Goal: Task Accomplishment & Management: Manage account settings

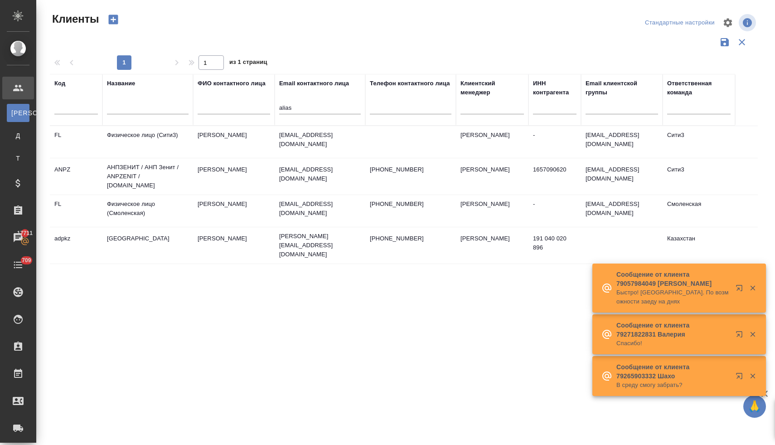
select select "RU"
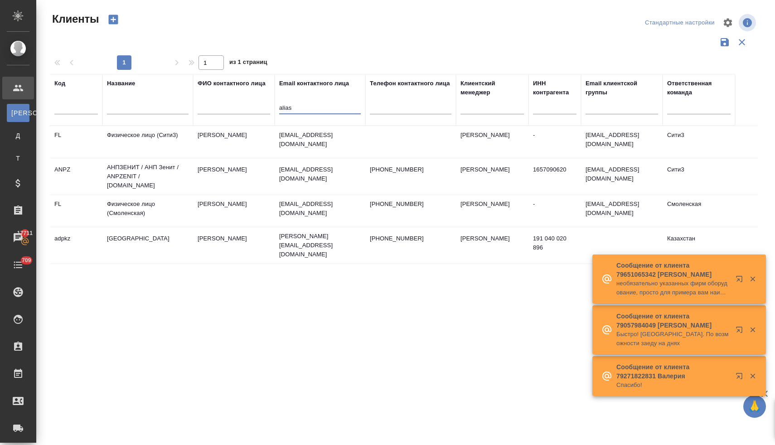
drag, startPoint x: 312, startPoint y: 108, endPoint x: 252, endPoint y: 109, distance: 60.3
click at [252, 109] on tr "Код Название ФИО контактного лица Email контактного лица alias Телефон контактн…" at bounding box center [392, 100] width 685 height 52
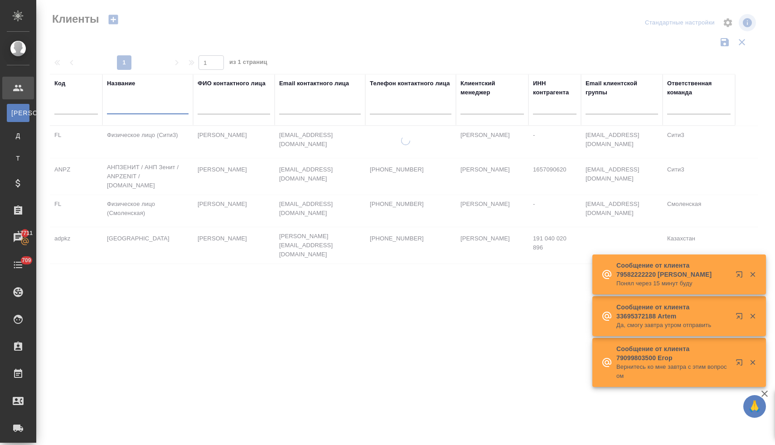
click at [157, 107] on input "text" at bounding box center [148, 108] width 82 height 11
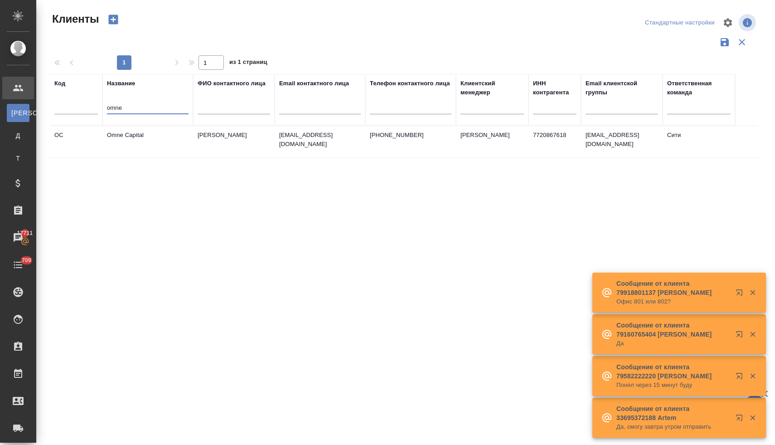
type input "omne"
click at [260, 140] on td "[PERSON_NAME]" at bounding box center [234, 142] width 82 height 32
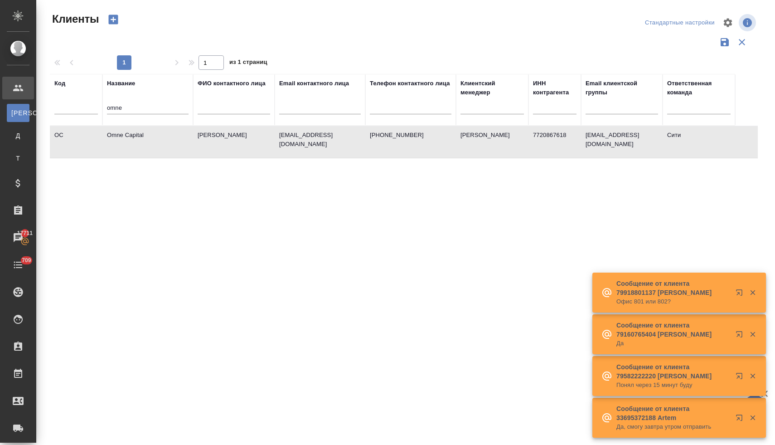
click at [260, 140] on td "[PERSON_NAME]" at bounding box center [234, 142] width 82 height 32
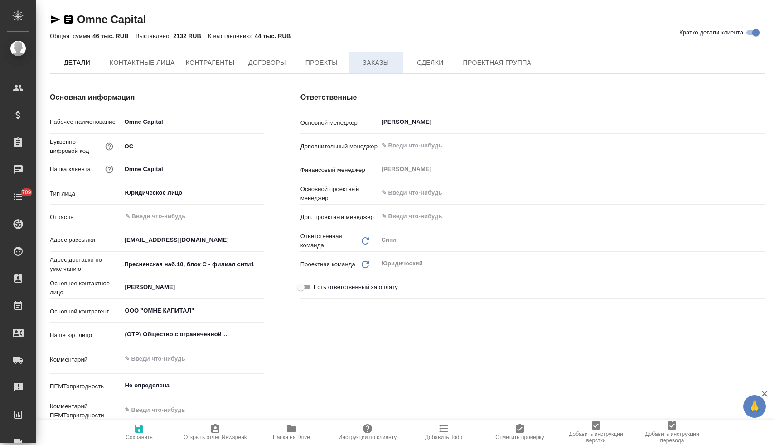
click at [371, 59] on span "Заказы" at bounding box center [375, 62] width 43 height 11
type textarea "x"
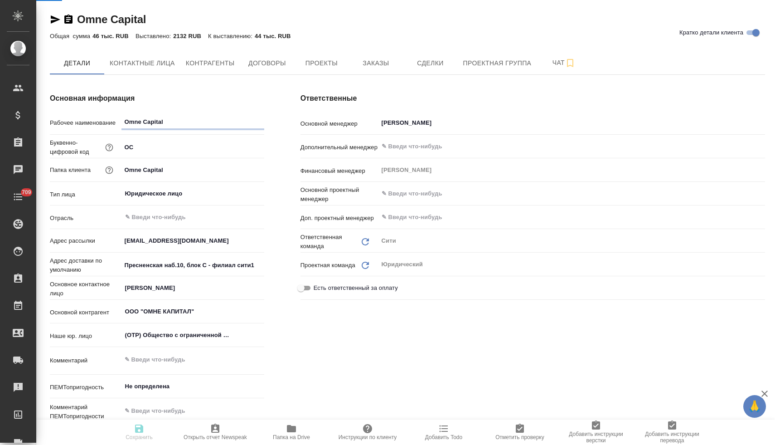
type textarea "x"
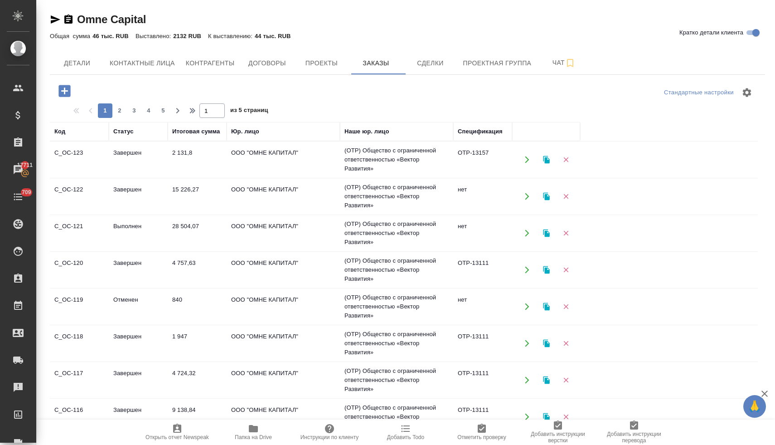
click at [66, 90] on icon "button" at bounding box center [65, 91] width 16 height 16
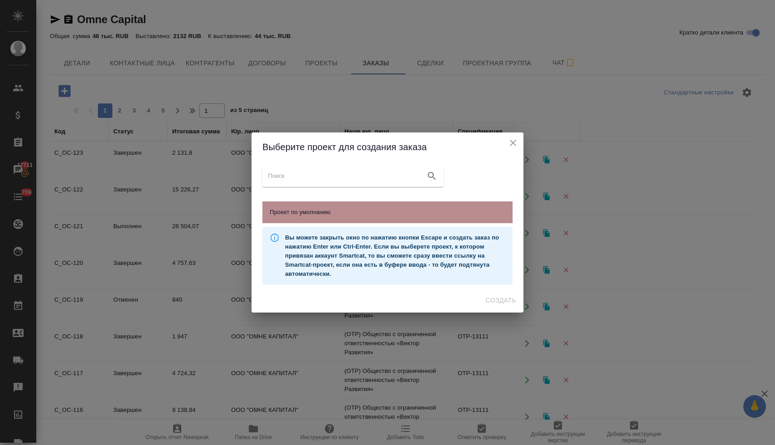
click at [301, 215] on span "Проект по умолчанию" at bounding box center [388, 212] width 236 height 9
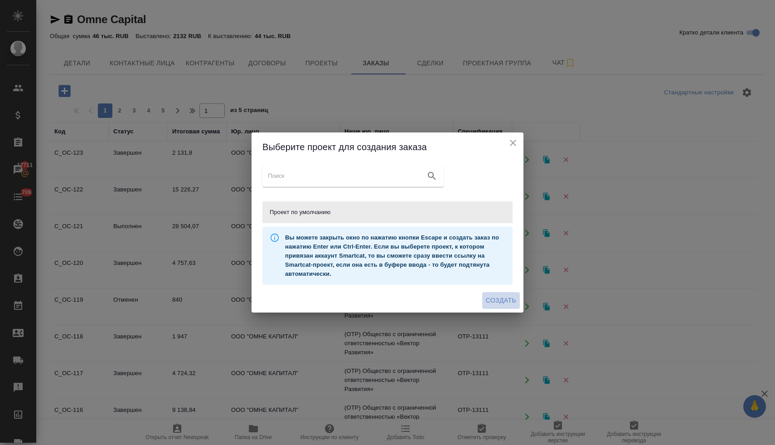
click at [501, 299] on span "Создать" at bounding box center [501, 300] width 30 height 11
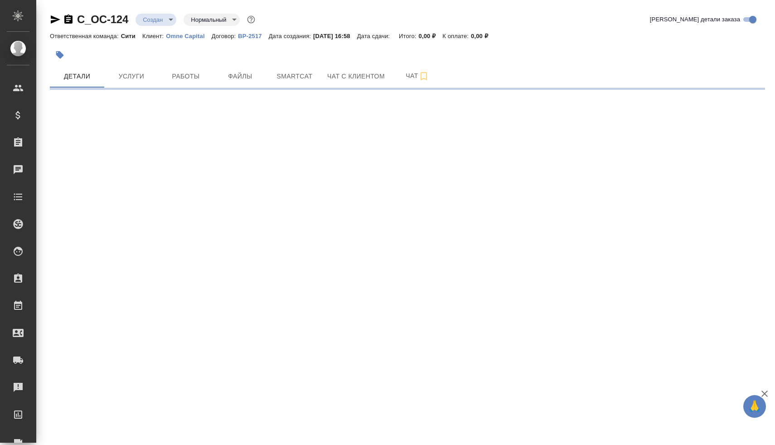
select select "RU"
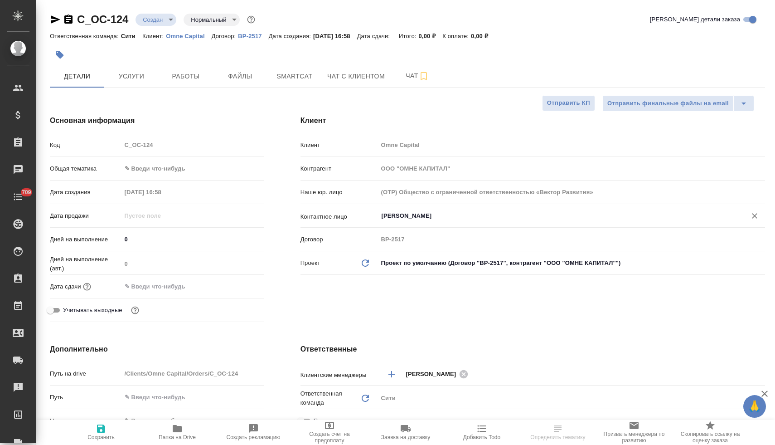
type textarea "x"
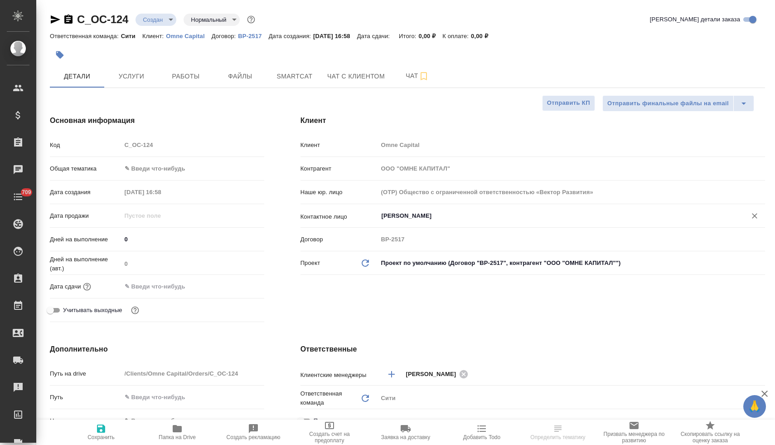
type textarea "x"
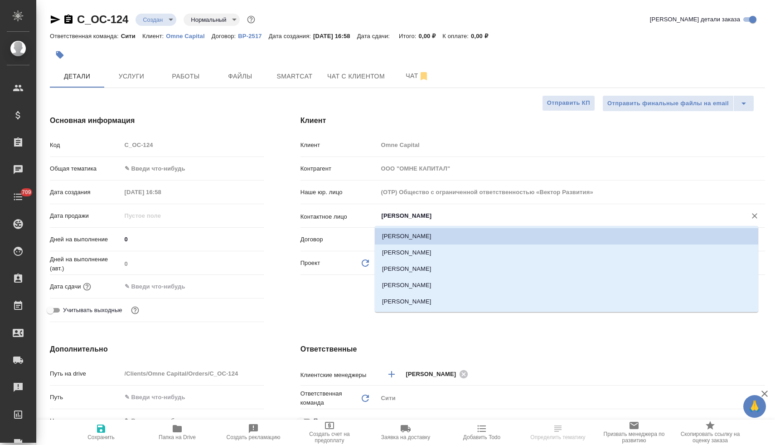
click at [411, 216] on input "Чудайкина Анастасия" at bounding box center [556, 215] width 351 height 11
click at [418, 300] on li "[PERSON_NAME]" at bounding box center [566, 301] width 383 height 16
type input "[PERSON_NAME]"
type textarea "x"
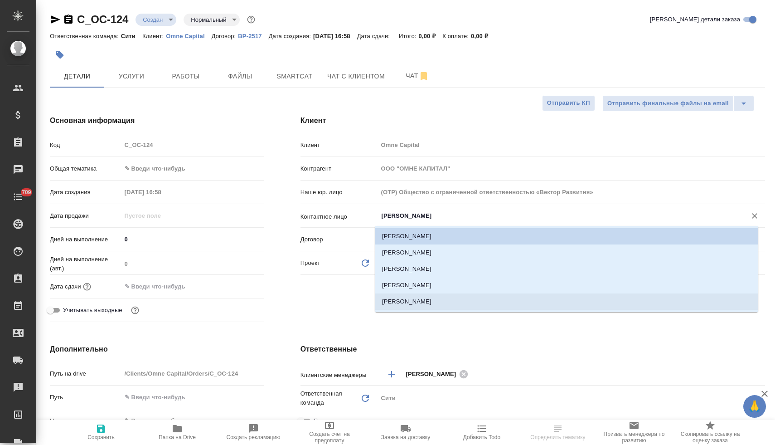
type textarea "x"
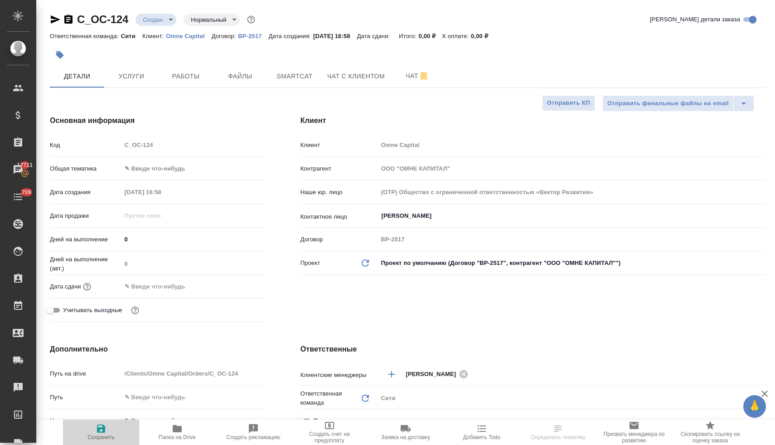
click at [105, 425] on icon "button" at bounding box center [101, 428] width 11 height 11
type textarea "x"
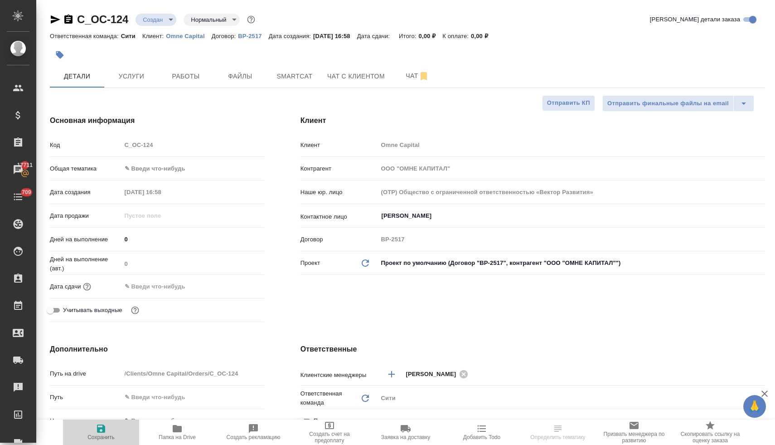
type textarea "x"
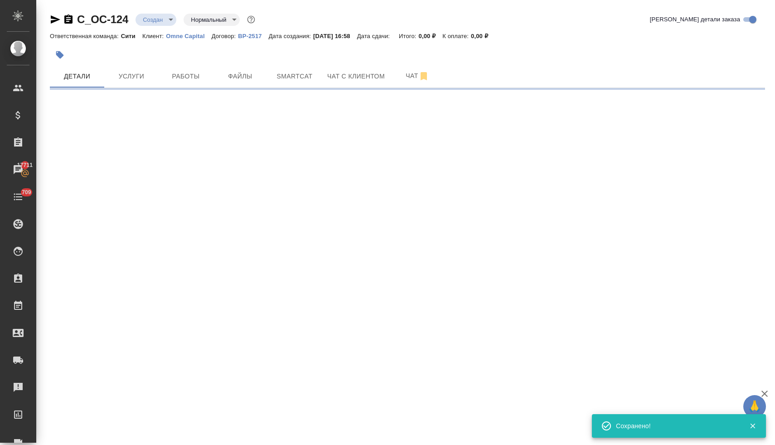
select select "RU"
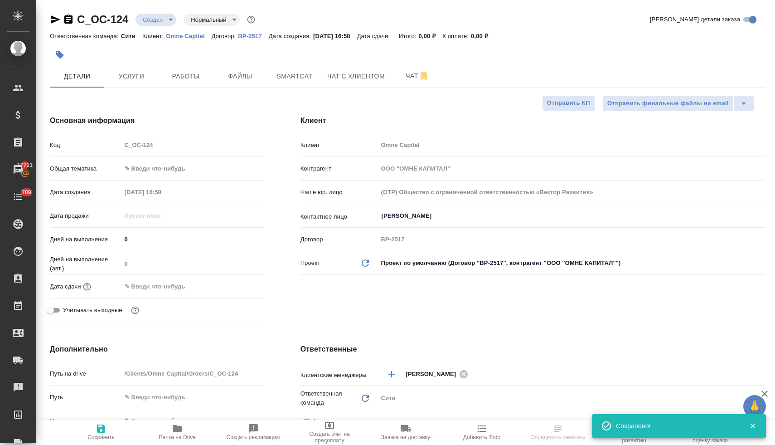
type textarea "x"
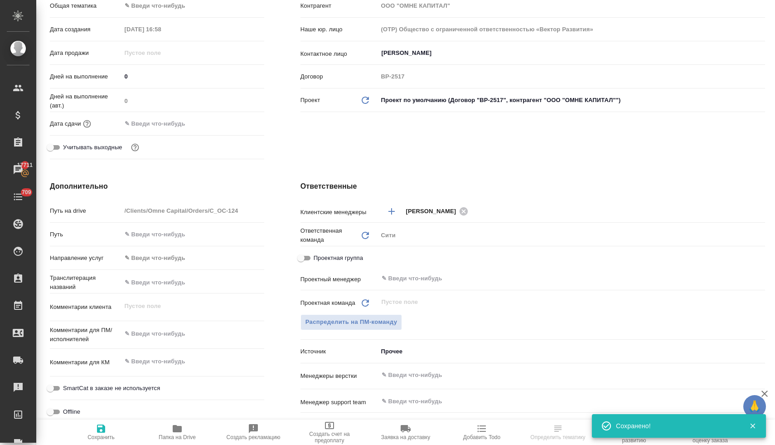
scroll to position [222, 0]
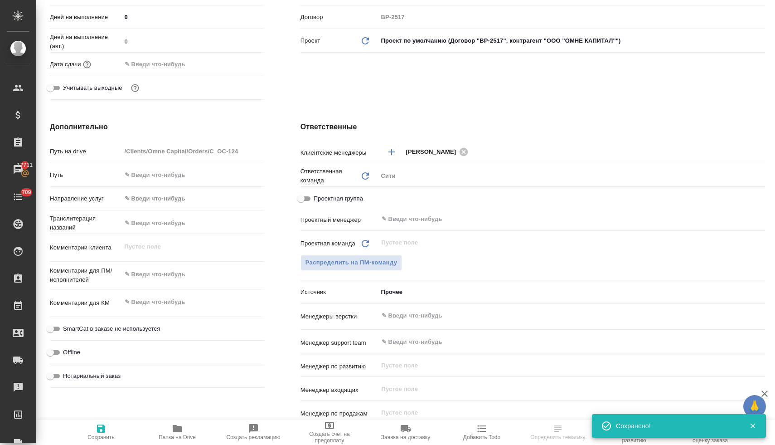
type textarea "x"
click at [155, 276] on textarea at bounding box center [192, 273] width 143 height 15
type textarea "x"
type textarea "g"
type textarea "x"
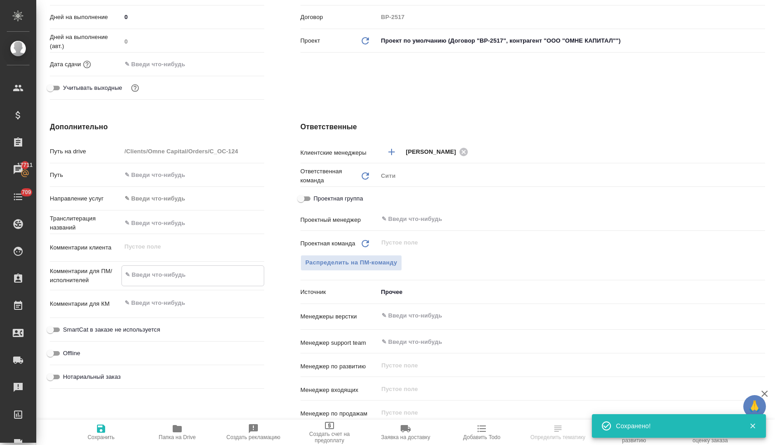
type textarea "x"
type textarea "gj"
type textarea "x"
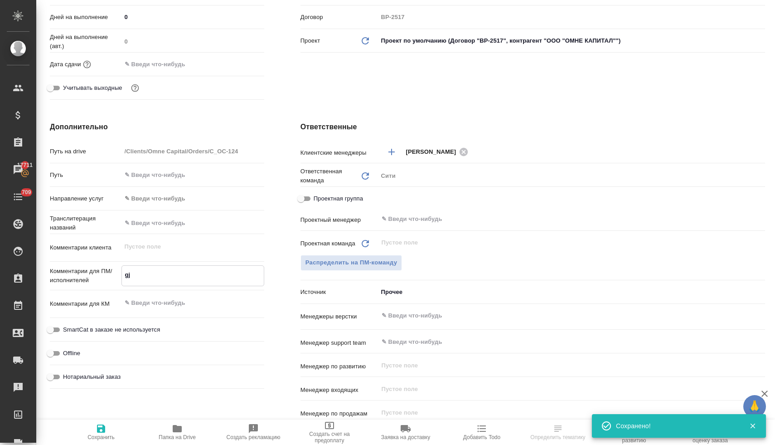
type textarea "x"
type textarea "gjc"
type textarea "x"
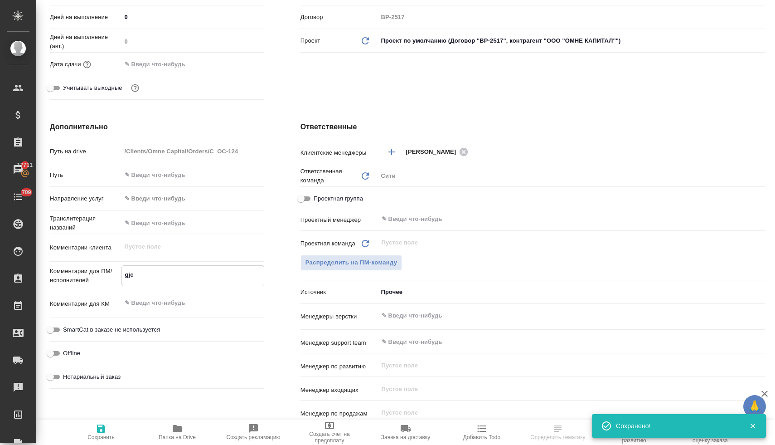
type textarea "gjcx"
type textarea "x"
type textarea "gjcxb"
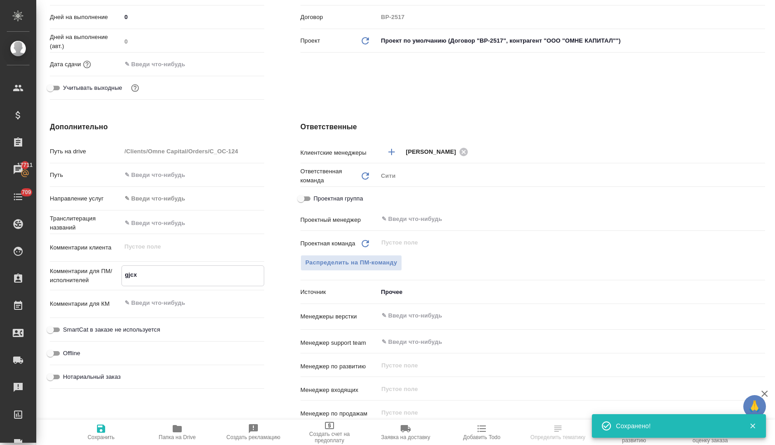
type textarea "x"
type textarea "gjcxbn"
type textarea "x"
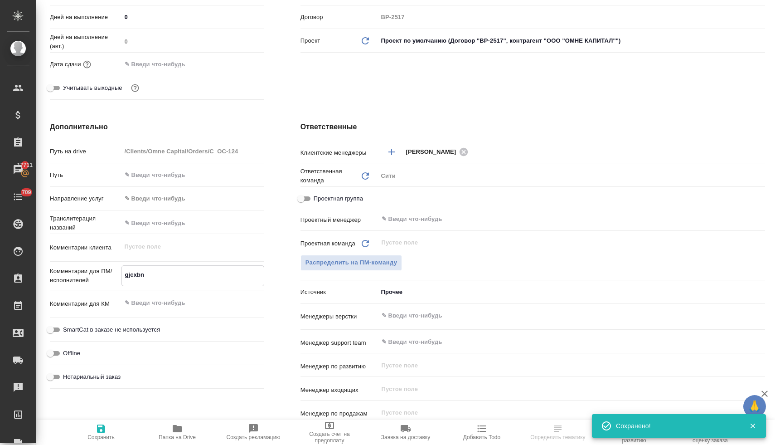
type textarea "x"
type textarea "gjcxbnf"
type textarea "x"
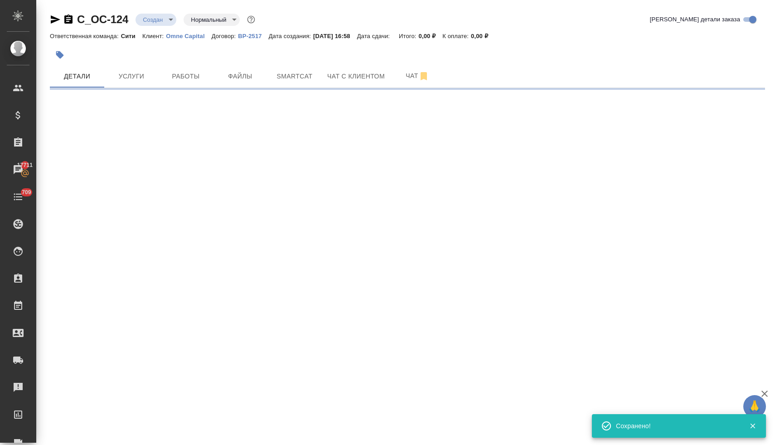
scroll to position [0, 0]
select select "RU"
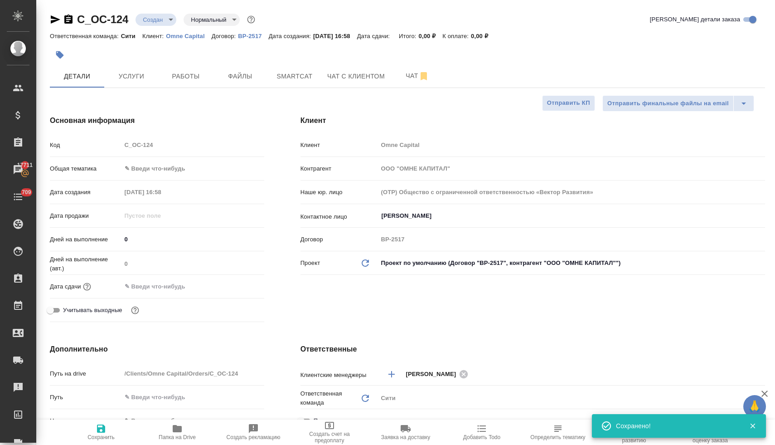
type textarea "x"
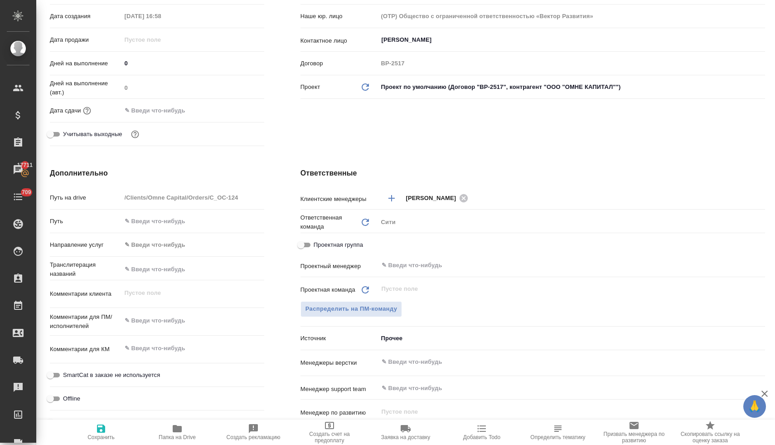
scroll to position [177, 0]
type textarea "x"
click at [167, 320] on textarea at bounding box center [192, 319] width 143 height 15
type textarea "x"
type textarea "g"
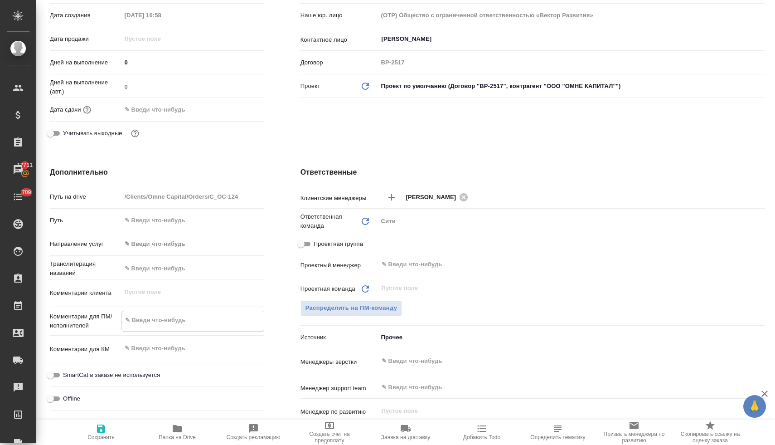
type textarea "x"
type textarea "gj"
type textarea "x"
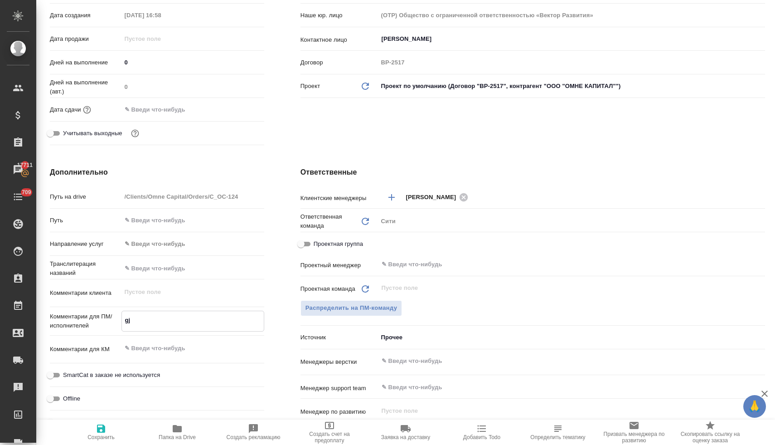
type textarea "x"
type textarea "gjc"
type textarea "x"
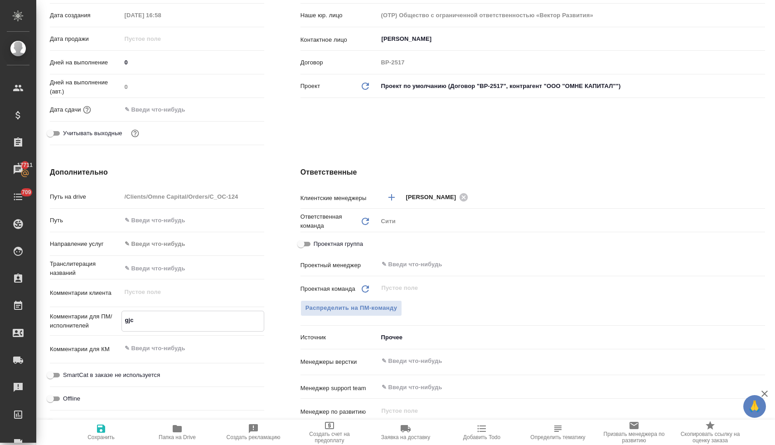
type textarea "x"
type textarea "gjcx"
type textarea "x"
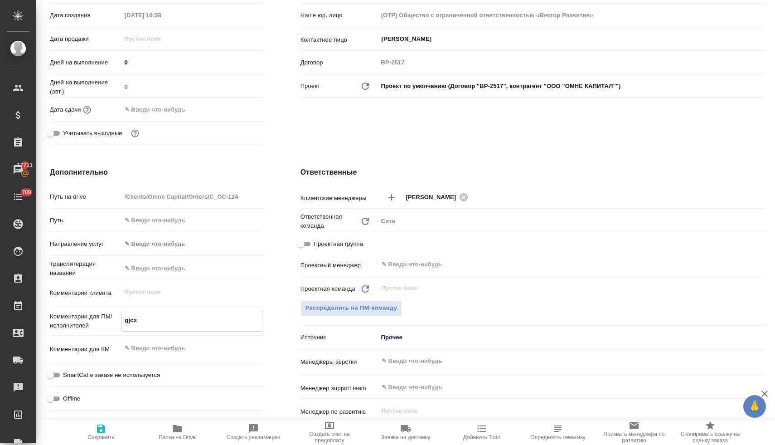
type textarea "gjcxb"
type textarea "x"
type textarea "gjcxbn"
type textarea "x"
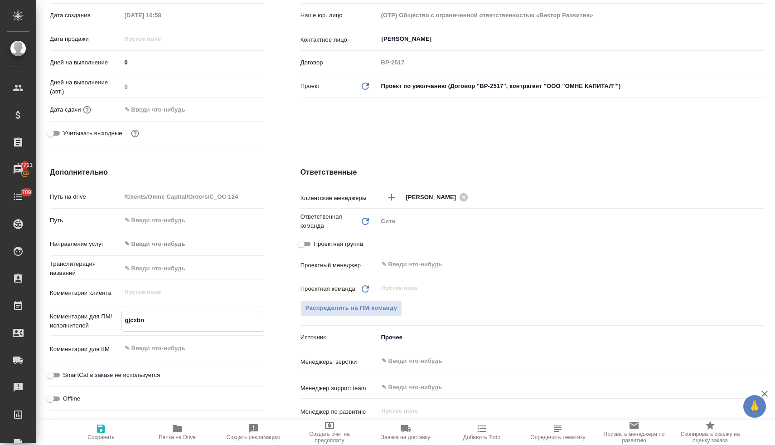
type textarea "x"
type textarea "gjcxb"
type textarea "x"
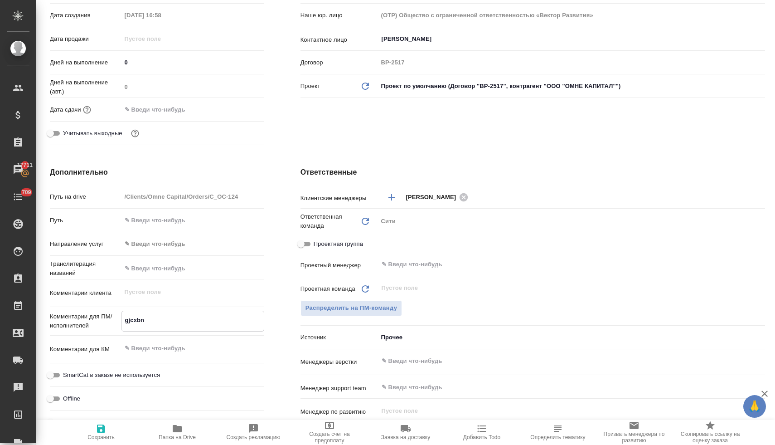
type textarea "x"
type textarea "gjcx"
type textarea "x"
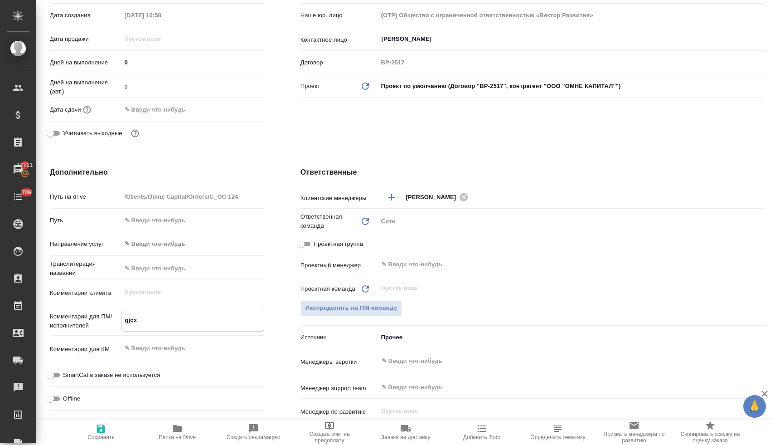
type textarea "x"
type textarea "gjc"
type textarea "x"
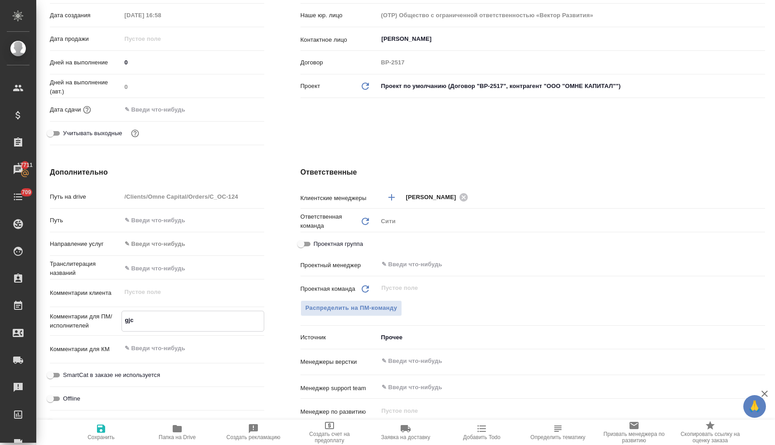
type textarea "gj"
type textarea "x"
type textarea "g"
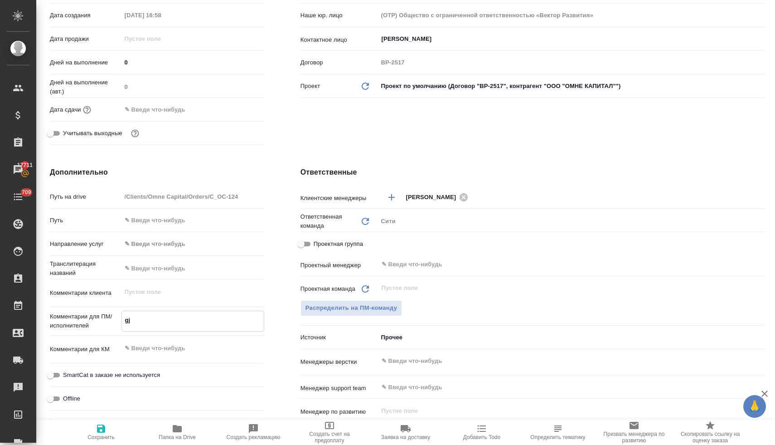
type textarea "x"
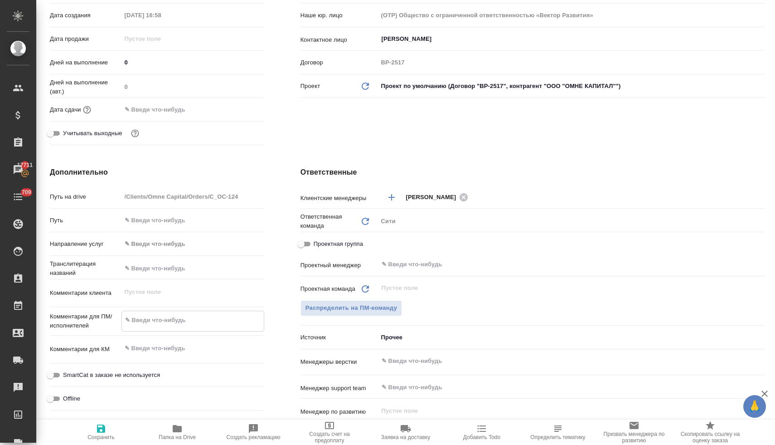
type textarea "x"
type textarea "п"
type textarea "x"
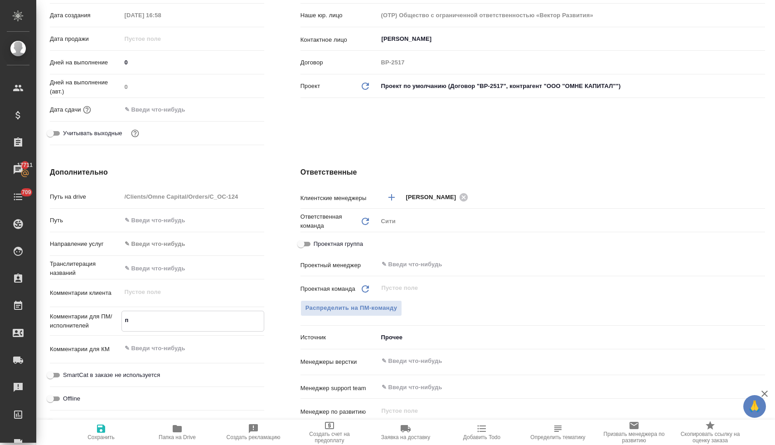
type textarea "по"
type textarea "x"
type textarea "пос"
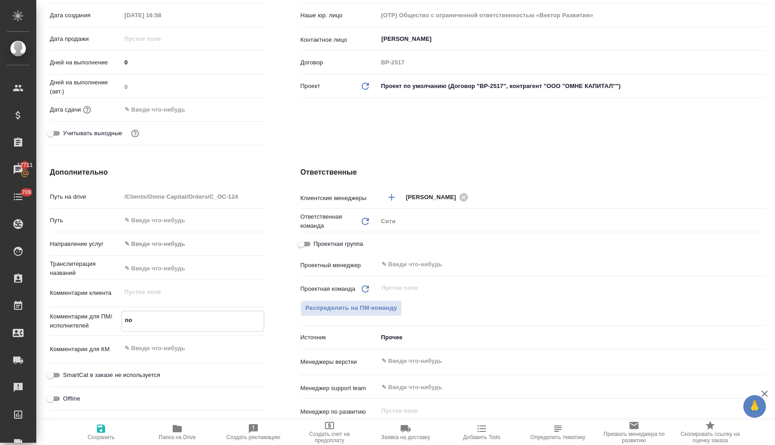
type textarea "x"
type textarea "посч"
type textarea "x"
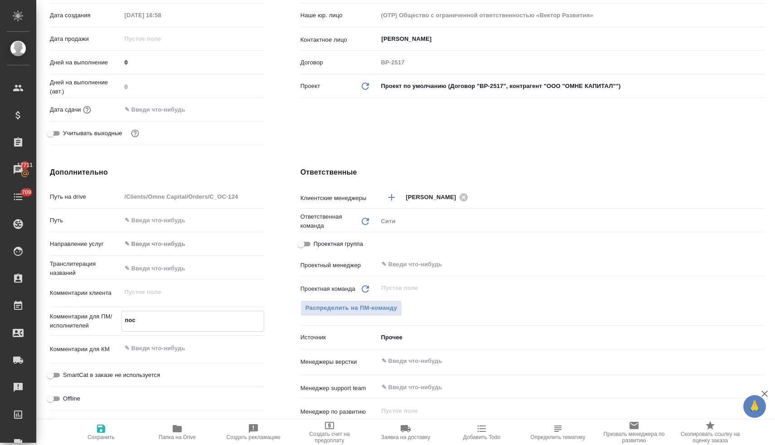
type textarea "x"
type textarea "посчи"
type textarea "x"
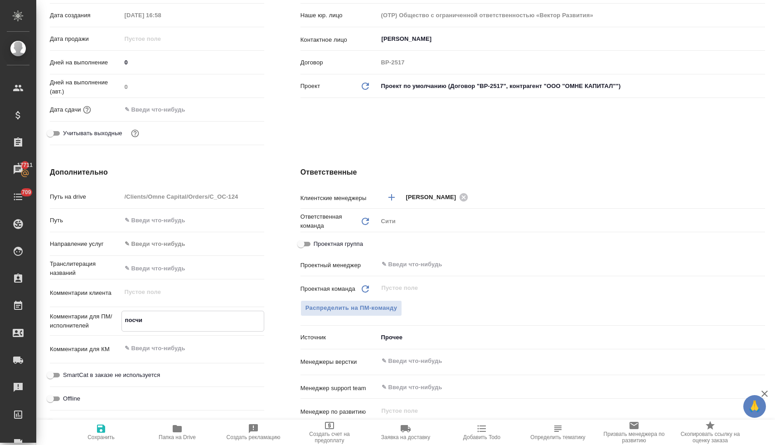
type textarea "посчит"
type textarea "x"
type textarea "посчита"
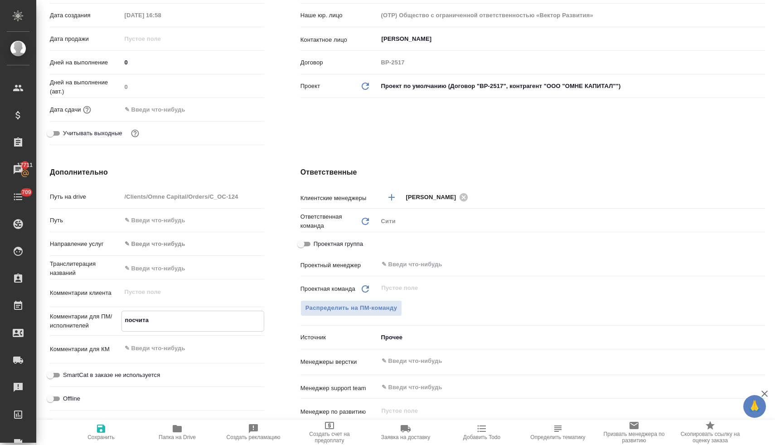
type textarea "x"
type textarea "посчитай"
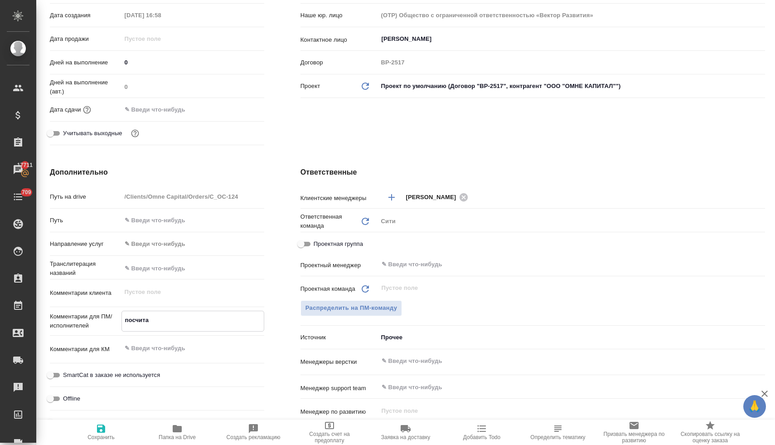
type textarea "x"
type textarea "посчитайт"
type textarea "x"
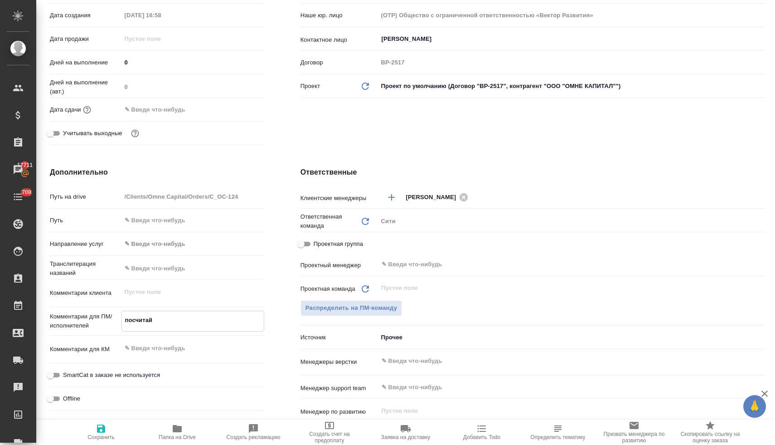
type textarea "x"
type textarea "посчитайте"
type textarea "x"
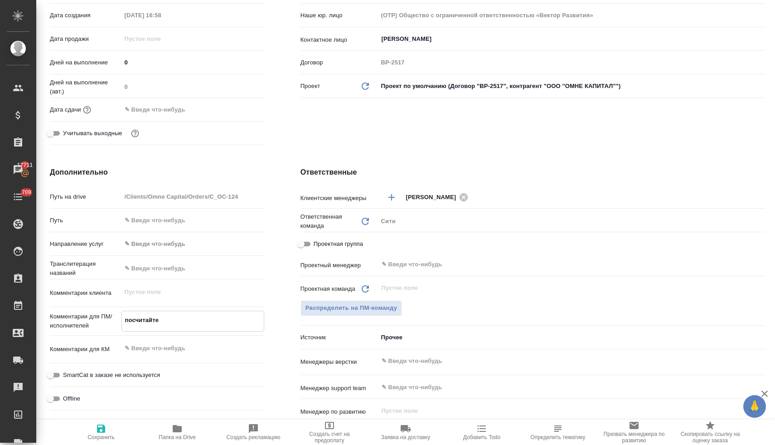
type textarea "x"
type textarea "посчитайте"
type textarea "x"
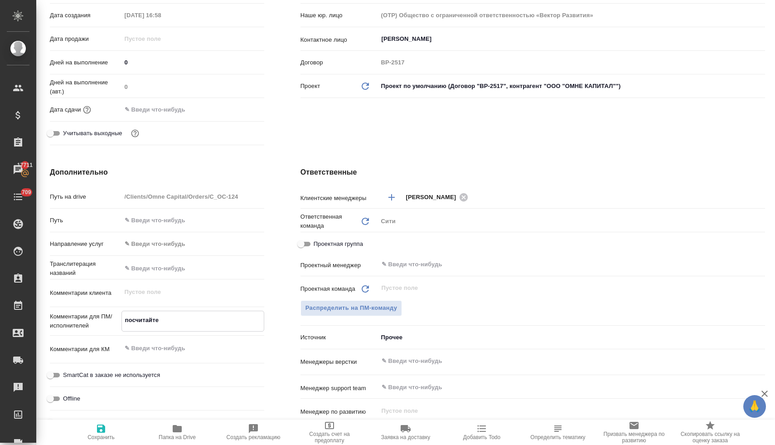
type textarea "посчитайте в"
type textarea "x"
type textarea "посчитайте ве"
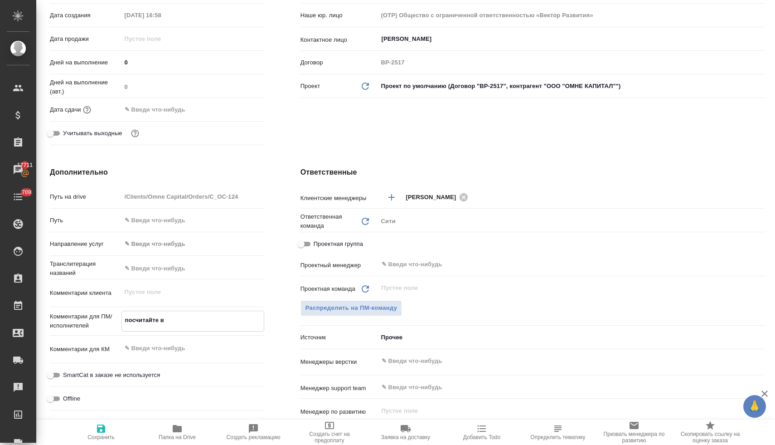
type textarea "x"
type textarea "посчитайте вер"
type textarea "x"
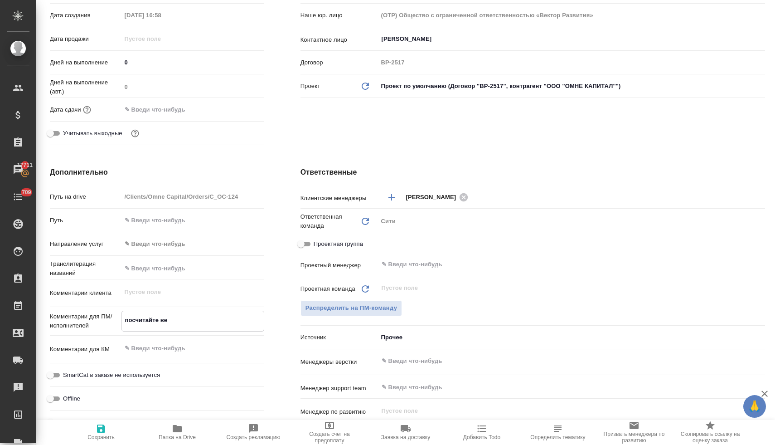
type textarea "x"
type textarea "посчитайте верс"
type textarea "x"
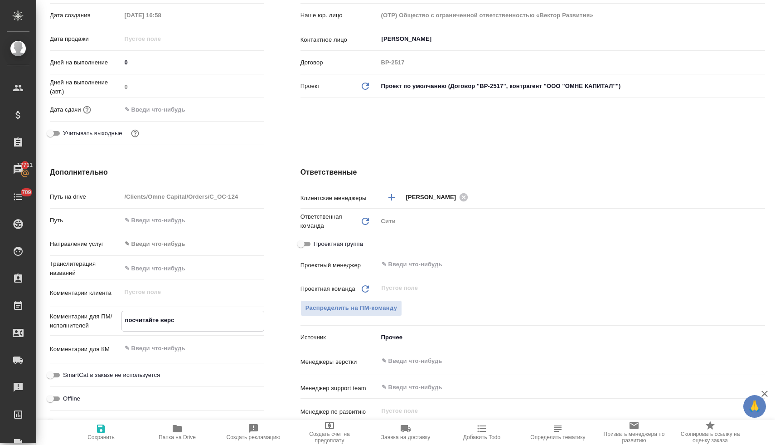
type textarea "x"
type textarea "посчитайте верст"
type textarea "x"
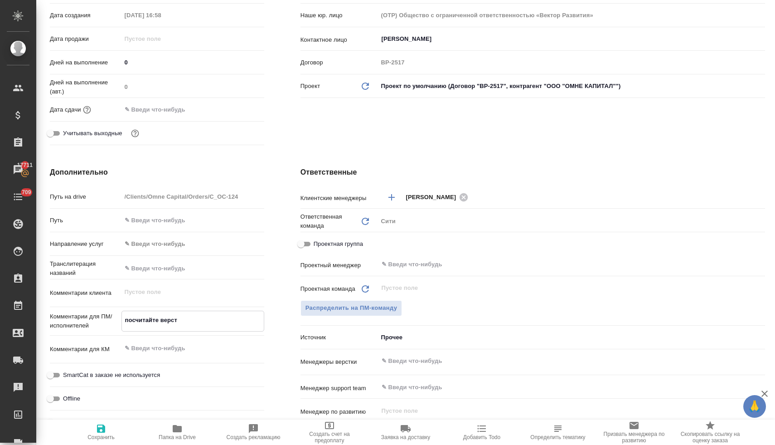
type textarea "посчитайте верстк"
type textarea "x"
type textarea "посчитайте верстку"
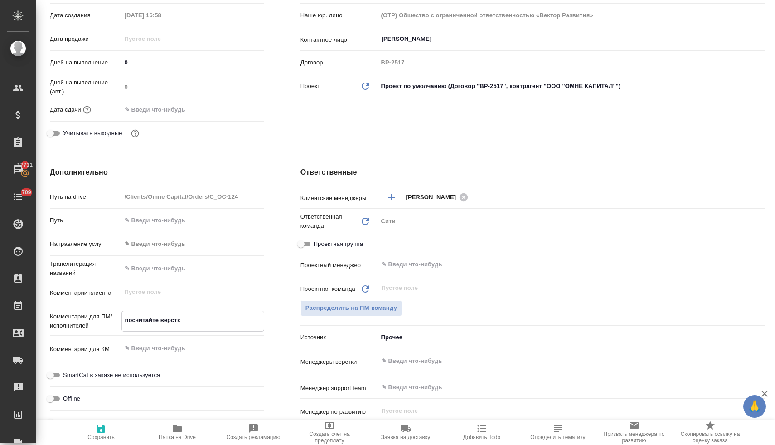
type textarea "x"
type textarea "посчитайте верстку,"
type textarea "x"
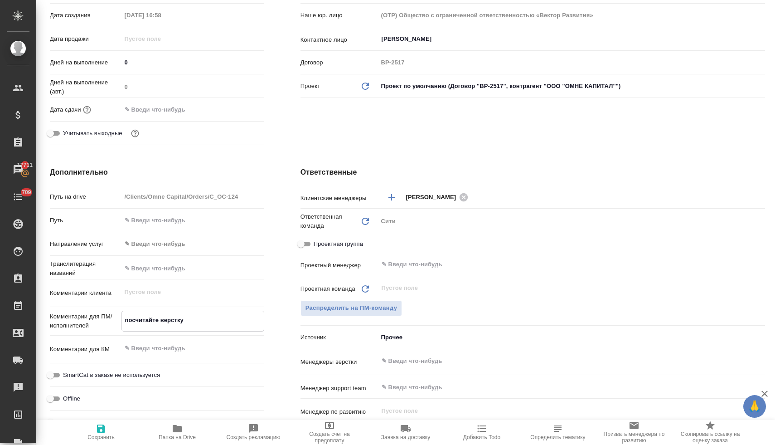
type textarea "x"
type textarea "посчитайте верстку,"
type textarea "x"
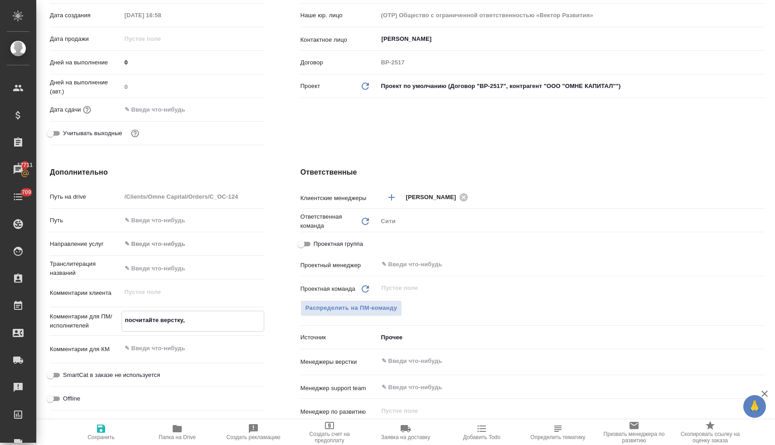
type textarea "посчитайте верстку, п"
type textarea "x"
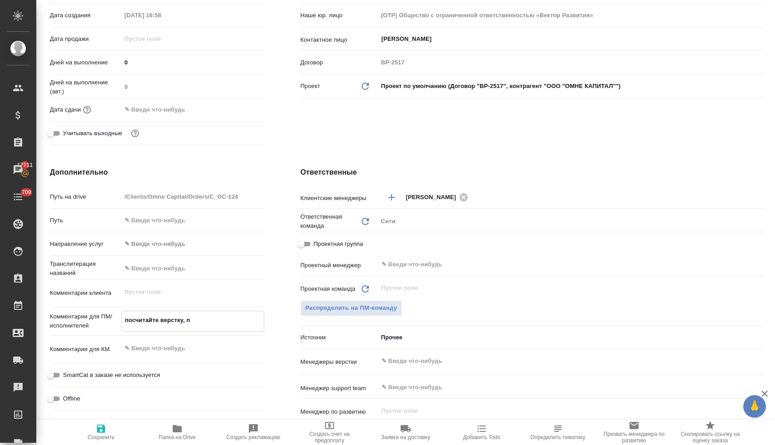
type textarea "посчитайте верстку, пл"
type textarea "x"
type textarea "посчитайте верстку, пли"
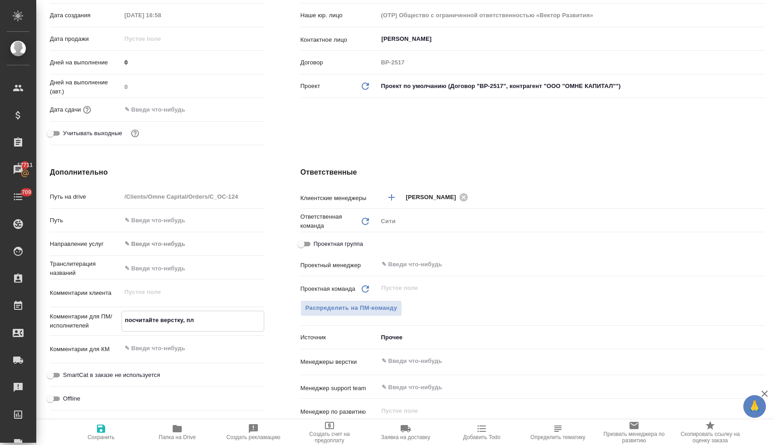
type textarea "x"
type textarea "посчитайте верстку, плиз"
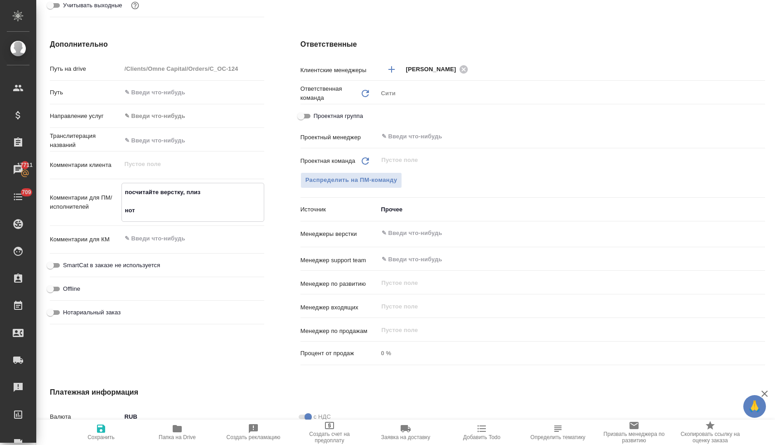
scroll to position [357, 0]
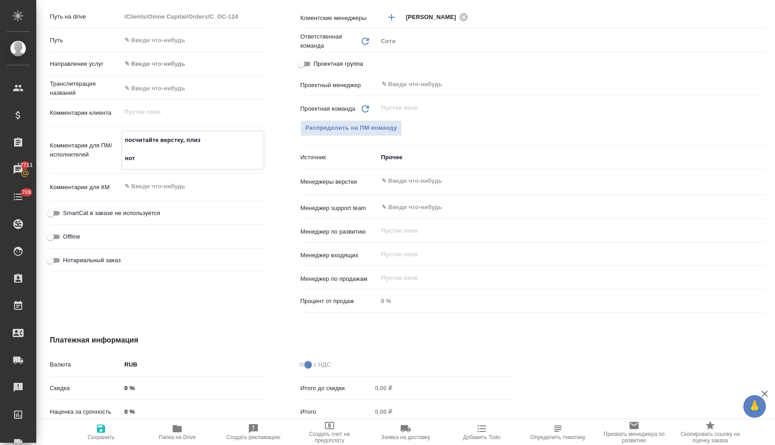
click at [104, 261] on span "Нотариальный заказ" at bounding box center [92, 260] width 58 height 9
click at [67, 261] on input "Нотариальный заказ" at bounding box center [50, 260] width 33 height 11
click at [101, 435] on span "Сохранить" at bounding box center [100, 437] width 27 height 6
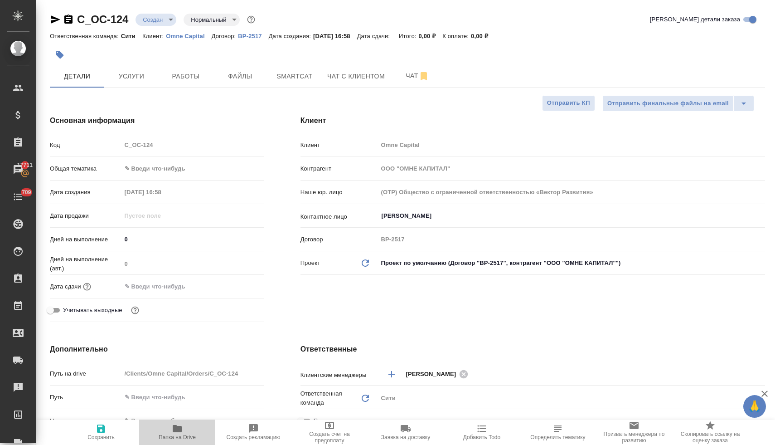
click at [178, 436] on span "Папка на Drive" at bounding box center [177, 437] width 37 height 6
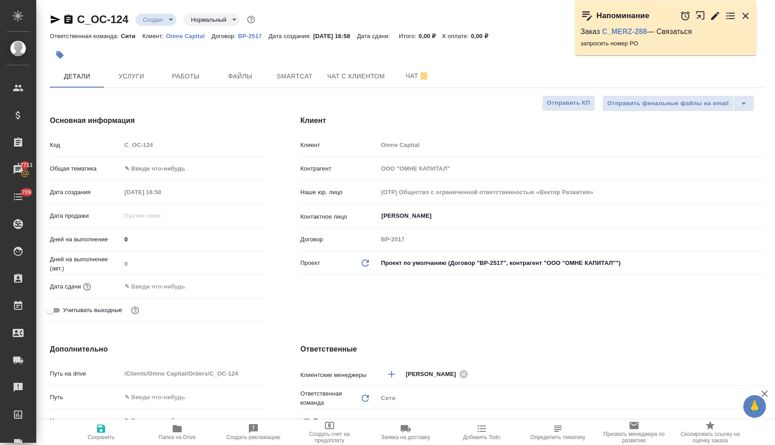
click at [164, 287] on input "text" at bounding box center [160, 286] width 79 height 13
click at [238, 285] on icon "button" at bounding box center [237, 285] width 11 height 11
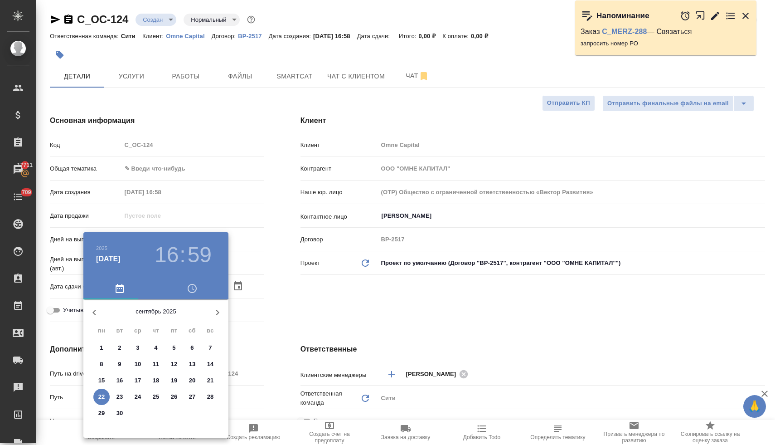
click at [191, 289] on icon "button" at bounding box center [192, 288] width 11 height 11
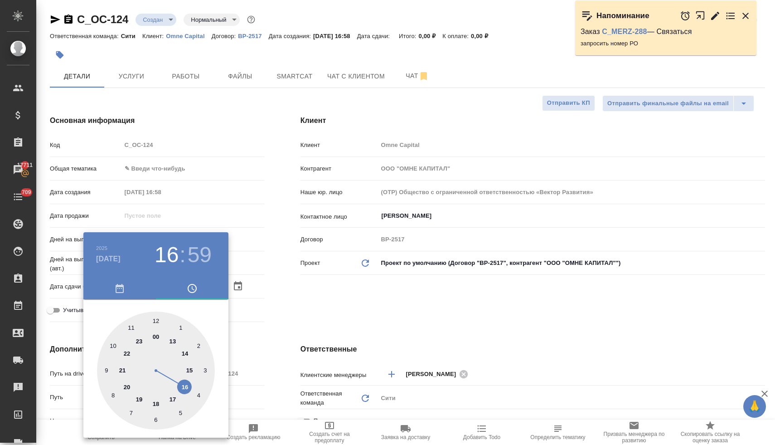
click at [172, 401] on div at bounding box center [156, 370] width 118 height 118
click at [205, 370] on div at bounding box center [156, 370] width 118 height 118
click at [328, 309] on div at bounding box center [387, 222] width 775 height 445
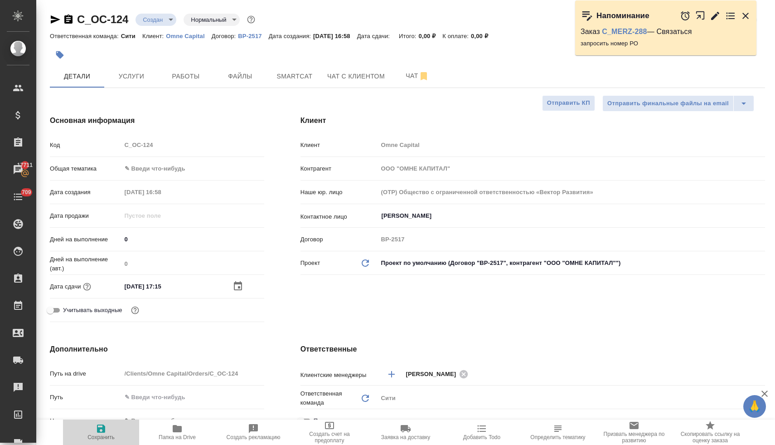
click at [106, 427] on span "Сохранить" at bounding box center [100, 431] width 65 height 17
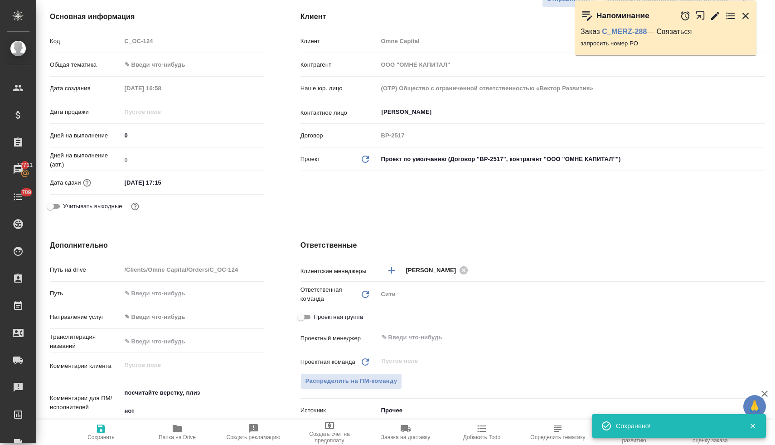
scroll to position [296, 0]
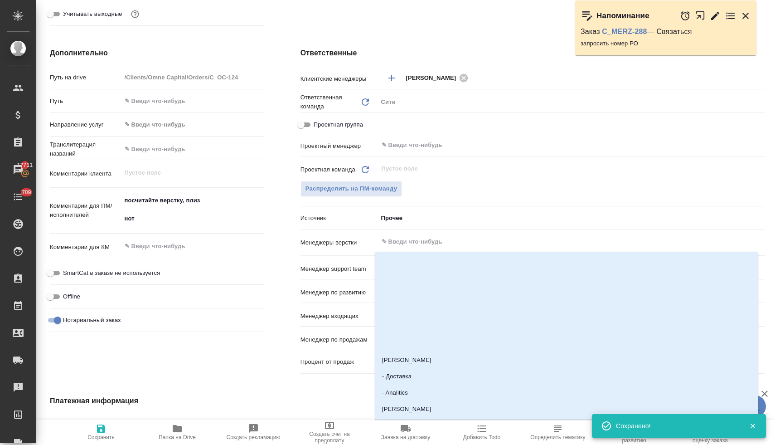
click at [413, 241] on input "text" at bounding box center [556, 241] width 351 height 11
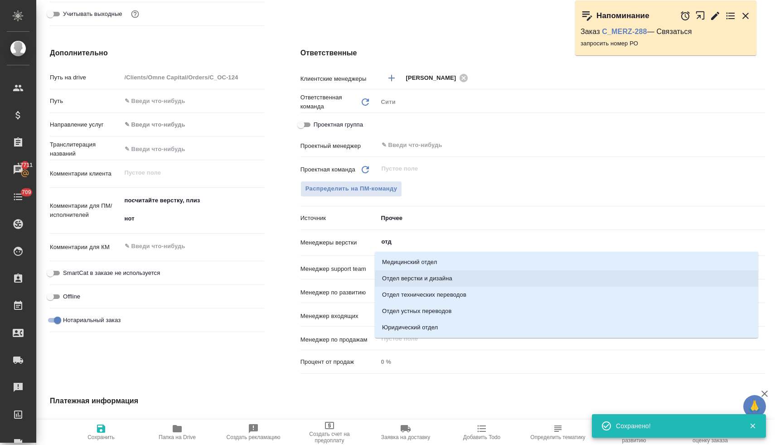
click at [410, 278] on li "Отдел верстки и дизайна" at bounding box center [566, 278] width 383 height 16
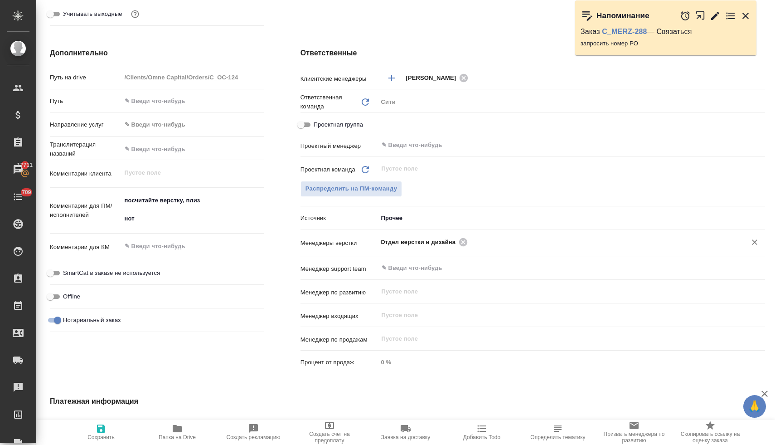
click at [104, 440] on button "Сохранить" at bounding box center [101, 431] width 76 height 25
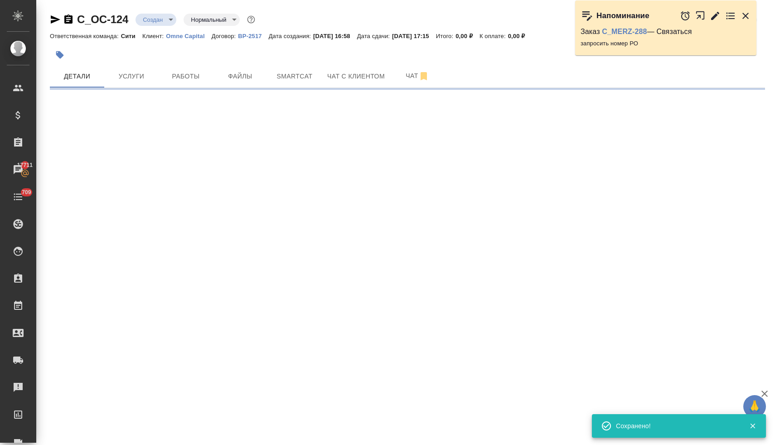
scroll to position [0, 0]
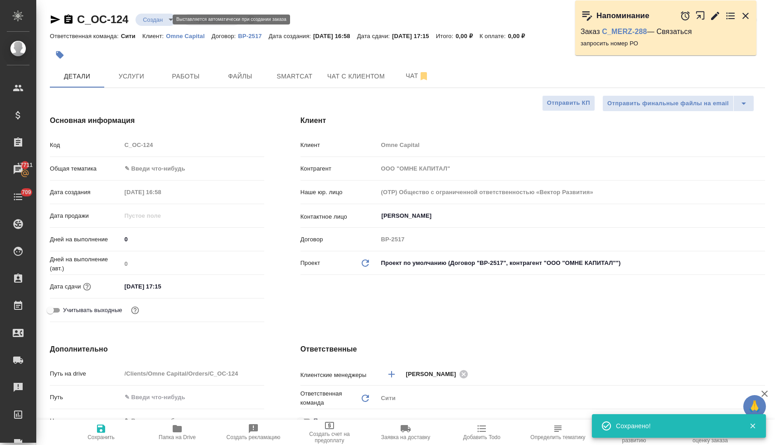
click at [164, 16] on body "🙏 .cls-1 fill:#fff; AWATERA Lyamina Nadezhda Клиенты Спецификации Заказы 17711 …" at bounding box center [387, 222] width 775 height 445
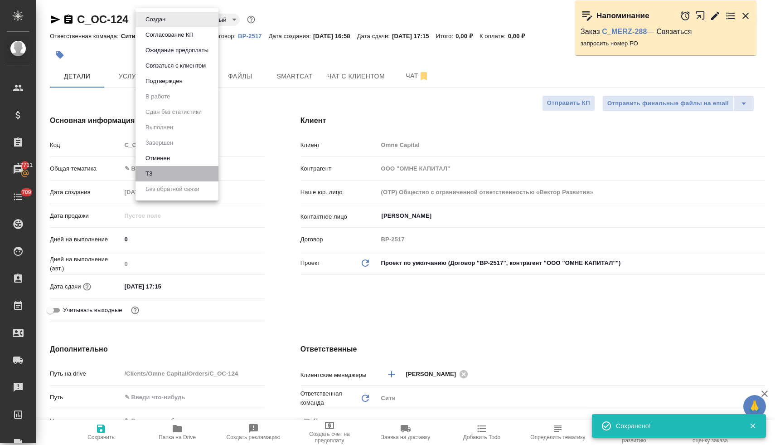
click at [166, 174] on li "ТЗ" at bounding box center [176, 173] width 83 height 15
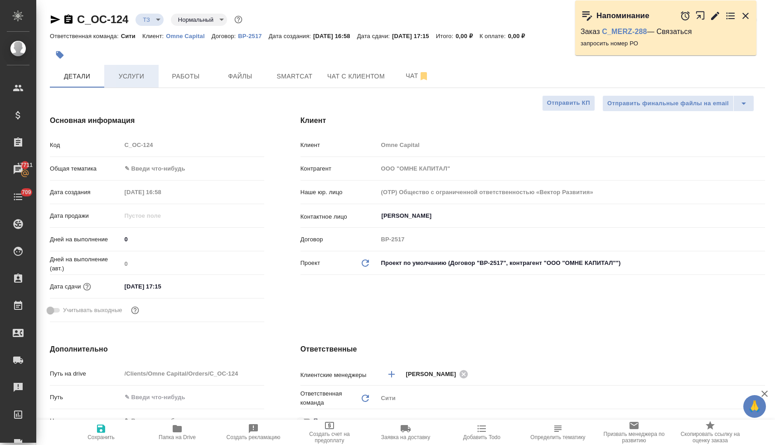
click at [133, 72] on span "Услуги" at bounding box center [131, 76] width 43 height 11
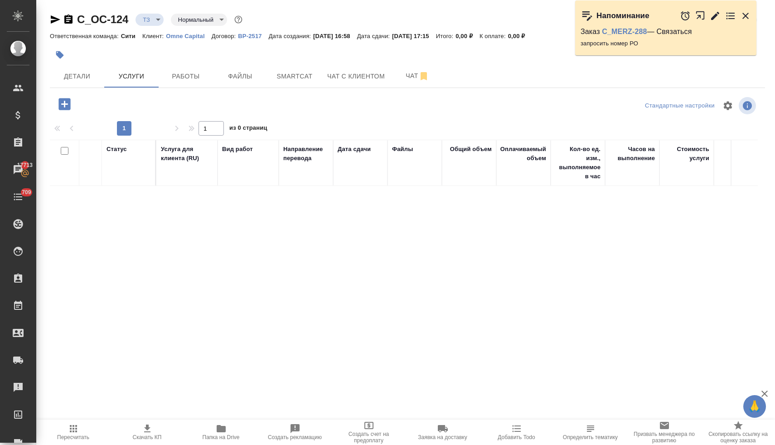
click at [61, 106] on icon "button" at bounding box center [64, 104] width 12 height 12
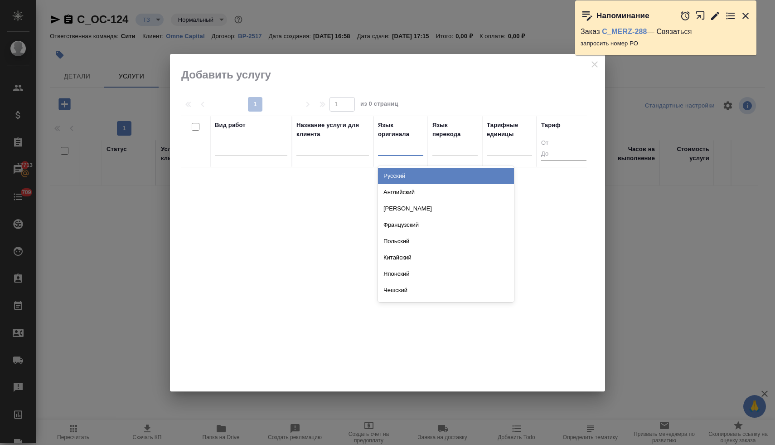
click at [385, 150] on div at bounding box center [400, 146] width 45 height 13
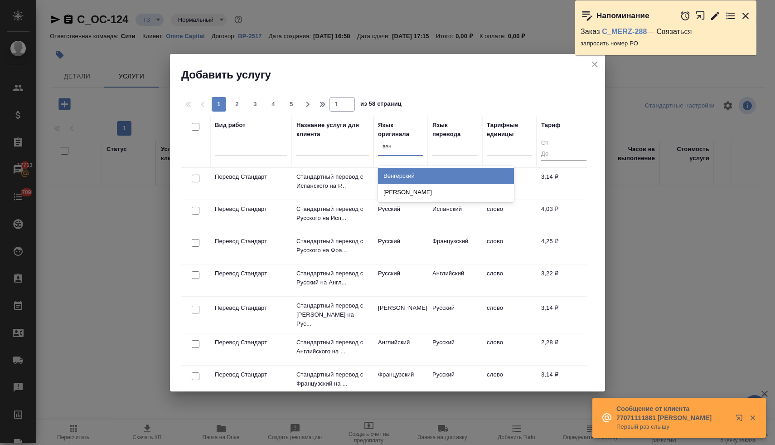
click at [398, 175] on div "Венгерский" at bounding box center [446, 176] width 136 height 16
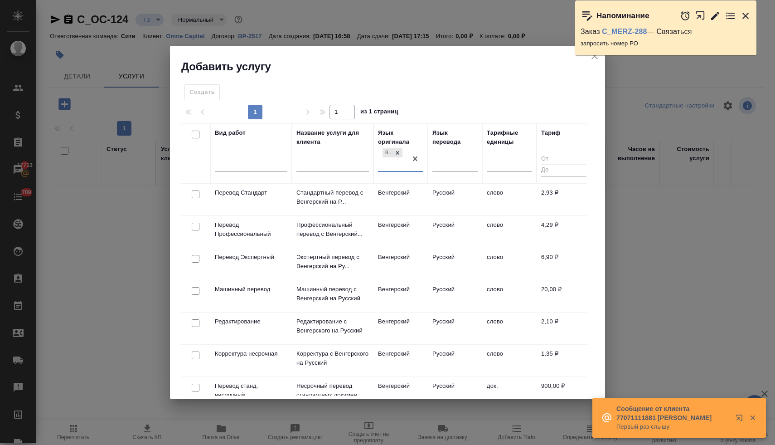
click at [193, 195] on input "checkbox" at bounding box center [196, 194] width 8 height 8
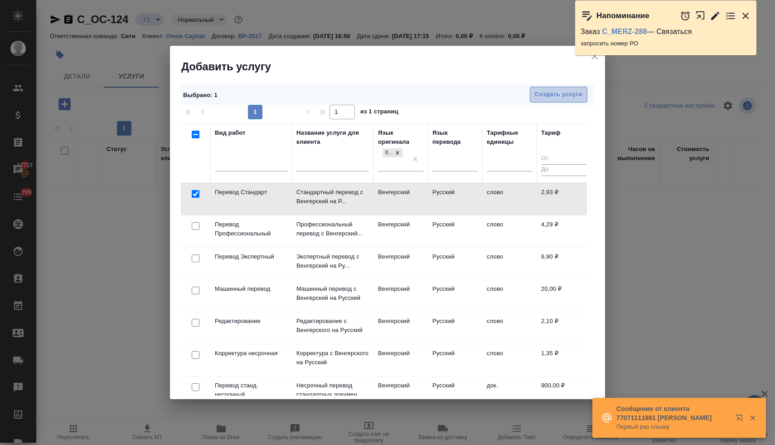
click at [551, 95] on span "Создать услуги" at bounding box center [559, 94] width 48 height 10
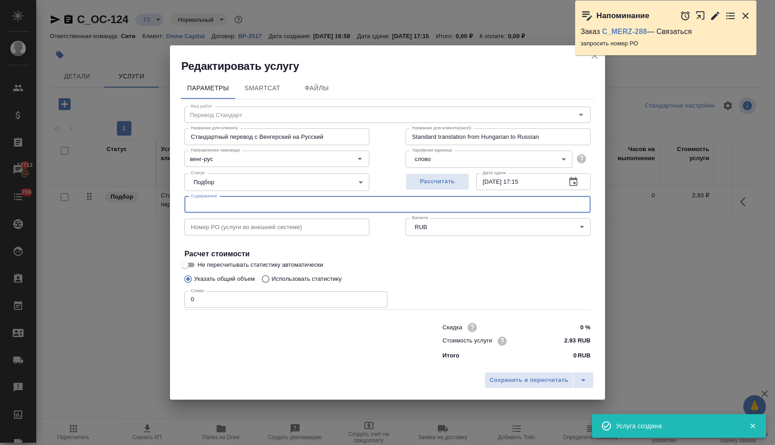
click at [253, 201] on input "text" at bounding box center [387, 204] width 406 height 16
paste input "ALAPITÓ OKIRAT"
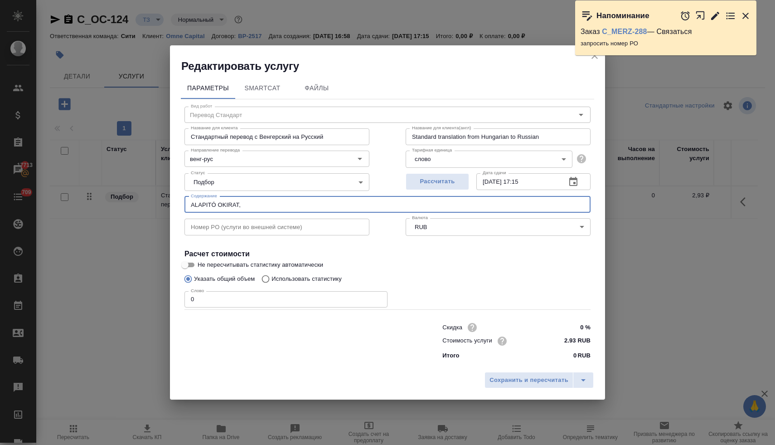
paste input "Aminta - Papp-Albert Mercédesz Roxána"
paste input "TRADE MARGIN MBH BANK card"
paste input "Végzés"
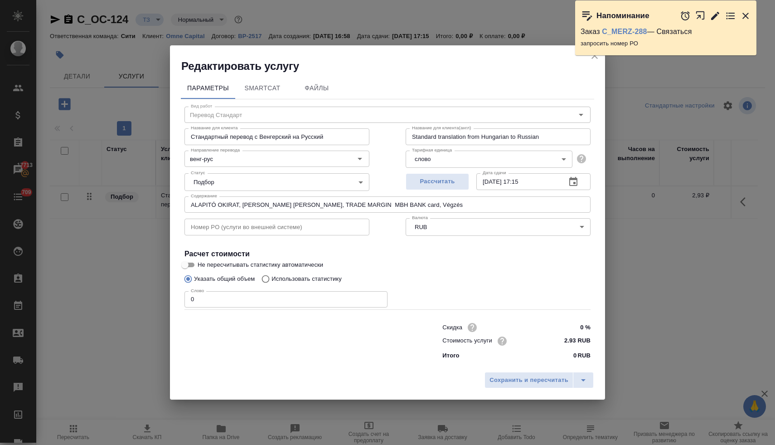
click at [300, 276] on p "Использовать статистику" at bounding box center [306, 278] width 70 height 9
click at [271, 276] on input "Использовать статистику" at bounding box center [264, 278] width 14 height 17
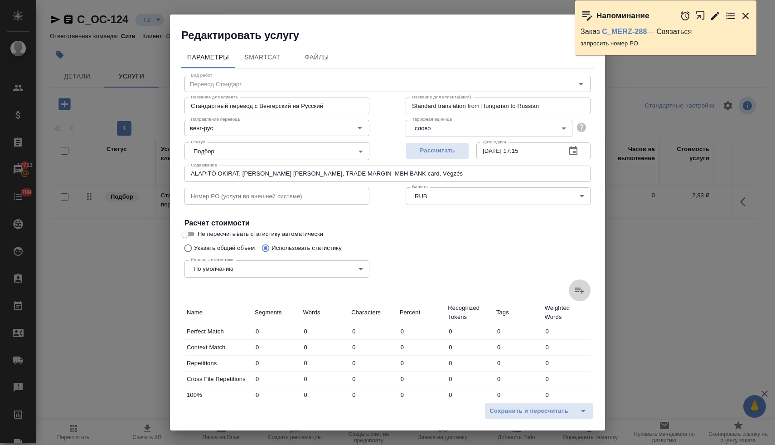
click at [574, 290] on icon at bounding box center [579, 290] width 11 height 11
click at [0, 0] on input "file" at bounding box center [0, 0] width 0 height 0
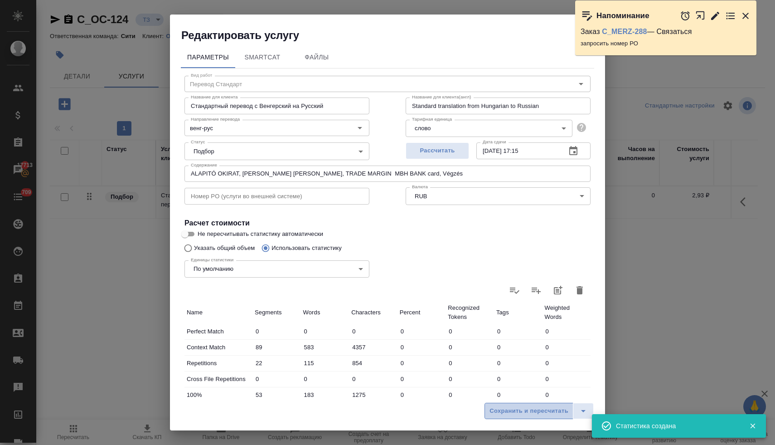
click at [546, 411] on span "Сохранить и пересчитать" at bounding box center [528, 411] width 79 height 10
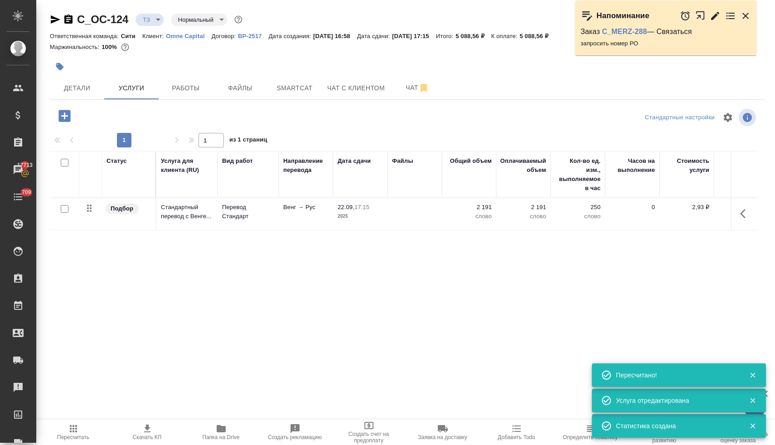
click at [63, 114] on icon "button" at bounding box center [64, 116] width 12 height 12
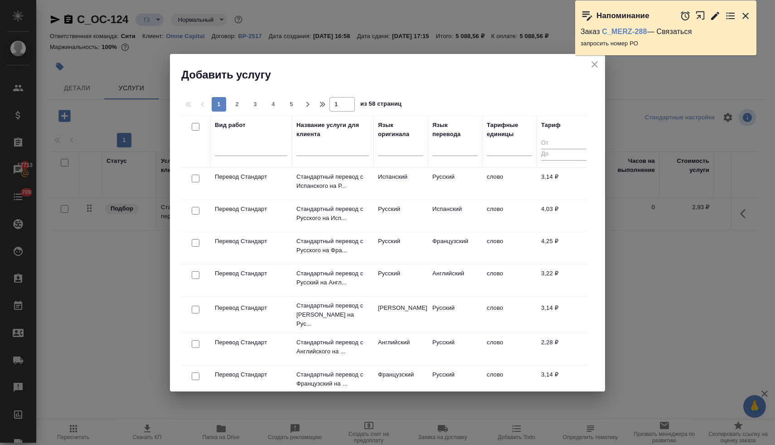
click at [196, 340] on input "checkbox" at bounding box center [196, 344] width 8 height 8
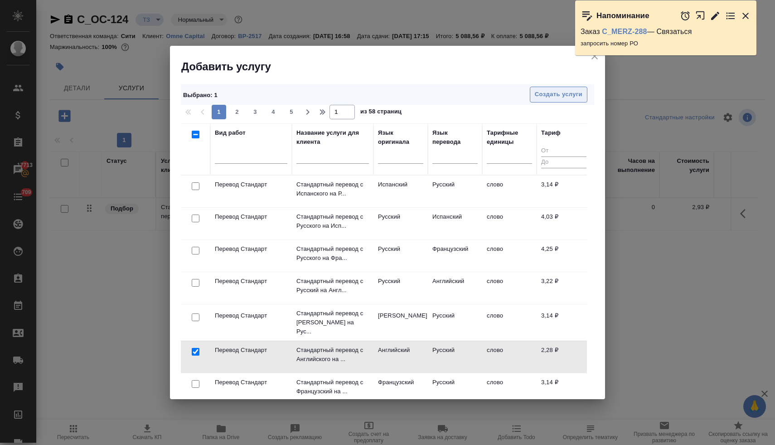
click at [567, 89] on span "Создать услуги" at bounding box center [559, 94] width 48 height 10
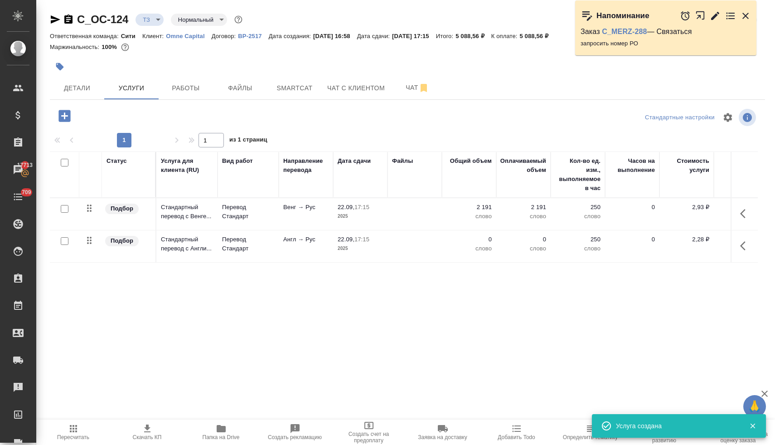
click at [278, 213] on td "Перевод Стандарт" at bounding box center [247, 214] width 61 height 32
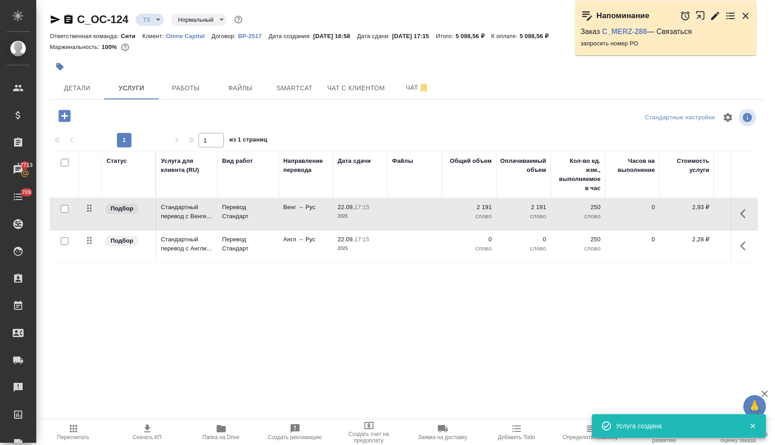
click at [278, 213] on td "Перевод Стандарт" at bounding box center [247, 214] width 61 height 32
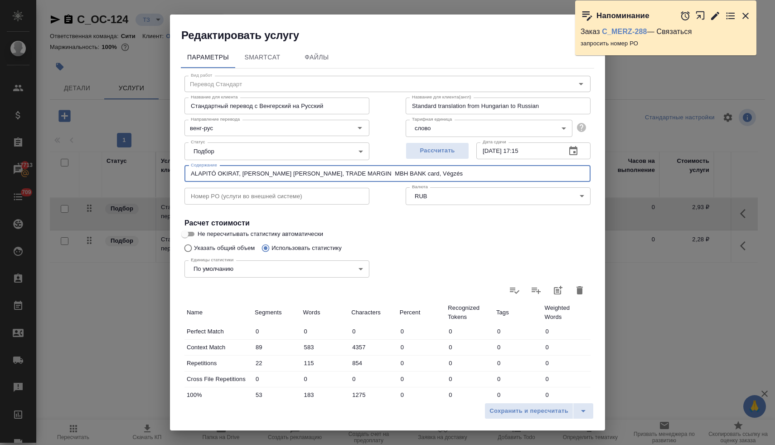
drag, startPoint x: 490, startPoint y: 174, endPoint x: 187, endPoint y: 173, distance: 303.1
click at [187, 173] on input "ALAPITÓ OKIRAT, Aminta - Papp-Albert Mercédesz Roxána, TRADE MARGIN MBH BANK…" at bounding box center [387, 173] width 406 height 16
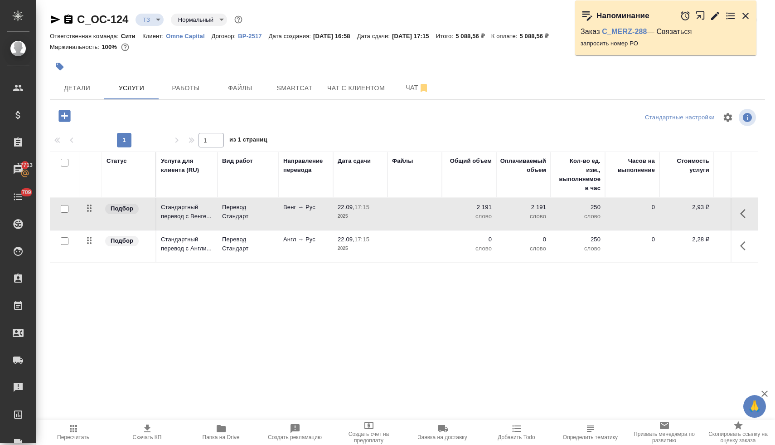
click at [237, 243] on p "Перевод Стандарт" at bounding box center [248, 244] width 52 height 18
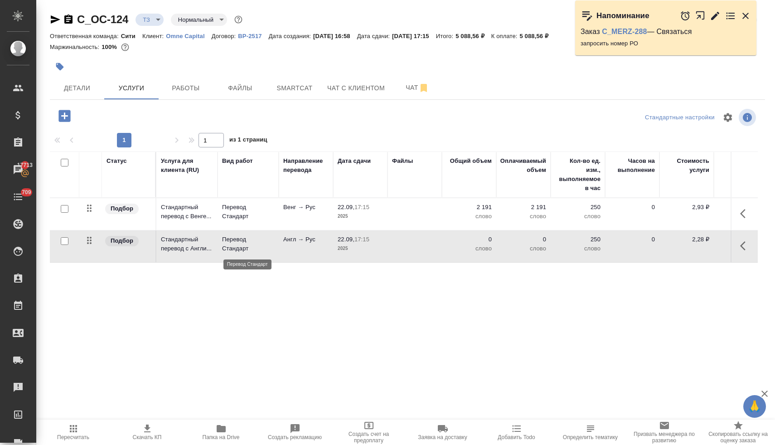
click at [237, 243] on p "Перевод Стандарт" at bounding box center [248, 244] width 52 height 18
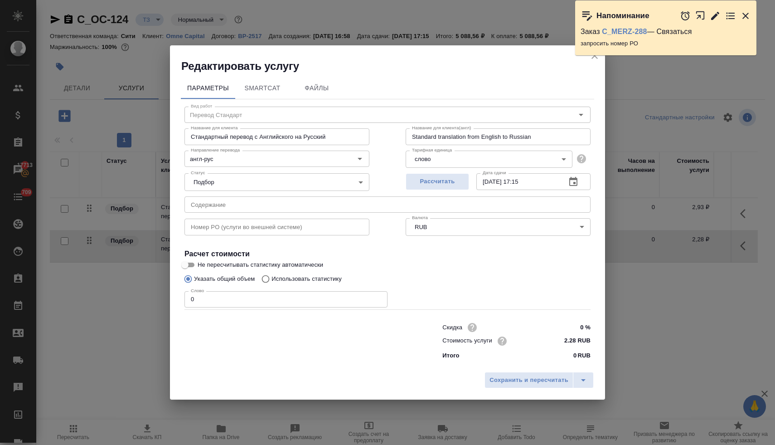
click at [245, 205] on input "text" at bounding box center [387, 204] width 406 height 16
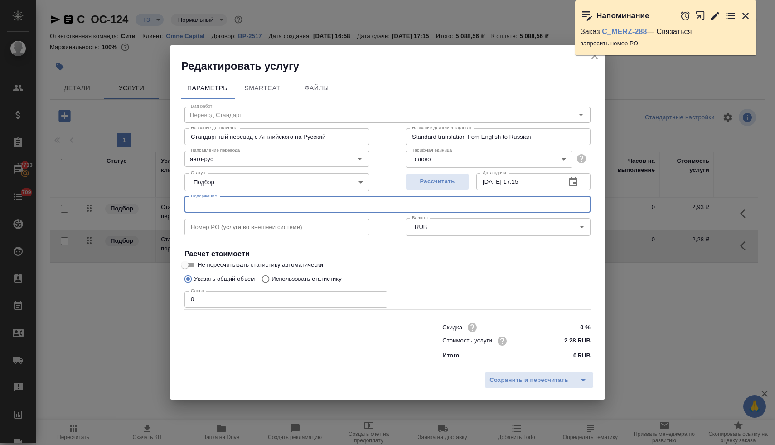
paste input "TRADE MARGIN MBH BANK card"
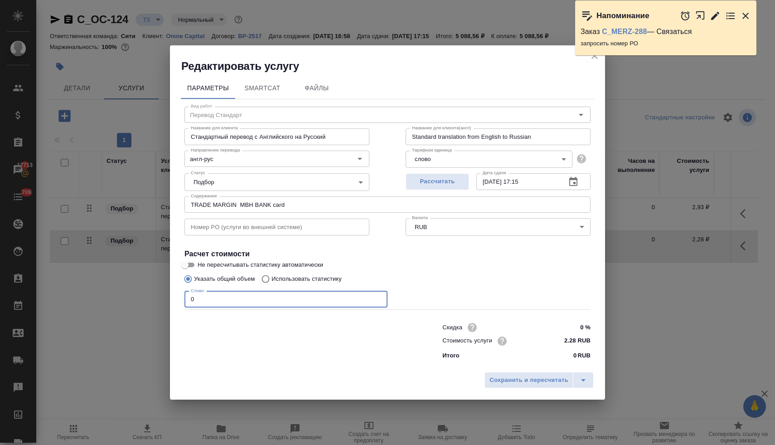
drag, startPoint x: 196, startPoint y: 298, endPoint x: 190, endPoint y: 297, distance: 5.5
click at [190, 297] on input "0" at bounding box center [285, 299] width 203 height 16
click at [548, 381] on span "Сохранить и пересчитать" at bounding box center [528, 380] width 79 height 10
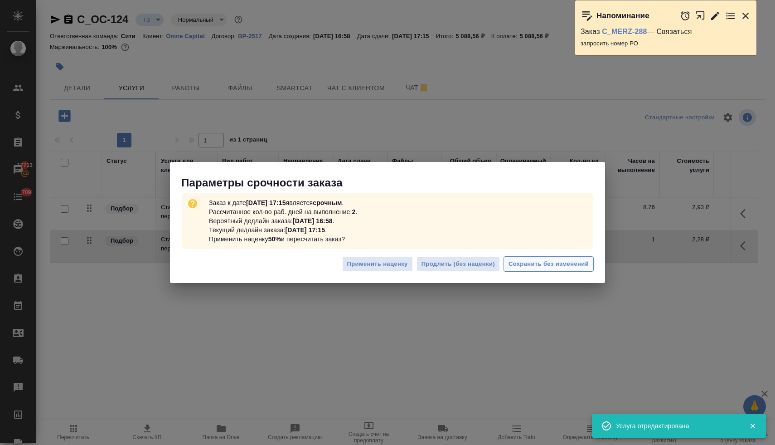
click at [570, 263] on span "Сохранить без изменений" at bounding box center [548, 264] width 80 height 10
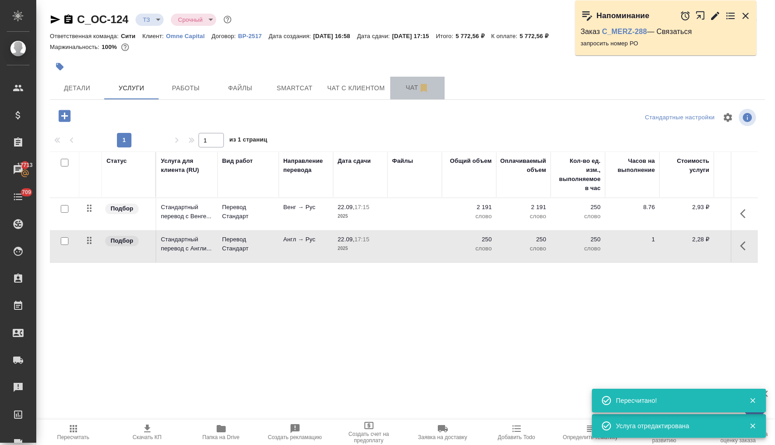
click at [408, 87] on span "Чат" at bounding box center [417, 87] width 43 height 11
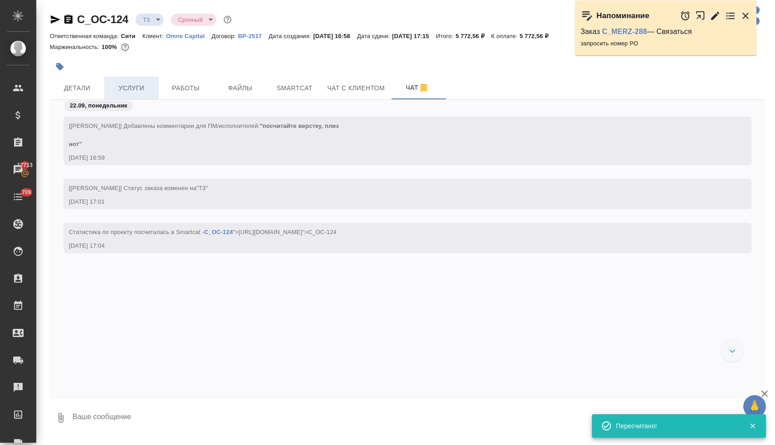
click at [136, 82] on span "Услуги" at bounding box center [131, 87] width 43 height 11
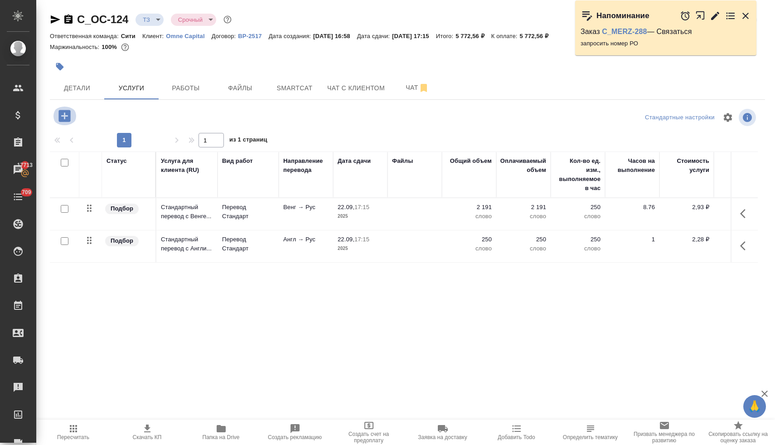
click at [67, 114] on icon "button" at bounding box center [64, 116] width 12 height 12
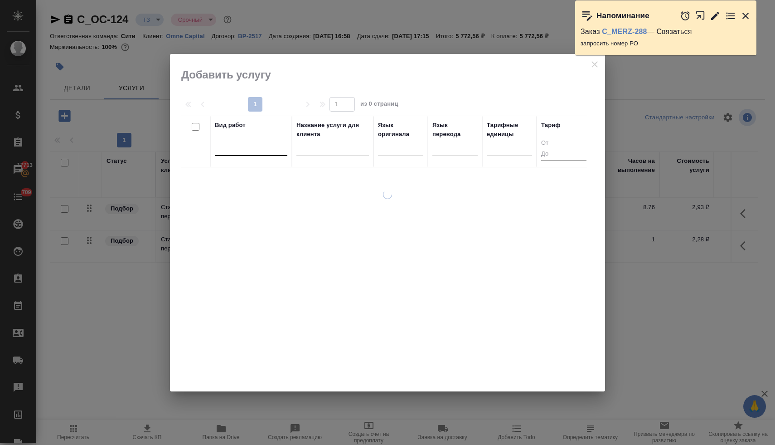
click at [236, 149] on div at bounding box center [251, 146] width 72 height 13
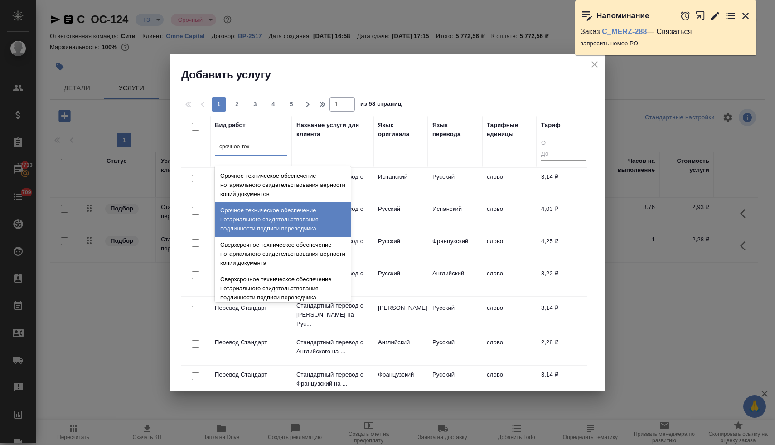
click at [296, 225] on div "Срочное техническое обеспечение нотариального свидетельствования подлинности по…" at bounding box center [283, 219] width 136 height 34
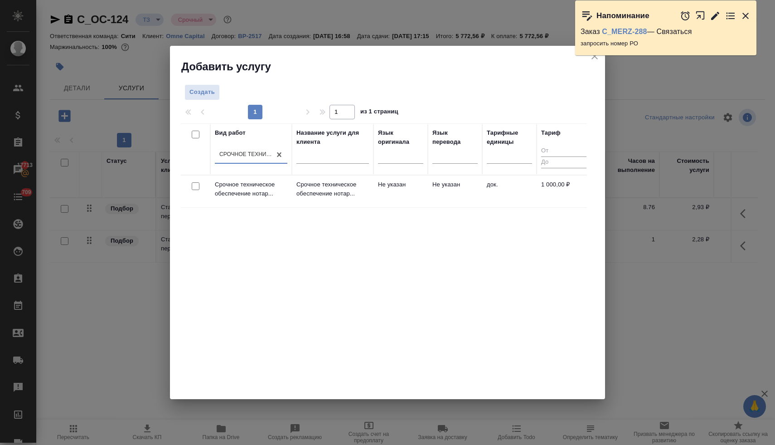
click at [200, 185] on div at bounding box center [195, 186] width 20 height 13
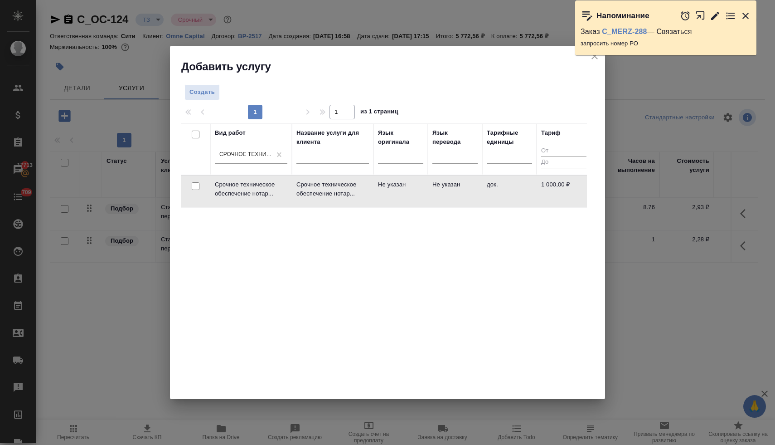
drag, startPoint x: 194, startPoint y: 187, endPoint x: 225, endPoint y: 175, distance: 32.6
click at [194, 187] on input "checkbox" at bounding box center [196, 186] width 8 height 8
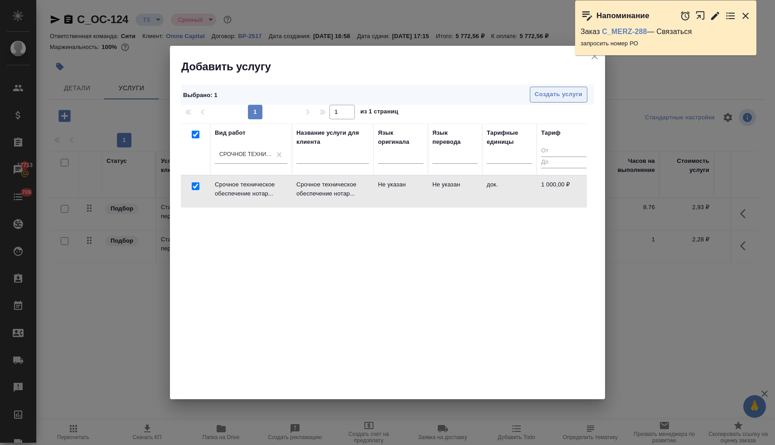
click at [556, 94] on span "Создать услуги" at bounding box center [559, 94] width 48 height 10
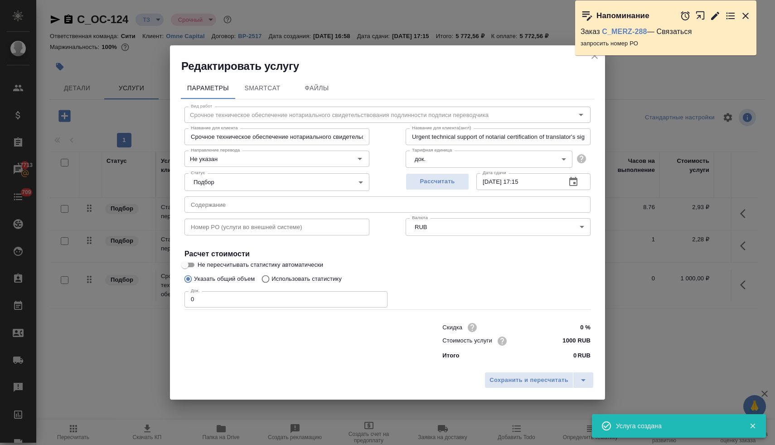
click at [179, 295] on div "Параметры SmartCat Файлы Вид работ Срочное техническое обеспечение нотариальног…" at bounding box center [387, 220] width 435 height 294
drag, startPoint x: 207, startPoint y: 296, endPoint x: 184, endPoint y: 295, distance: 22.7
click at [184, 295] on input "0" at bounding box center [285, 299] width 203 height 16
click at [528, 380] on span "Сохранить и пересчитать" at bounding box center [528, 380] width 79 height 10
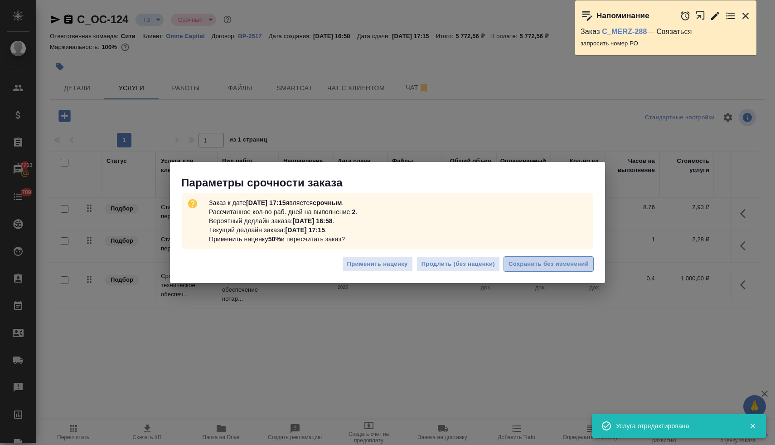
click at [540, 262] on span "Сохранить без изменений" at bounding box center [548, 264] width 80 height 10
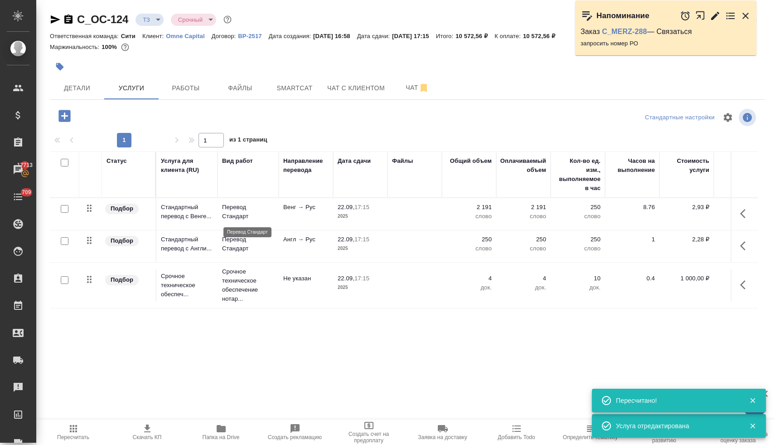
click at [235, 208] on p "Перевод Стандарт" at bounding box center [248, 212] width 52 height 18
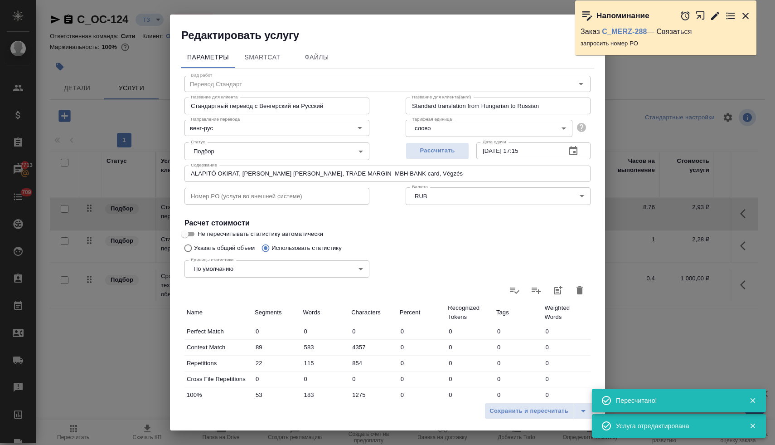
click at [343, 175] on input "ALAPITÓ OKIRAT, Aminta - Papp-Albert Mercédesz Roxána, TRADE MARGIN MBH BANK…" at bounding box center [387, 173] width 406 height 16
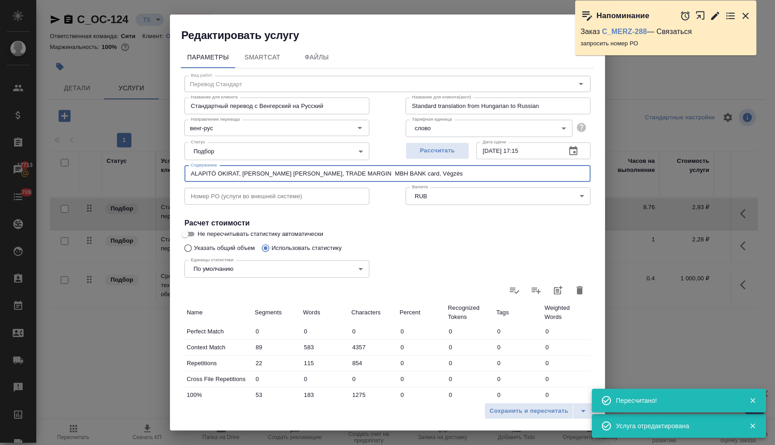
click at [343, 175] on input "ALAPITÓ OKIRAT, Aminta - Papp-Albert Mercédesz Roxána, TRADE MARGIN MBH BANK…" at bounding box center [387, 173] width 406 height 16
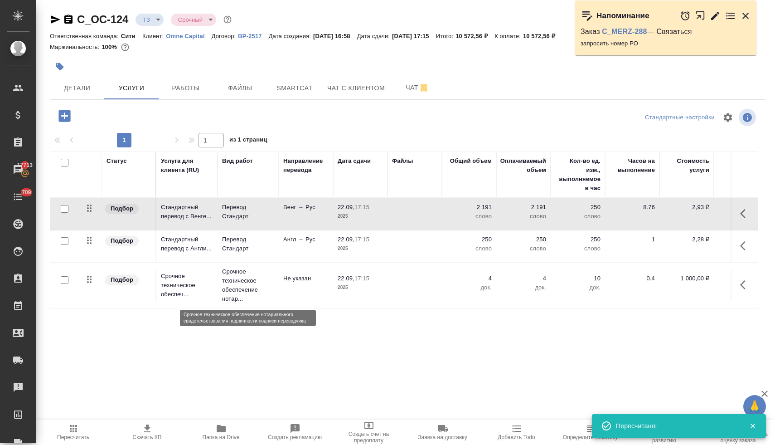
click at [233, 289] on p "Срочное техническое обеспечение нотар..." at bounding box center [248, 285] width 52 height 36
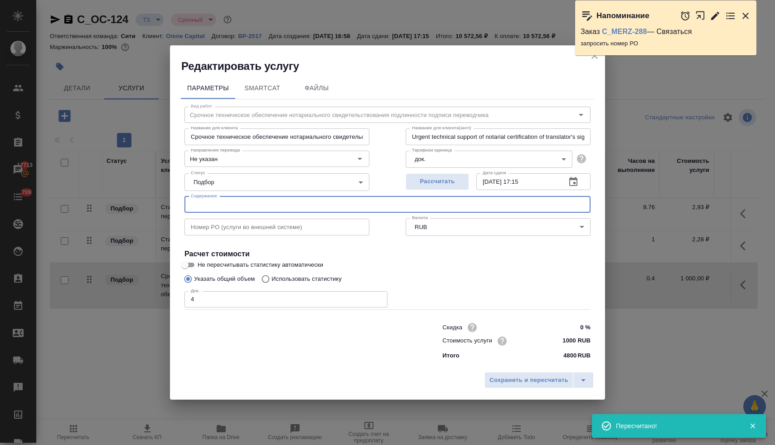
click at [252, 209] on input "text" at bounding box center [387, 204] width 406 height 16
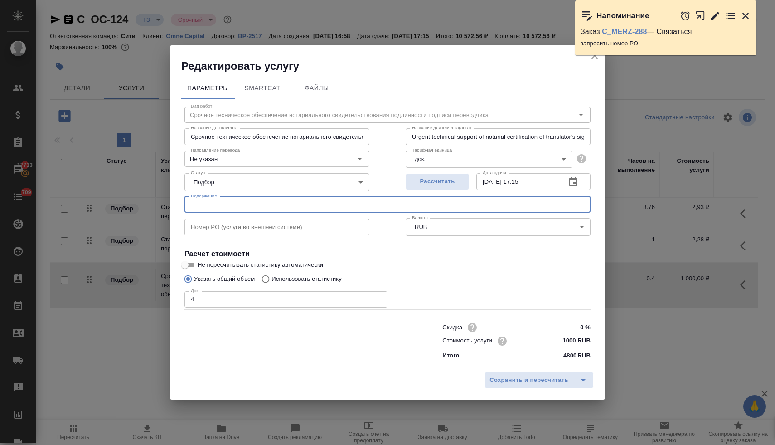
paste input "ALAPITÓ OKIRAT, Aminta - Papp-Albert Mercédesz Roxána, TRADE MARGIN MBH BANK…"
click at [529, 378] on span "Сохранить и пересчитать" at bounding box center [528, 380] width 79 height 10
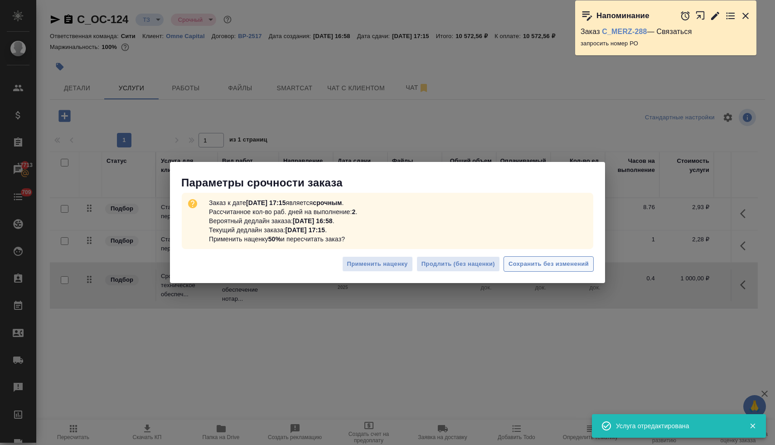
click at [569, 264] on span "Сохранить без изменений" at bounding box center [548, 264] width 80 height 10
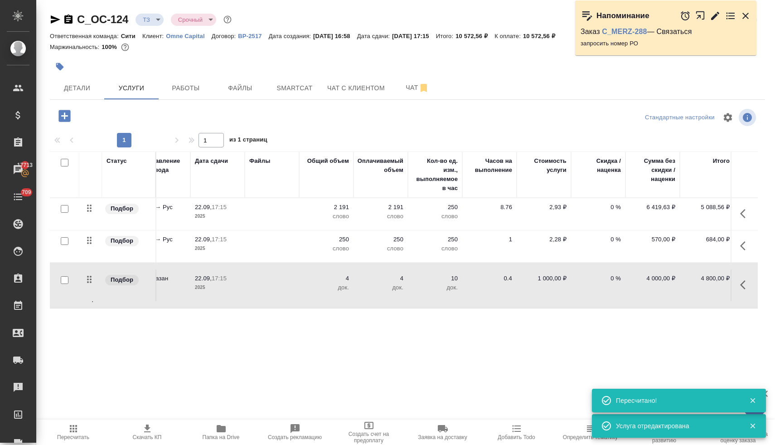
scroll to position [0, 146]
click at [611, 209] on p "0 %" at bounding box center [594, 207] width 45 height 9
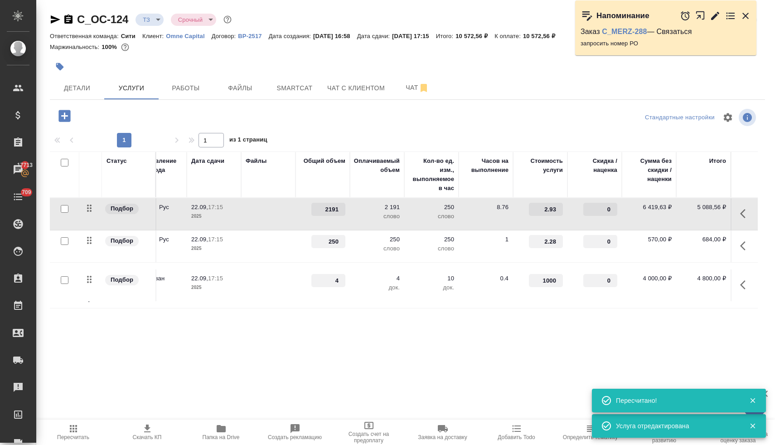
click at [605, 208] on input "0" at bounding box center [600, 209] width 34 height 13
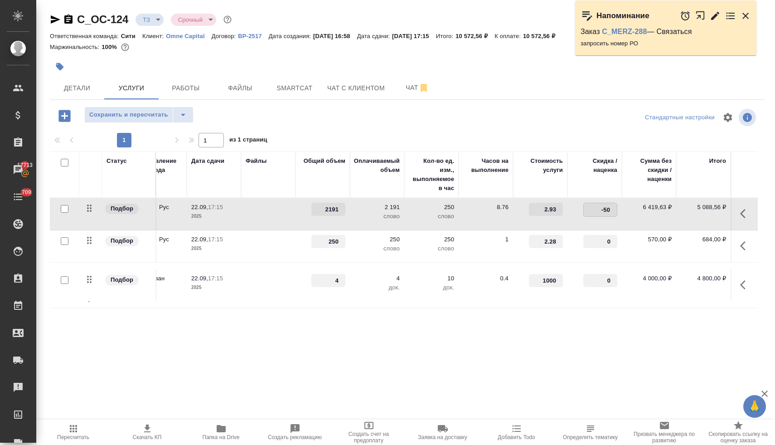
click at [607, 207] on input "-50" at bounding box center [600, 209] width 33 height 13
click at [594, 242] on input "0" at bounding box center [600, 241] width 33 height 13
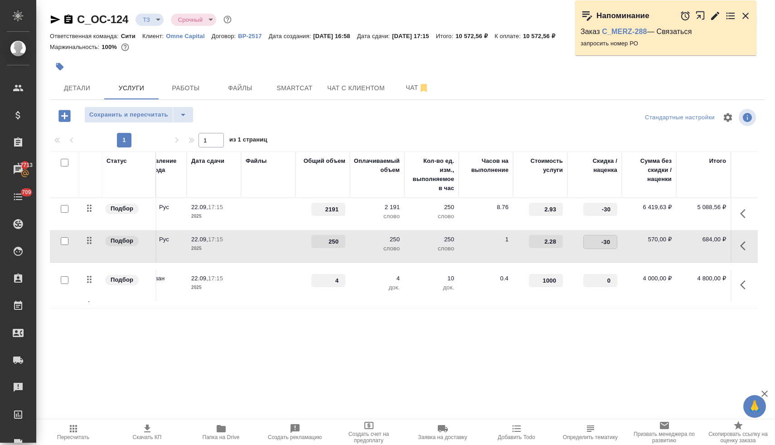
click at [541, 321] on div "Статус Услуга для клиента (RU) Вид работ Направление перевода Дата сдачи Файлы …" at bounding box center [404, 248] width 708 height 195
click at [148, 114] on span "Сохранить и пересчитать" at bounding box center [128, 115] width 79 height 10
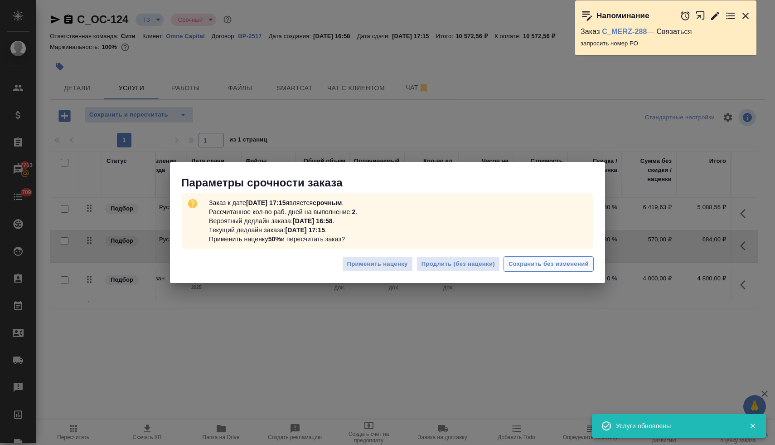
click at [568, 263] on span "Сохранить без изменений" at bounding box center [548, 264] width 80 height 10
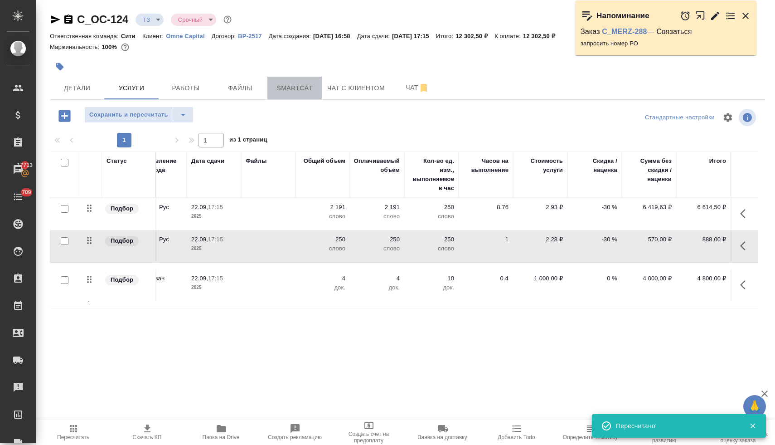
click at [273, 95] on button "Smartcat" at bounding box center [294, 88] width 54 height 23
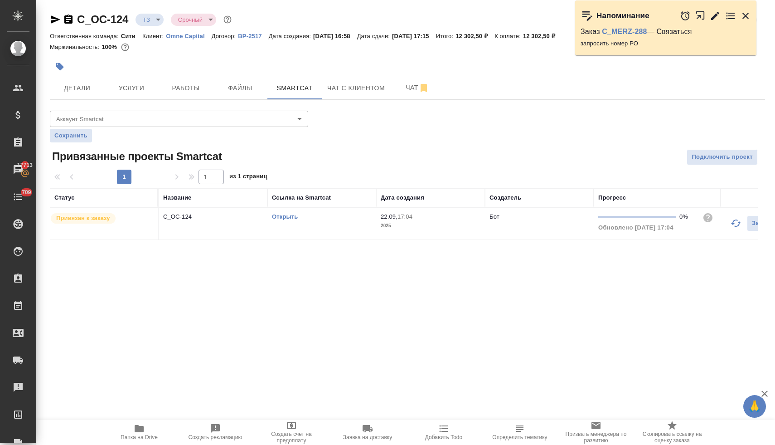
click at [53, 18] on icon "button" at bounding box center [56, 19] width 10 height 8
click at [401, 85] on span "Чат" at bounding box center [417, 87] width 43 height 11
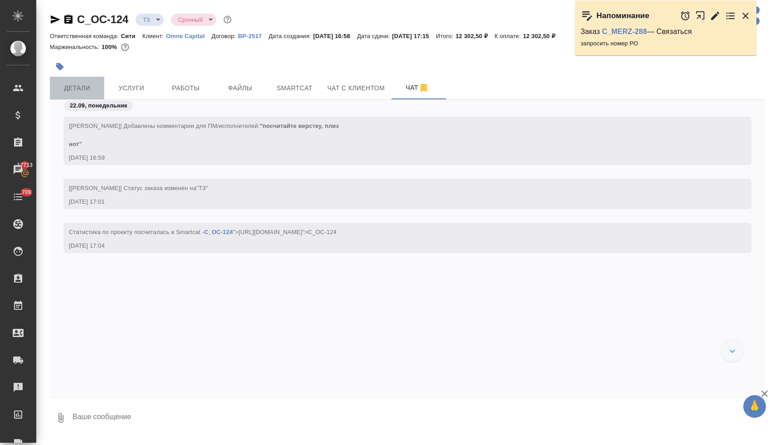
click at [62, 92] on span "Детали" at bounding box center [76, 87] width 43 height 11
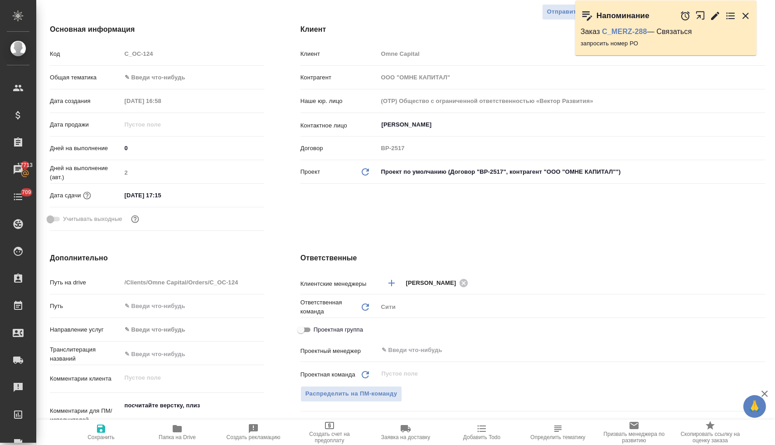
scroll to position [275, 0]
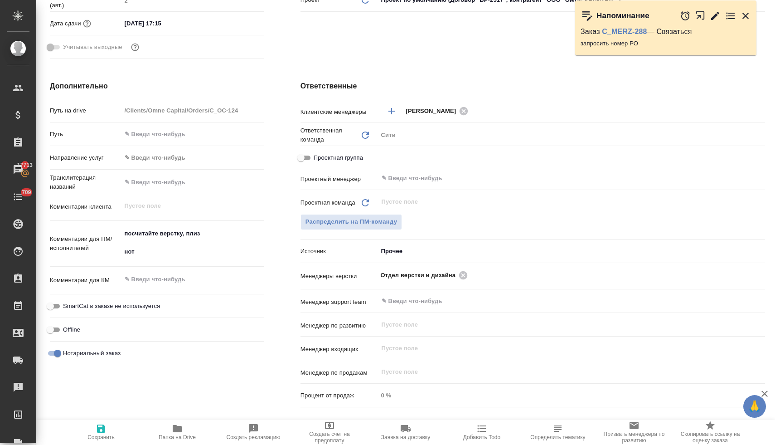
click at [415, 251] on body "🙏 .cls-1 fill:#fff; AWATERA Lyamina Nadezhda Клиенты Спецификации Заказы 17713 …" at bounding box center [387, 222] width 775 height 445
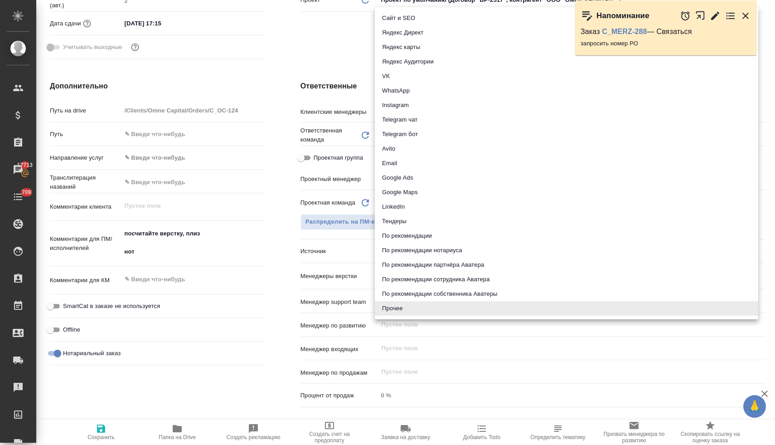
click at [408, 160] on li "Email" at bounding box center [566, 163] width 383 height 14
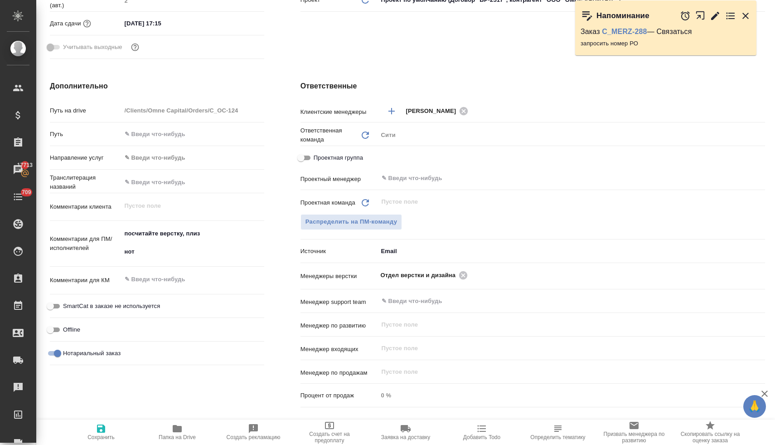
click at [97, 429] on icon "button" at bounding box center [101, 428] width 11 height 11
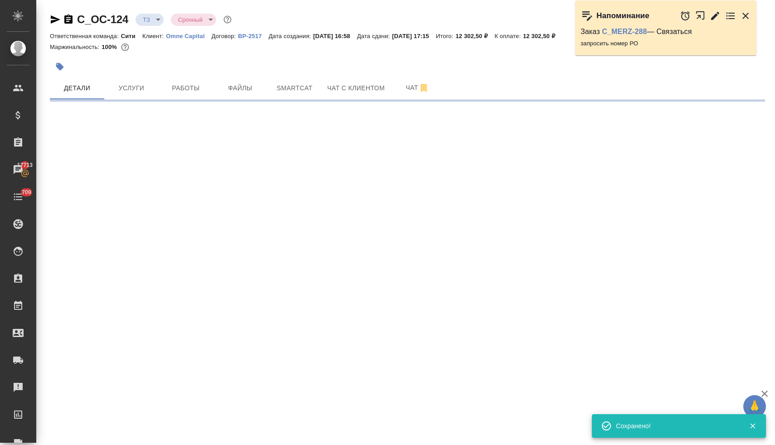
scroll to position [0, 0]
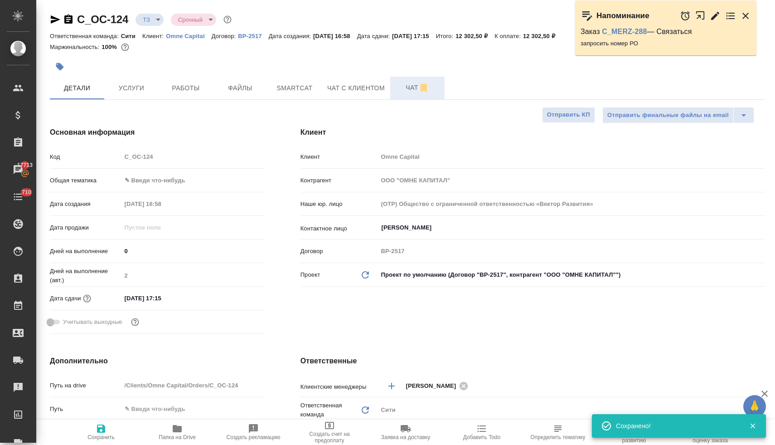
click at [408, 90] on span "Чат" at bounding box center [417, 87] width 43 height 11
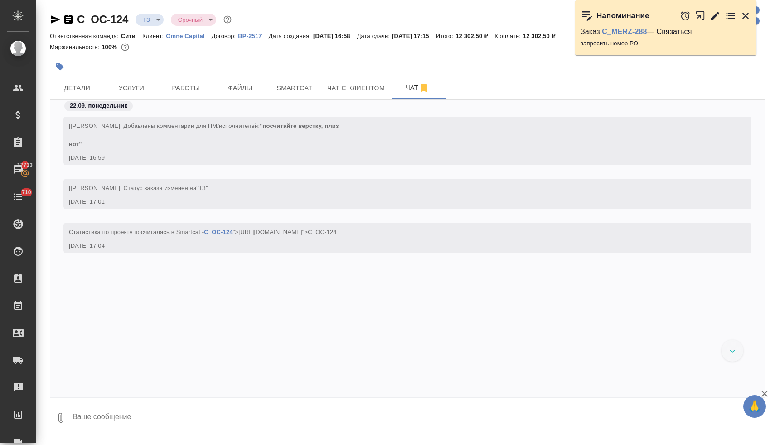
click at [744, 12] on icon "button" at bounding box center [745, 15] width 11 height 11
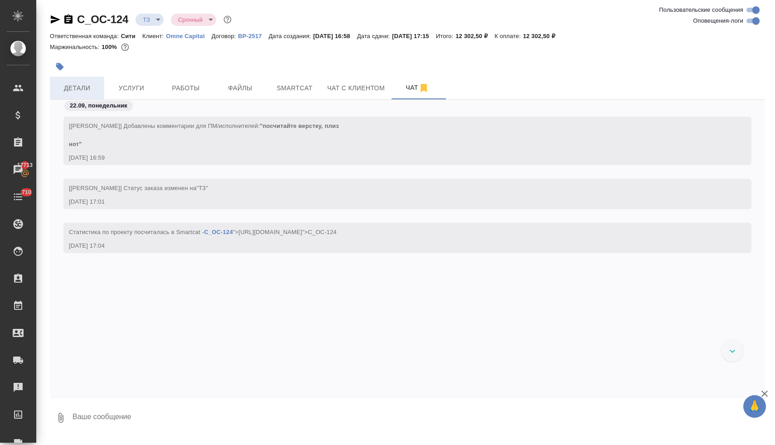
click at [77, 82] on button "Детали" at bounding box center [77, 88] width 54 height 23
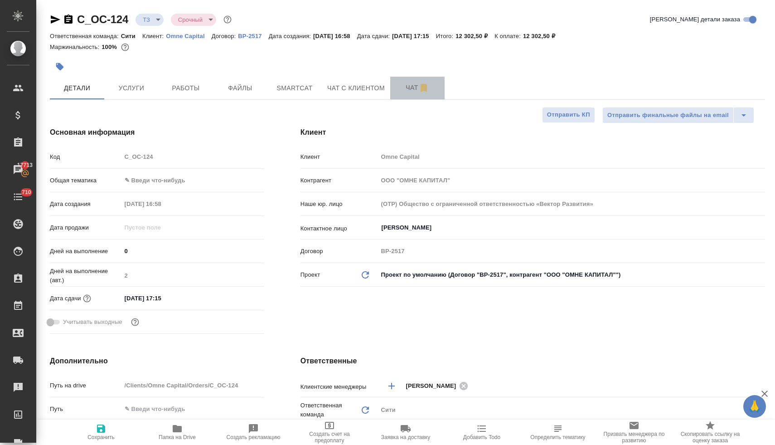
click at [413, 88] on span "Чат" at bounding box center [417, 87] width 43 height 11
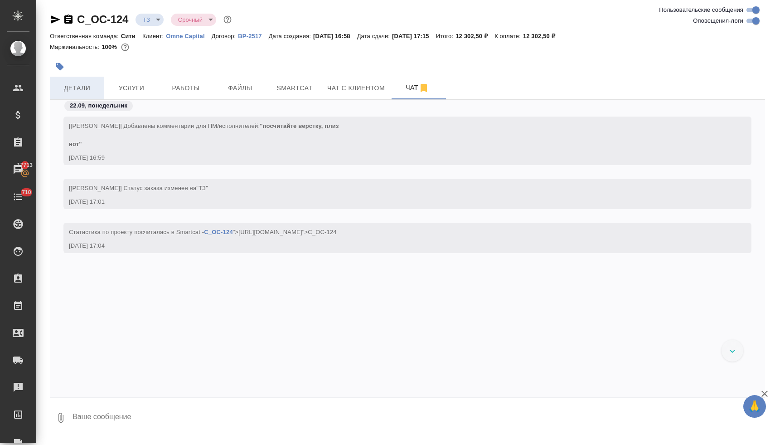
click at [77, 85] on span "Детали" at bounding box center [76, 87] width 43 height 11
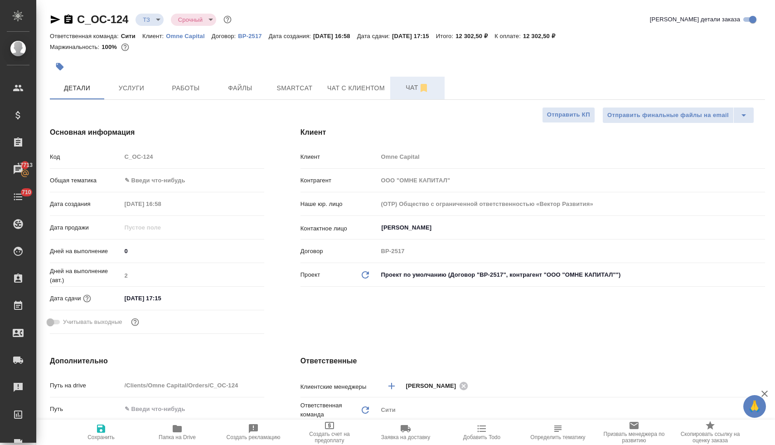
click at [411, 90] on span "Чат" at bounding box center [417, 87] width 43 height 11
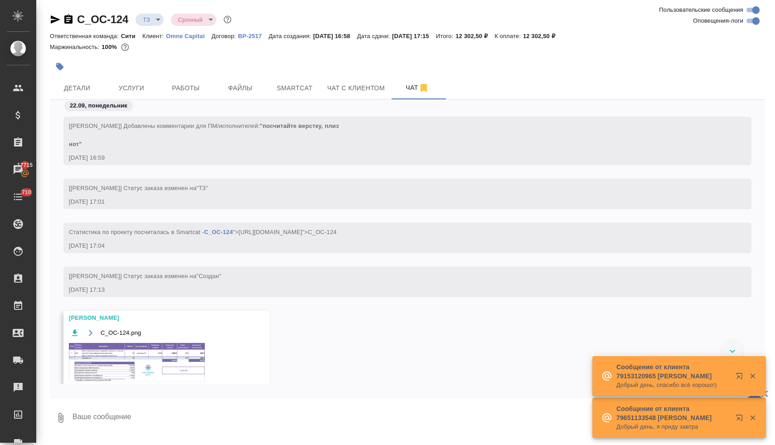
click at [179, 352] on img at bounding box center [137, 362] width 136 height 39
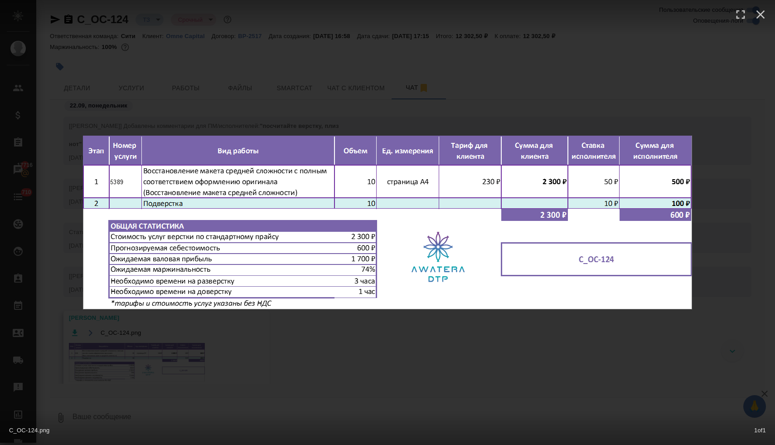
click at [193, 92] on div "C_OC-124.png 1 of 1" at bounding box center [387, 222] width 775 height 445
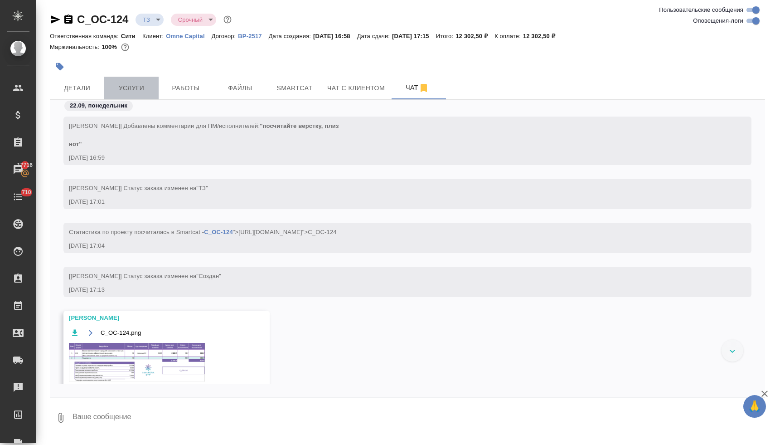
click at [141, 89] on span "Услуги" at bounding box center [131, 87] width 43 height 11
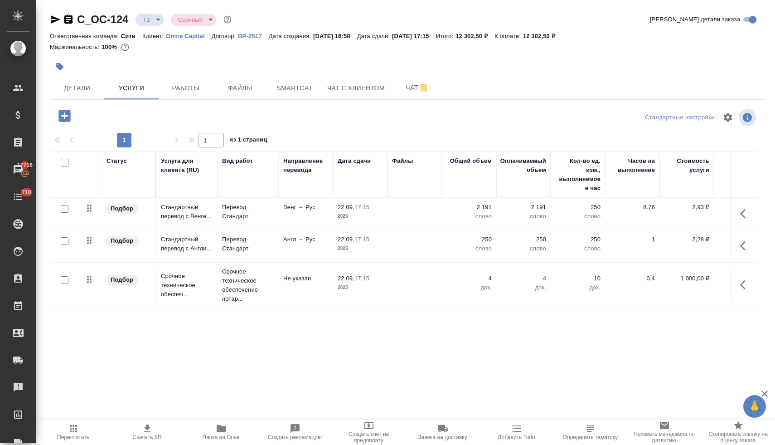
click at [64, 117] on icon "button" at bounding box center [65, 116] width 16 height 16
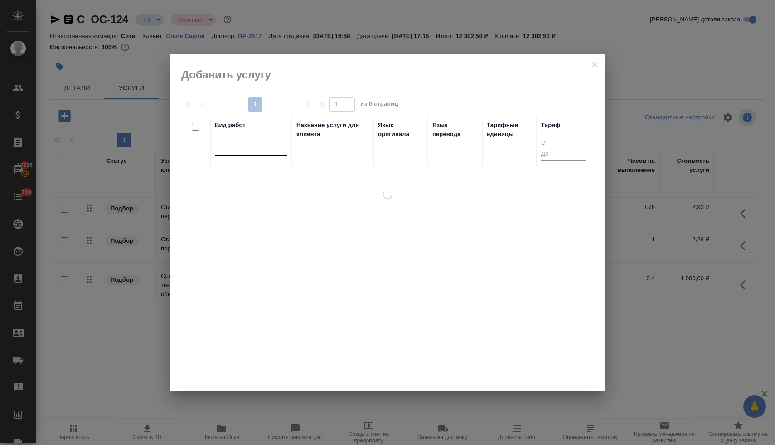
click at [262, 148] on div at bounding box center [251, 146] width 72 height 13
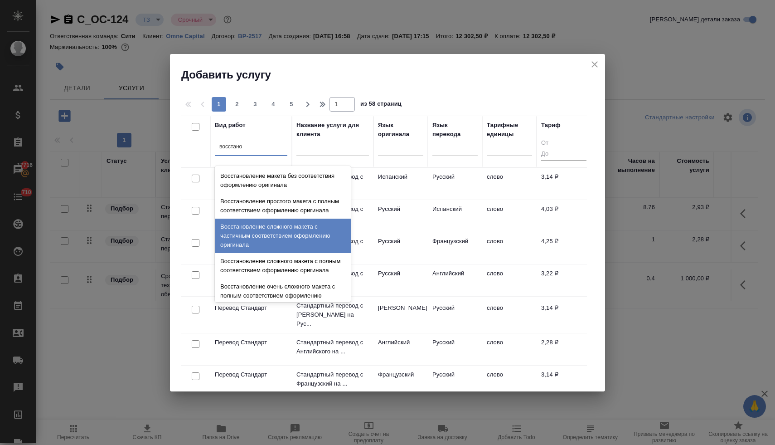
scroll to position [167, 0]
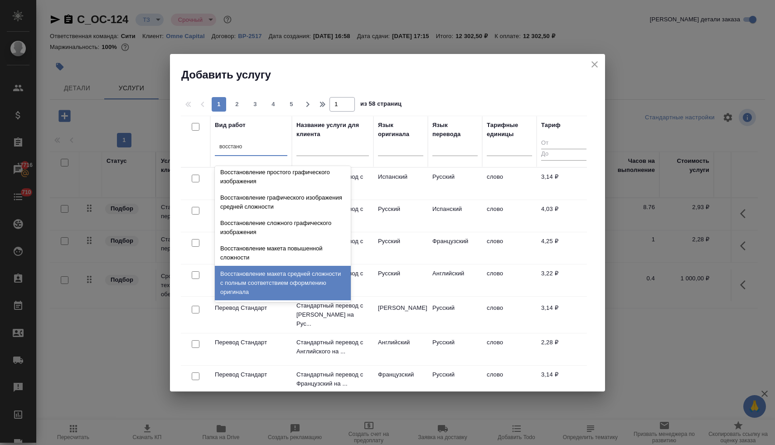
click at [306, 282] on div "Восстановление макета средней сложности с полным соответствием оформлению ориги…" at bounding box center [283, 283] width 136 height 34
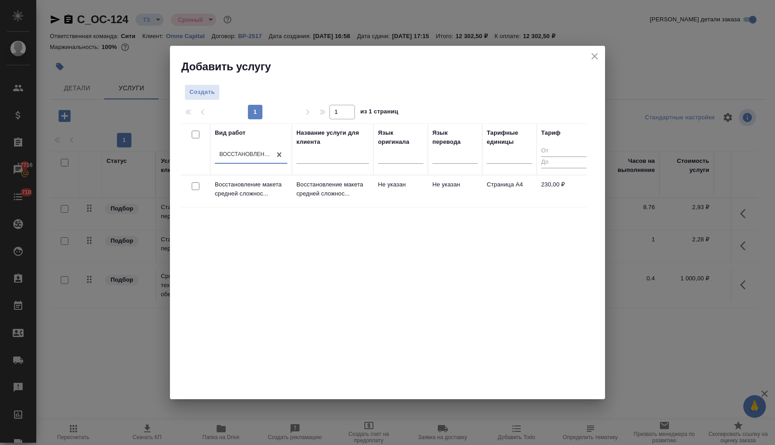
click at [195, 187] on input "checkbox" at bounding box center [196, 186] width 8 height 8
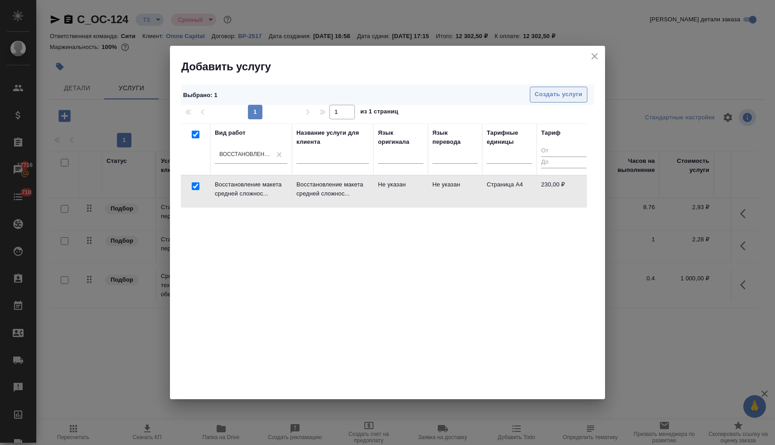
click at [553, 95] on span "Создать услуги" at bounding box center [559, 94] width 48 height 10
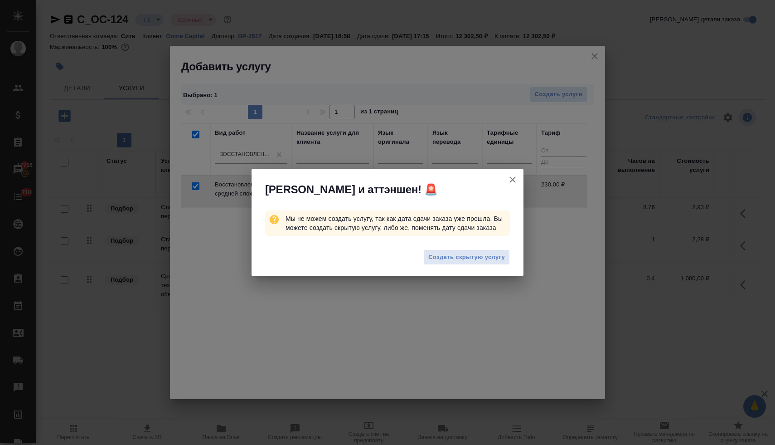
click at [469, 262] on span "Создать скрытую услугу" at bounding box center [466, 257] width 77 height 10
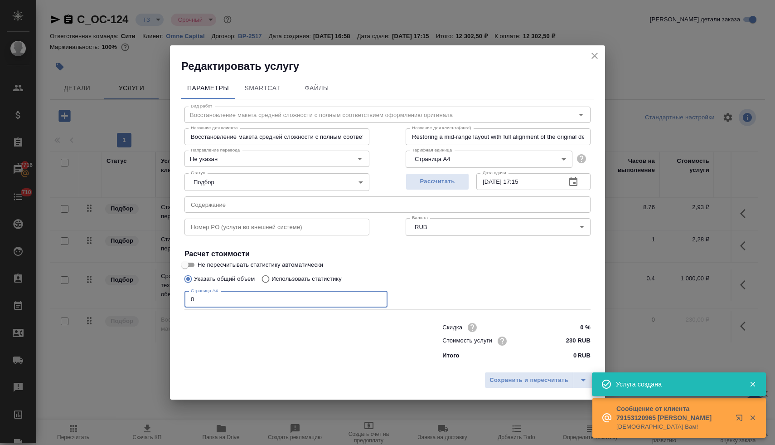
drag, startPoint x: 203, startPoint y: 302, endPoint x: 188, endPoint y: 300, distance: 14.8
click at [189, 299] on input "0" at bounding box center [285, 299] width 203 height 16
click at [513, 382] on span "Сохранить и пересчитать" at bounding box center [528, 380] width 79 height 10
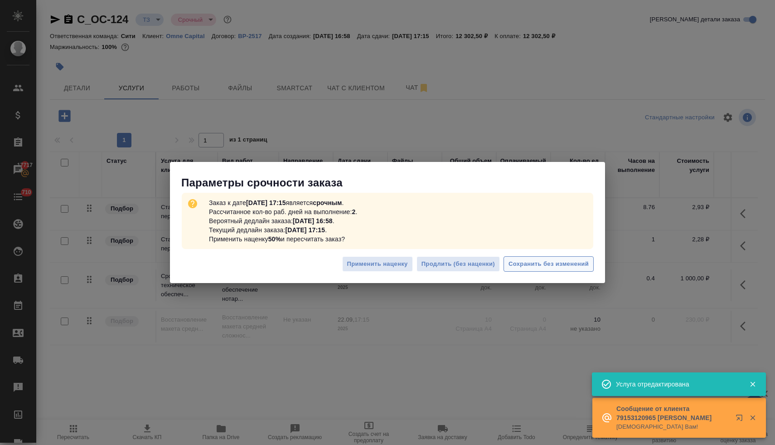
click at [559, 264] on span "Сохранить без изменений" at bounding box center [548, 264] width 80 height 10
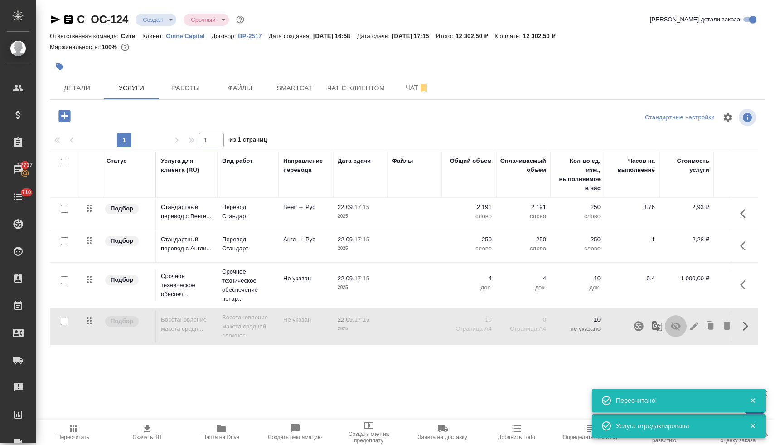
click at [671, 327] on icon "button" at bounding box center [676, 326] width 10 height 9
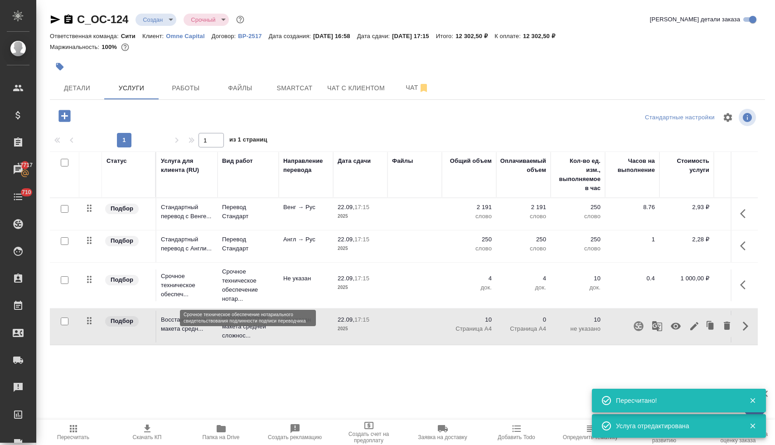
click at [230, 278] on p "Срочное техническое обеспечение нотар..." at bounding box center [248, 285] width 52 height 36
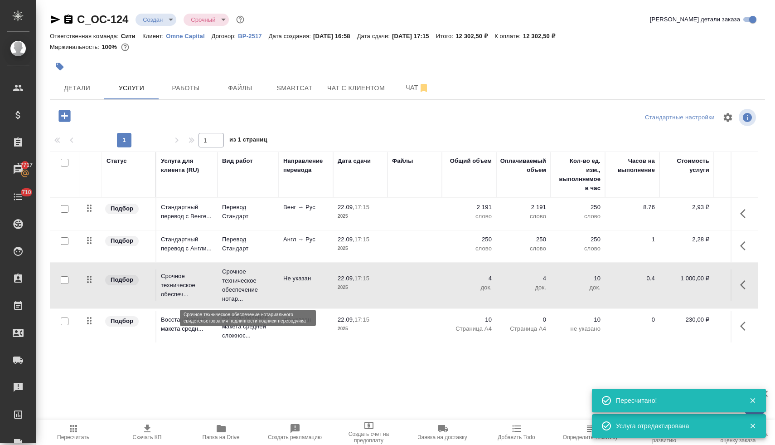
click at [230, 278] on p "Срочное техническое обеспечение нотар..." at bounding box center [248, 285] width 52 height 36
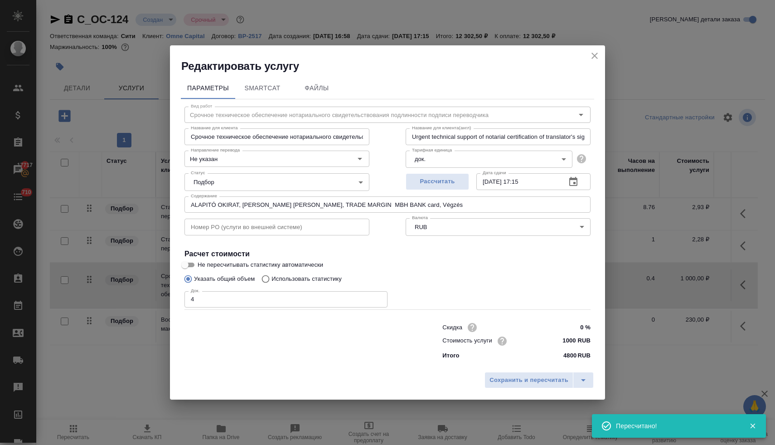
click at [259, 207] on input "ALAPITÓ OKIRAT, Aminta - Papp-Albert Mercédesz Roxána, TRADE MARGIN MBH BANK…" at bounding box center [387, 204] width 406 height 16
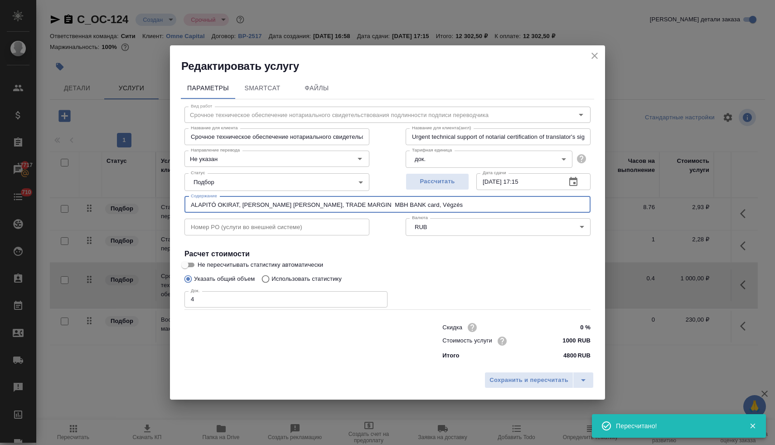
click at [259, 207] on input "ALAPITÓ OKIRAT, Aminta - Papp-Albert Mercédesz Roxána, TRADE MARGIN MBH BANK…" at bounding box center [387, 204] width 406 height 16
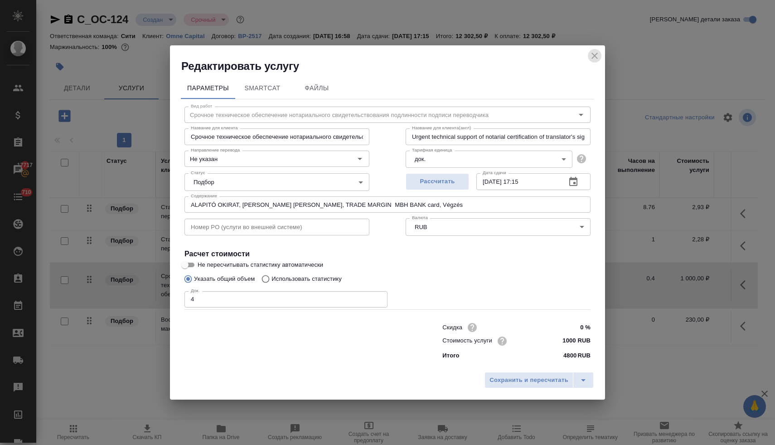
click at [597, 56] on icon "close" at bounding box center [594, 55] width 11 height 11
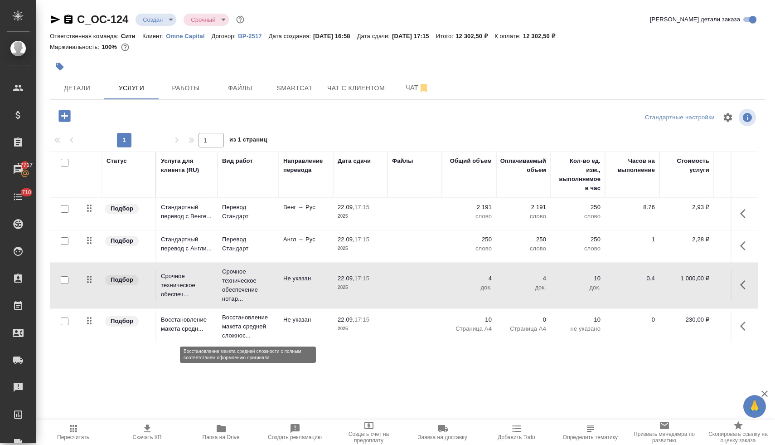
click at [261, 319] on p "Восстановление макета средней сложнос..." at bounding box center [248, 326] width 52 height 27
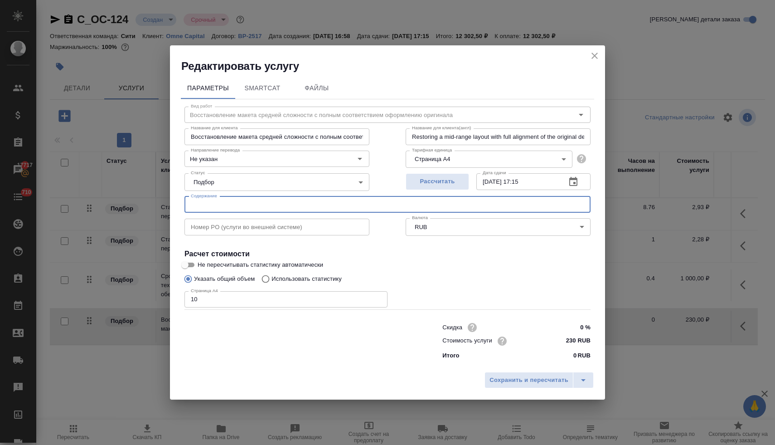
click at [252, 201] on input "text" at bounding box center [387, 204] width 406 height 16
paste input "ALAPITÓ OKIRAT, Aminta - Papp-Albert Mercédesz Roxána, TRADE MARGIN MBH BANK…"
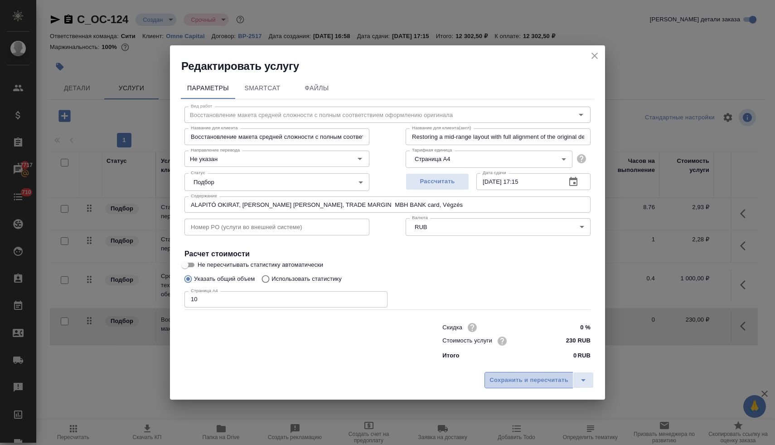
click at [502, 381] on span "Сохранить и пересчитать" at bounding box center [528, 380] width 79 height 10
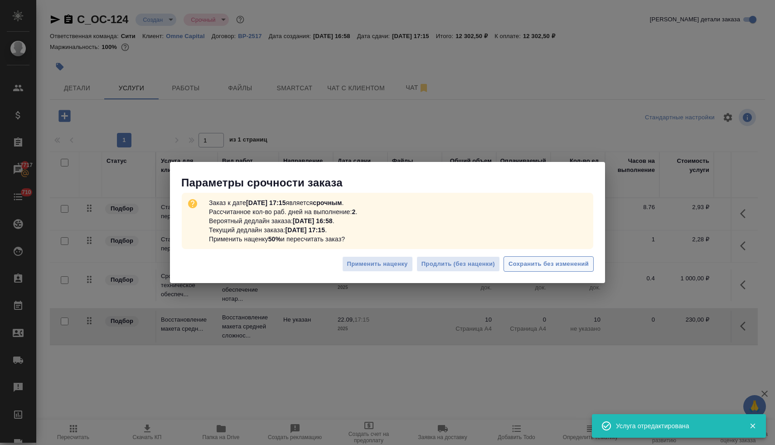
click at [546, 258] on button "Сохранить без изменений" at bounding box center [548, 264] width 90 height 16
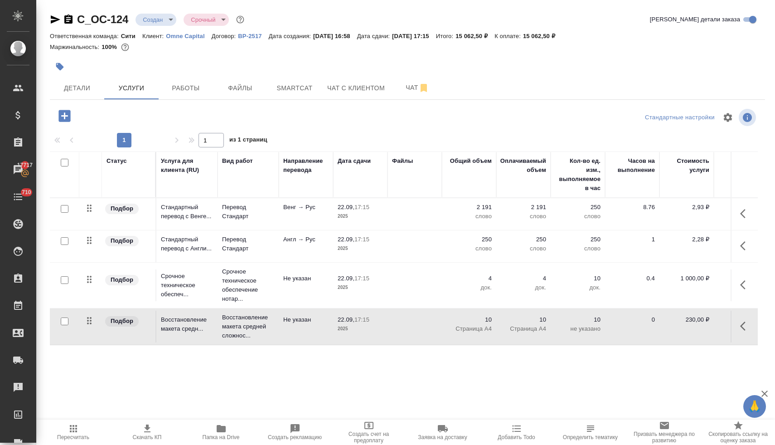
click at [67, 431] on span "Пересчитать" at bounding box center [73, 431] width 63 height 17
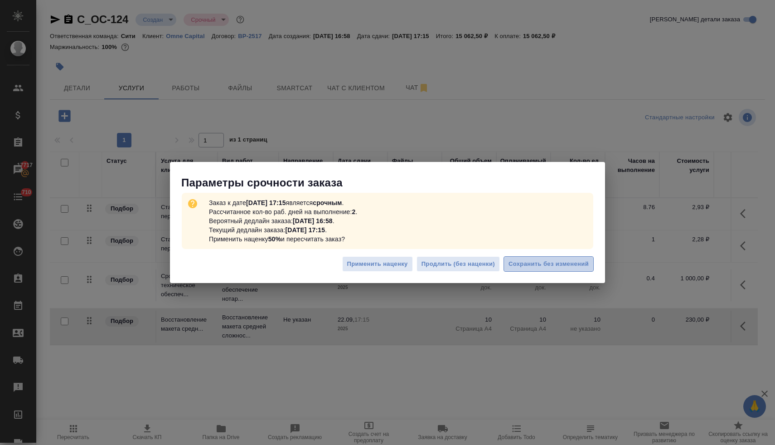
click at [547, 267] on span "Сохранить без изменений" at bounding box center [548, 264] width 80 height 10
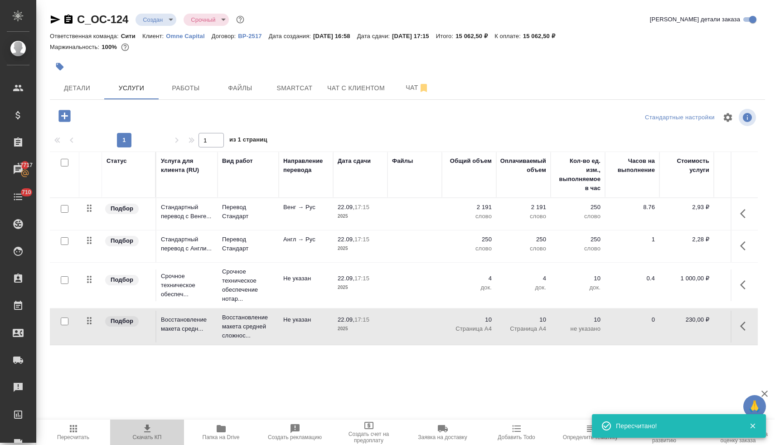
click at [148, 434] on span "Скачать КП" at bounding box center [147, 437] width 29 height 6
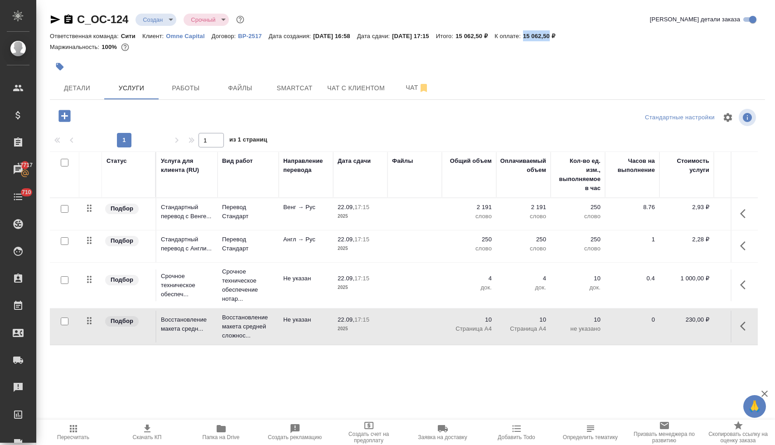
drag, startPoint x: 554, startPoint y: 38, endPoint x: 580, endPoint y: 36, distance: 25.4
click at [562, 36] on p "15 062,50 ₽" at bounding box center [542, 36] width 39 height 7
copy p "15 062,50"
click at [65, 87] on span "Детали" at bounding box center [76, 87] width 43 height 11
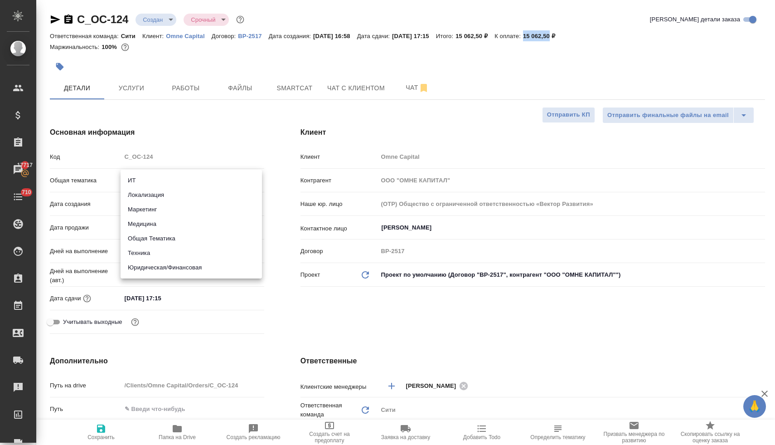
click at [172, 183] on body "🙏 .cls-1 fill:#fff; AWATERA Lyamina Nadezhda Клиенты Спецификации Заказы 17717 …" at bounding box center [387, 222] width 775 height 445
click at [172, 273] on li "Юридическая/Финансовая" at bounding box center [191, 267] width 141 height 14
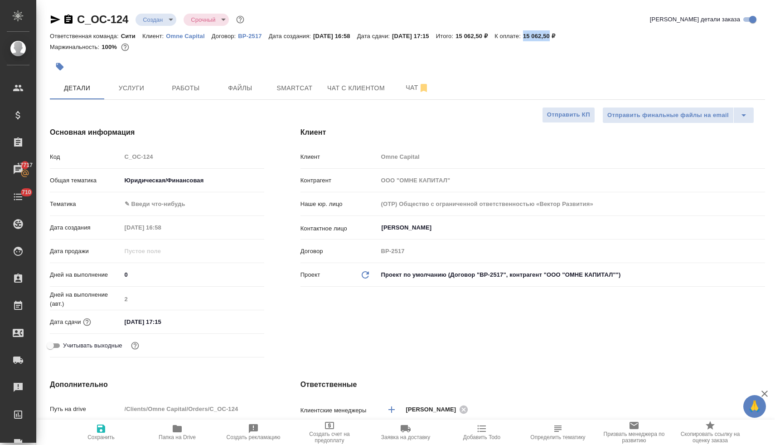
click at [158, 203] on body "🙏 .cls-1 fill:#fff; AWATERA Lyamina Nadezhda Клиенты Спецификации Заказы 17717 …" at bounding box center [387, 222] width 775 height 445
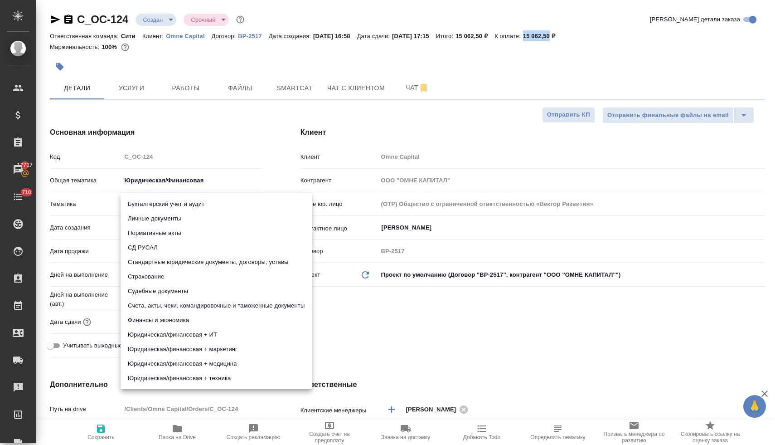
click at [171, 262] on li "Стандартные юридические документы, договоры, уставы" at bounding box center [216, 262] width 191 height 14
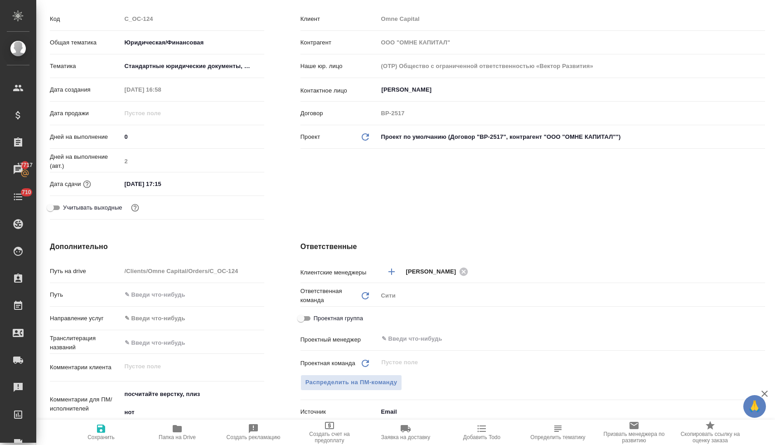
scroll to position [296, 0]
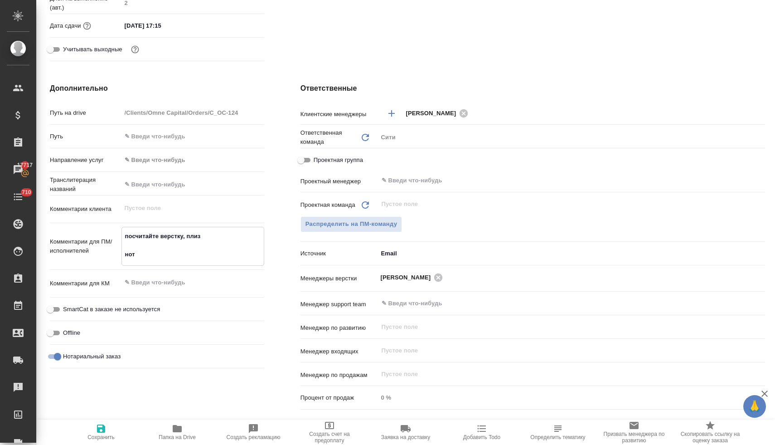
drag, startPoint x: 124, startPoint y: 248, endPoint x: 120, endPoint y: 231, distance: 17.3
click at [120, 231] on div "Комментарии для ПМ/исполнителей посчитайте верстку, плиз нот x" at bounding box center [157, 246] width 214 height 39
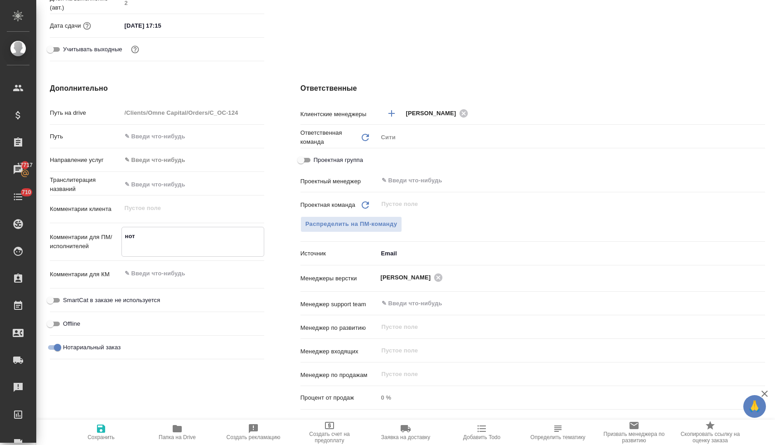
click at [101, 430] on icon "button" at bounding box center [101, 428] width 11 height 11
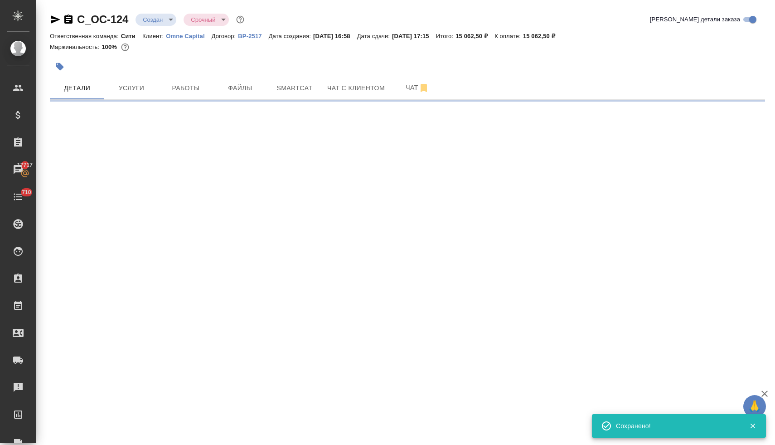
scroll to position [0, 0]
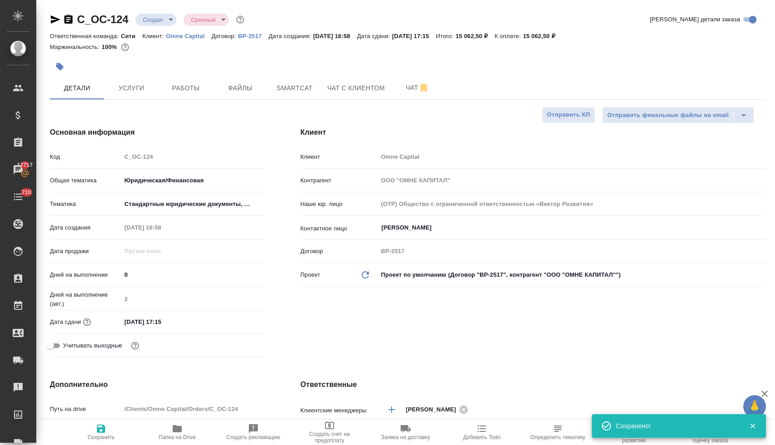
click at [187, 323] on input "22.09.2025 17:15" at bounding box center [160, 321] width 79 height 13
click at [235, 317] on icon "button" at bounding box center [237, 320] width 11 height 11
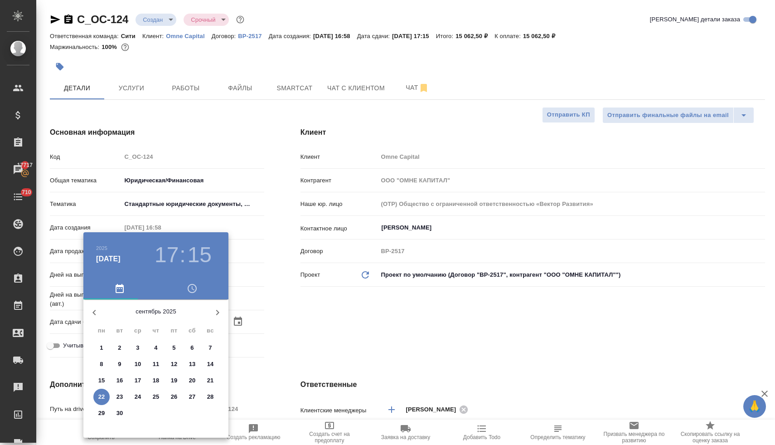
click at [121, 395] on p "23" at bounding box center [119, 396] width 7 height 9
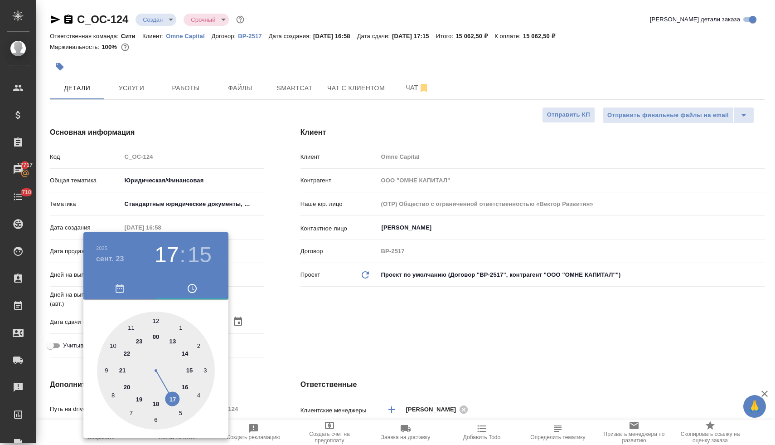
click at [174, 400] on div at bounding box center [156, 370] width 118 height 118
click at [155, 419] on div at bounding box center [156, 370] width 118 height 118
click at [380, 352] on div at bounding box center [387, 222] width 775 height 445
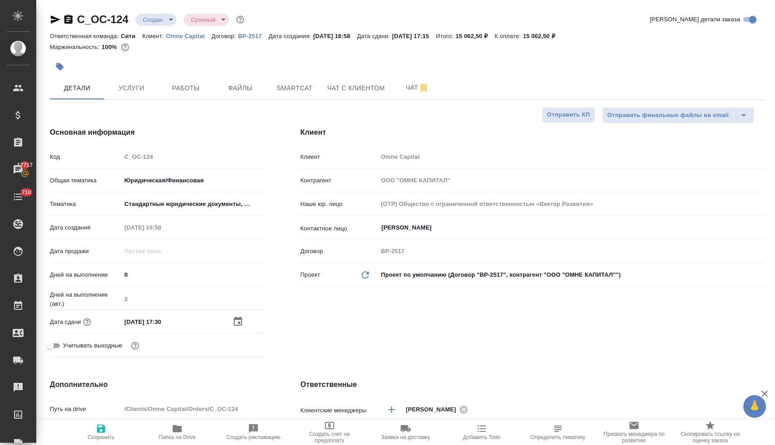
click at [172, 322] on input "23.09.2025 17:30" at bounding box center [160, 321] width 79 height 13
click at [351, 321] on div "Клиент Клиент Omne Capital Контрагент ООО "ОМНЕ КАПИТАЛ" Наше юр. лицо (OTP) Об…" at bounding box center [532, 244] width 501 height 270
click at [95, 429] on span "Сохранить" at bounding box center [100, 431] width 65 height 17
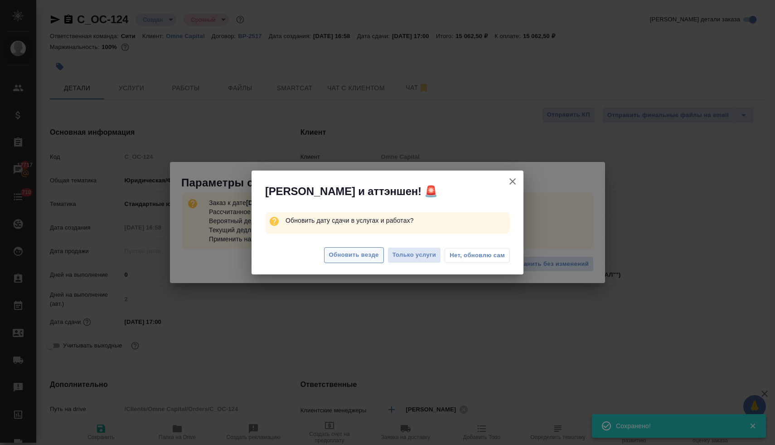
click at [356, 253] on span "Обновить везде" at bounding box center [354, 255] width 50 height 10
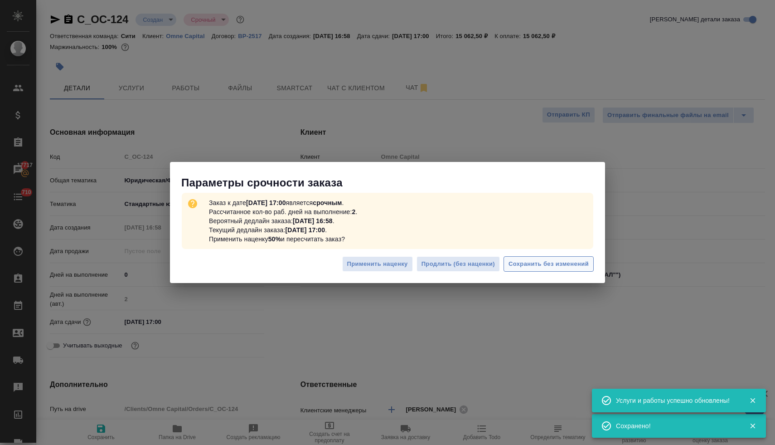
click at [549, 266] on span "Сохранить без изменений" at bounding box center [548, 264] width 80 height 10
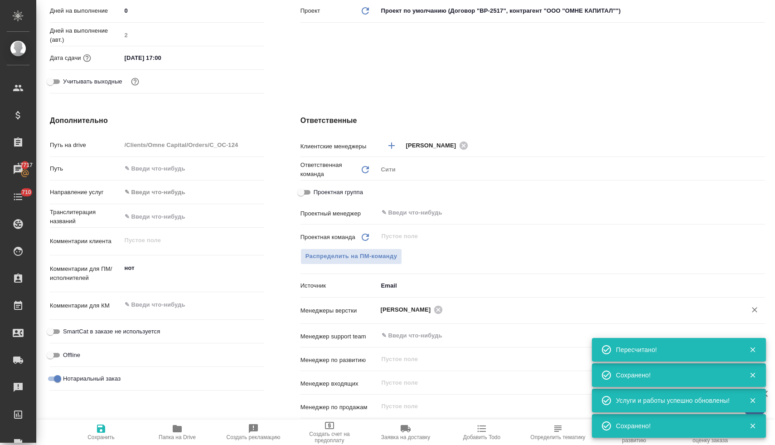
scroll to position [265, 0]
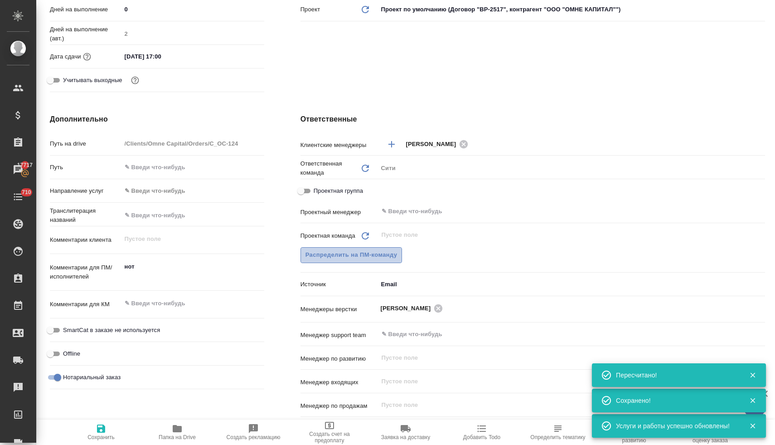
click at [358, 256] on span "Распределить на ПМ-команду" at bounding box center [351, 255] width 92 height 10
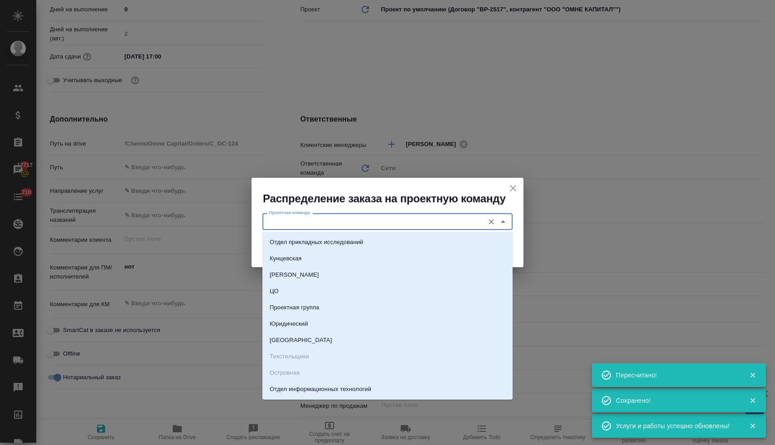
click at [367, 218] on input "Проектная команда" at bounding box center [372, 221] width 214 height 11
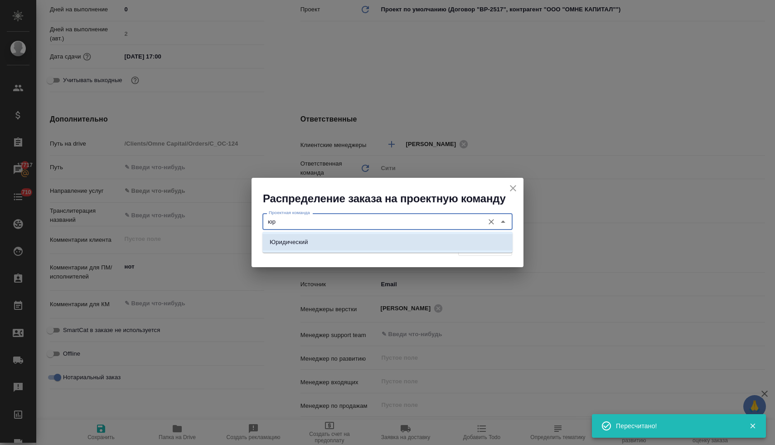
click at [363, 239] on li "Юридический" at bounding box center [387, 242] width 250 height 16
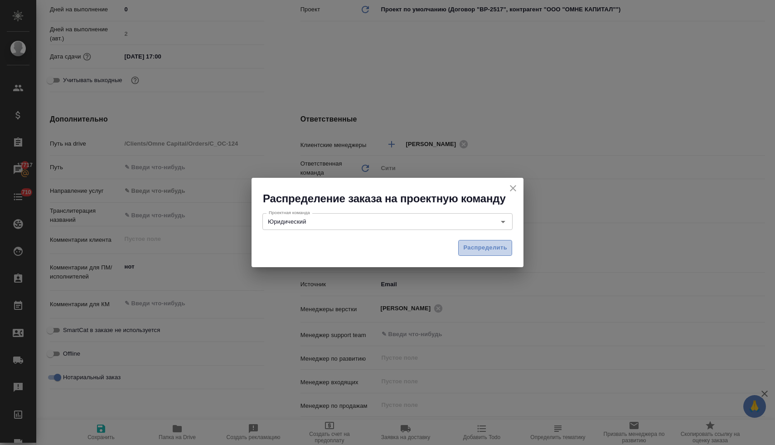
click at [493, 246] on span "Распределить" at bounding box center [485, 247] width 44 height 10
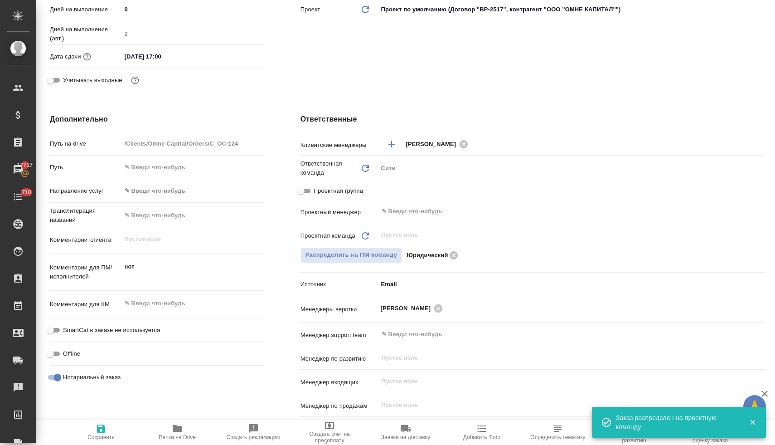
click at [100, 437] on span "Сохранить" at bounding box center [100, 437] width 27 height 6
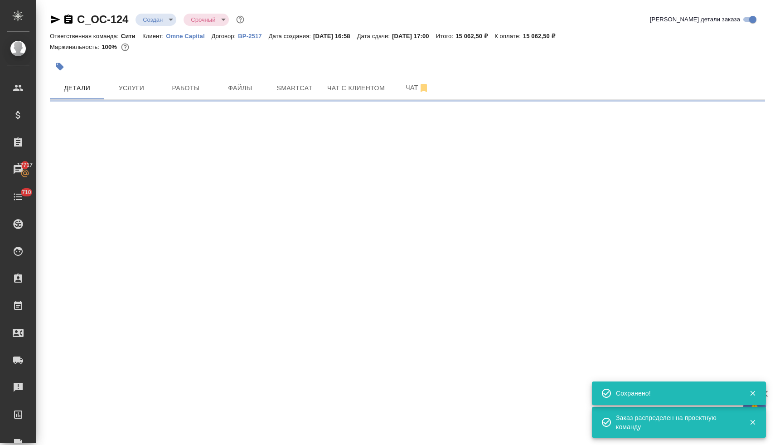
scroll to position [0, 0]
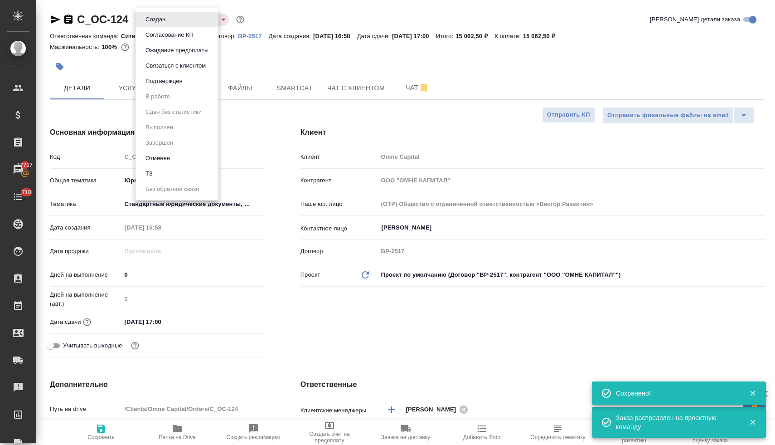
click at [155, 15] on body "🙏 .cls-1 fill:#fff; AWATERA Lyamina Nadezhda Клиенты Спецификации Заказы 17717 …" at bounding box center [387, 222] width 775 height 445
click at [159, 84] on button "Подтвержден" at bounding box center [164, 81] width 43 height 10
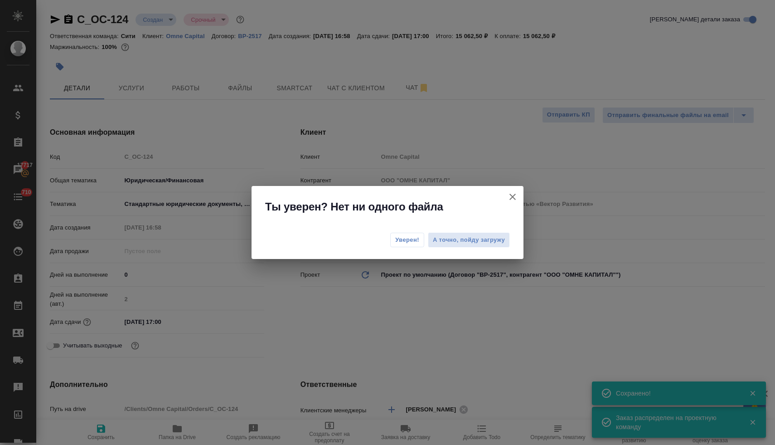
click at [411, 238] on span "Уверен!" at bounding box center [407, 239] width 24 height 9
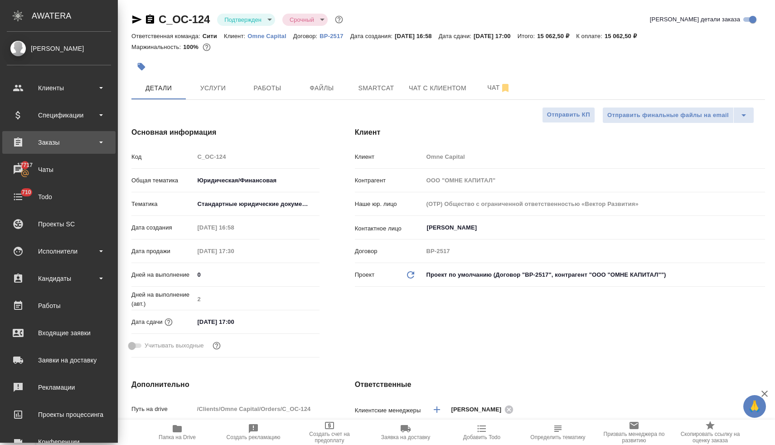
click at [44, 144] on div "Заказы" at bounding box center [59, 142] width 104 height 14
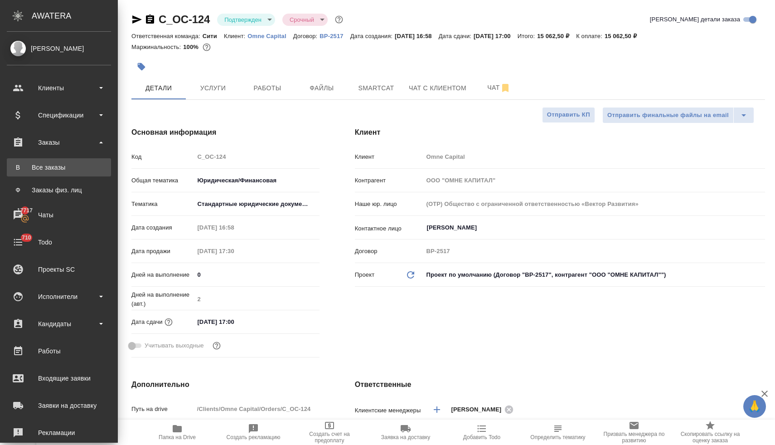
click at [56, 164] on div "Все заказы" at bounding box center [58, 167] width 95 height 9
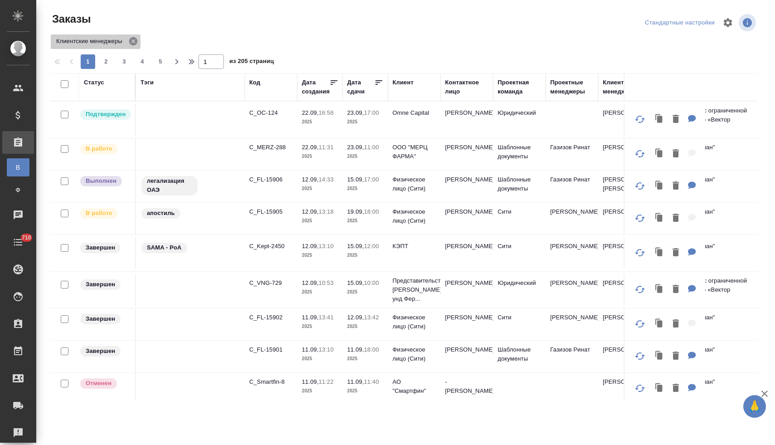
click at [134, 40] on icon at bounding box center [133, 41] width 10 height 10
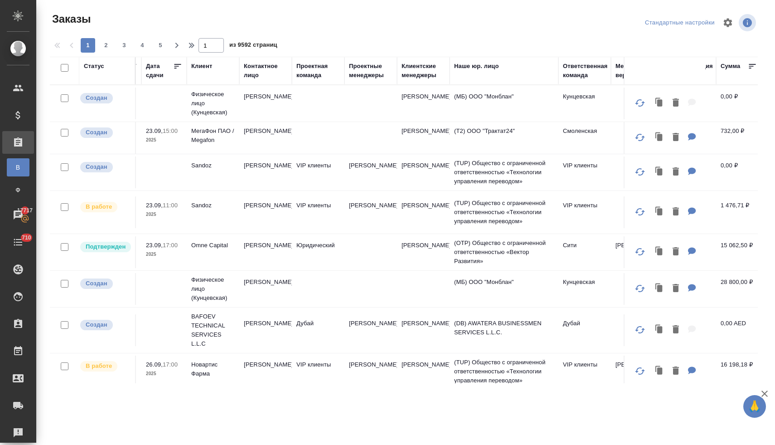
scroll to position [0, 211]
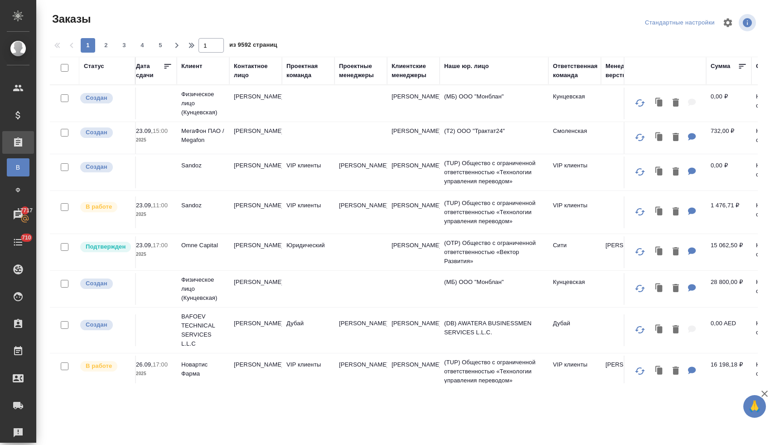
click at [571, 67] on div "Ответственная команда" at bounding box center [575, 71] width 45 height 18
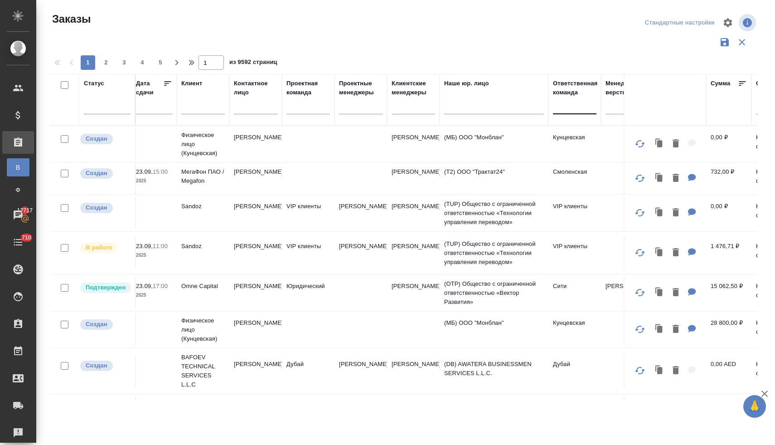
click at [570, 110] on div at bounding box center [574, 104] width 43 height 13
click at [567, 134] on div "Сити" at bounding box center [621, 134] width 136 height 16
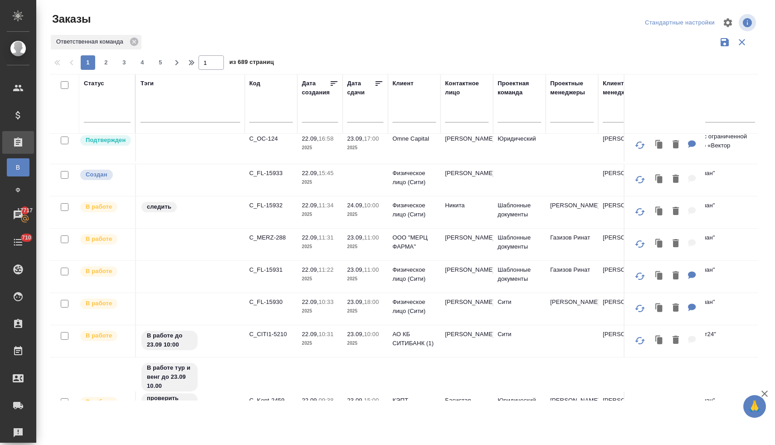
scroll to position [7, 0]
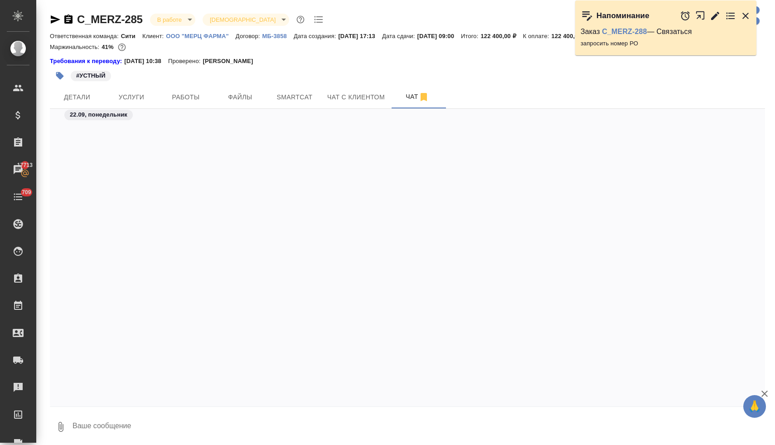
scroll to position [5867, 0]
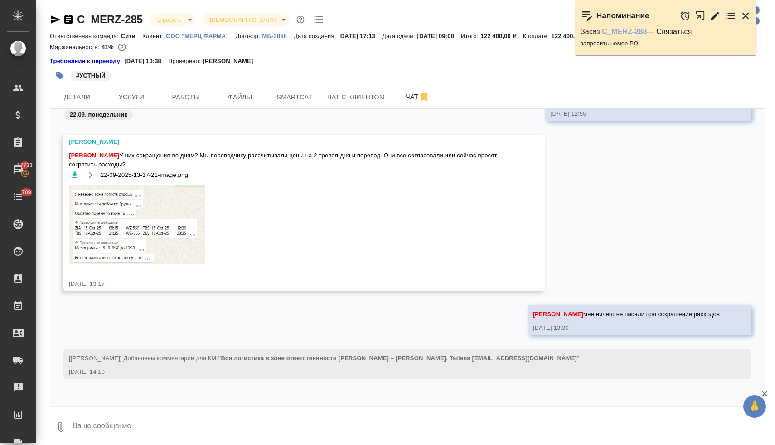
click at [621, 30] on link "C_MERZ-288" at bounding box center [624, 32] width 45 height 8
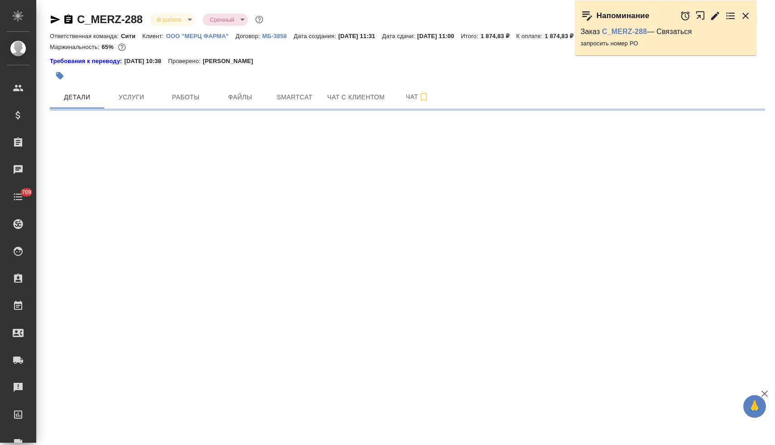
select select "RU"
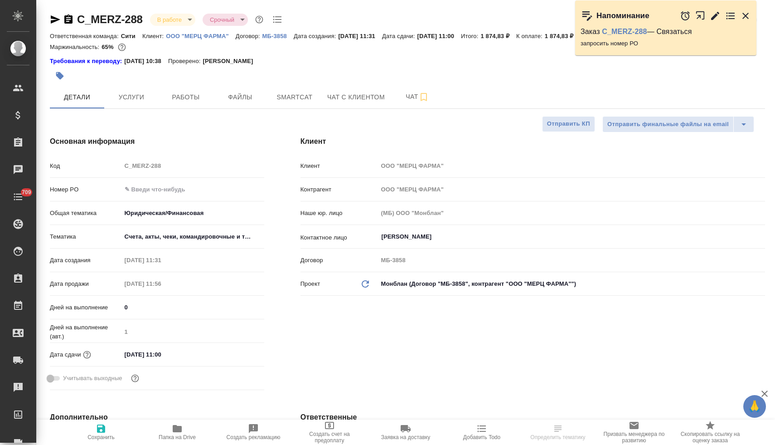
type textarea "x"
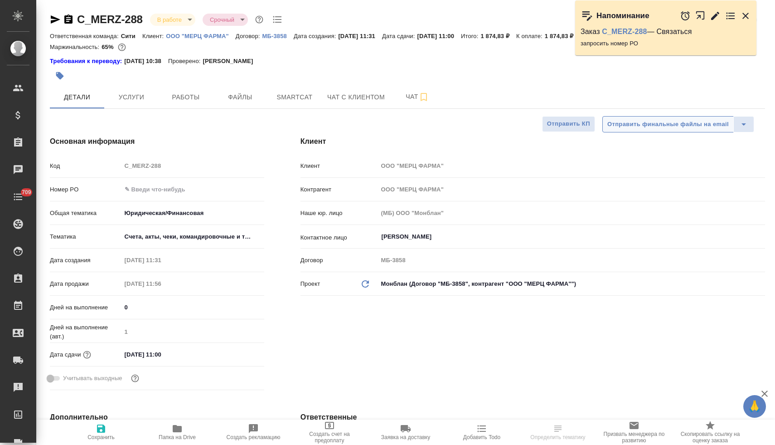
type textarea "x"
click at [747, 12] on icon "button" at bounding box center [745, 15] width 11 height 11
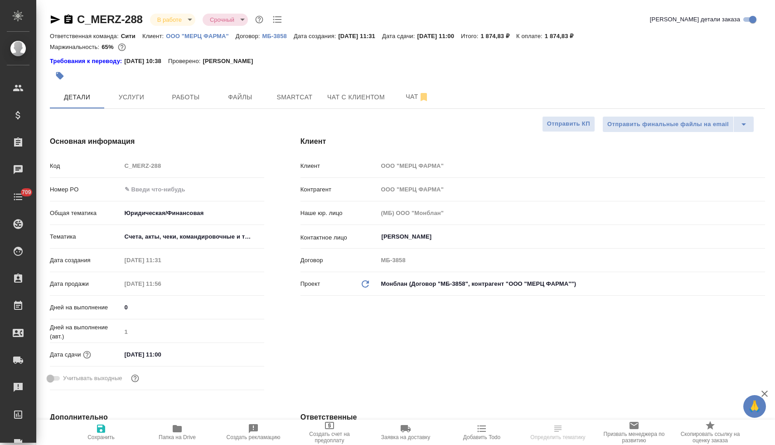
click at [483, 431] on icon "button" at bounding box center [481, 428] width 11 height 11
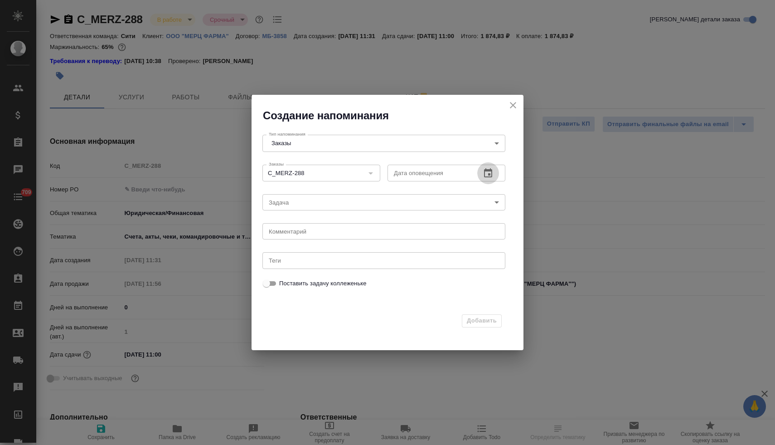
click at [484, 170] on icon "button" at bounding box center [488, 172] width 8 height 9
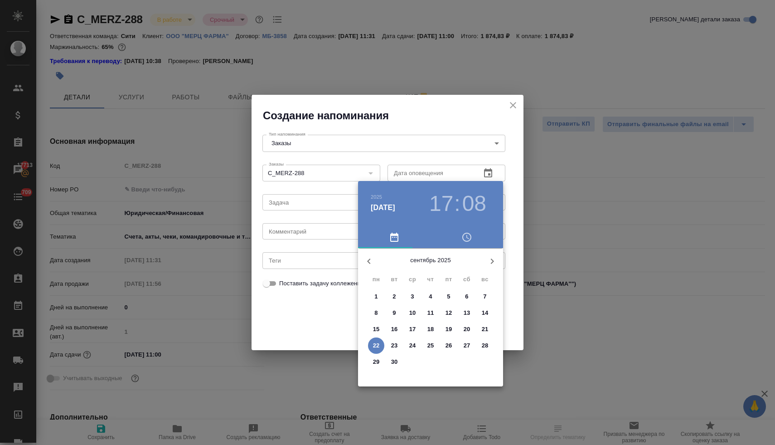
click at [396, 346] on p "23" at bounding box center [394, 345] width 7 height 9
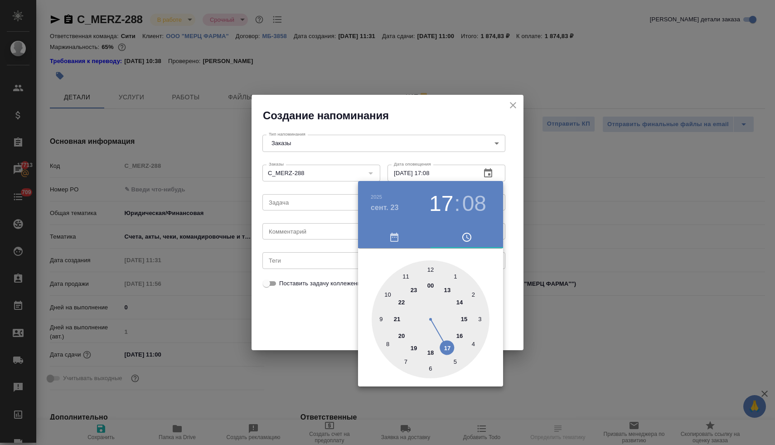
click at [406, 274] on div at bounding box center [431, 319] width 118 height 118
click at [430, 268] on div at bounding box center [431, 319] width 118 height 118
type input "23.09.2025 11:00"
click at [301, 321] on div at bounding box center [387, 222] width 775 height 445
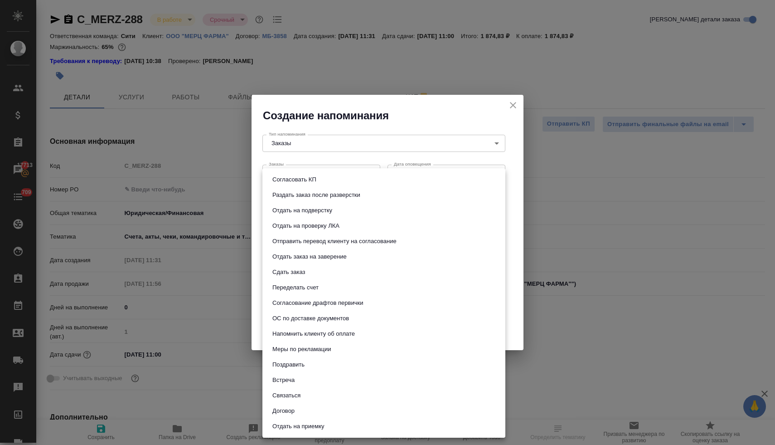
click at [304, 202] on body "🙏 .cls-1 fill:#fff; AWATERA Lyamina Nadezhda Клиенты Спецификации Заказы 17713 …" at bounding box center [387, 222] width 775 height 445
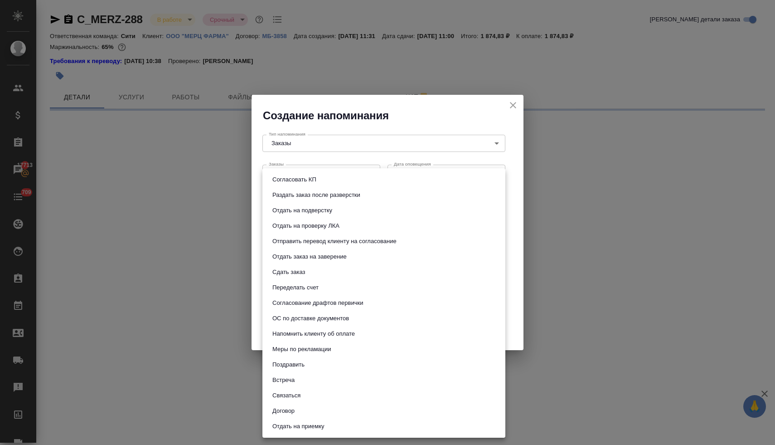
select select "RU"
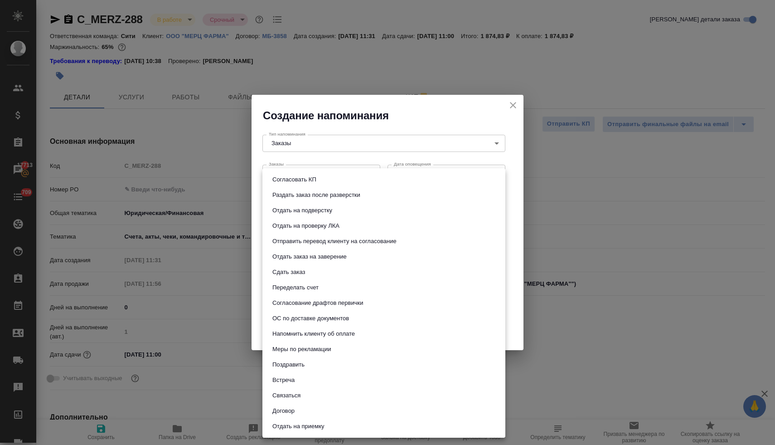
type textarea "x"
click at [308, 392] on li "Связаться" at bounding box center [383, 394] width 243 height 15
type input "Связаться"
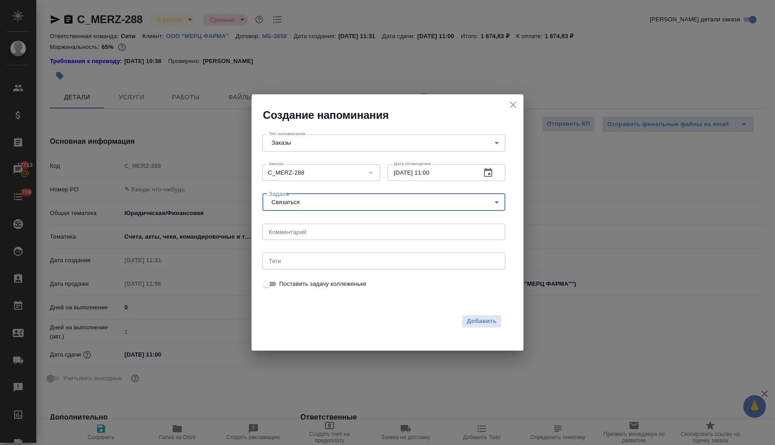
click at [338, 231] on textarea at bounding box center [384, 231] width 230 height 7
type textarea "номер РО"
click at [480, 324] on span "Добавить" at bounding box center [482, 321] width 30 height 10
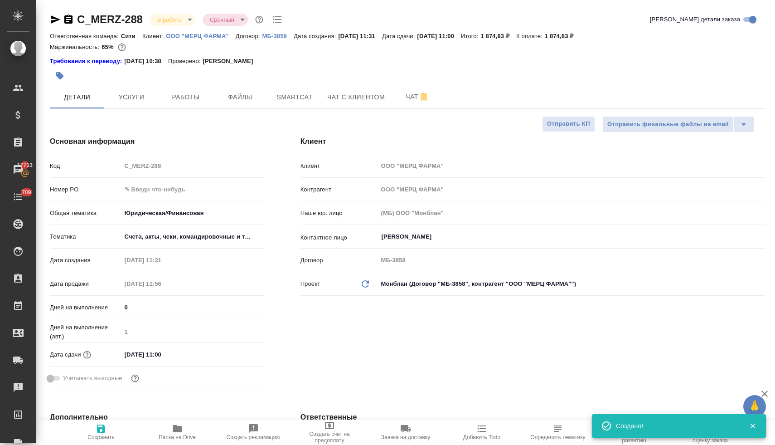
type textarea "x"
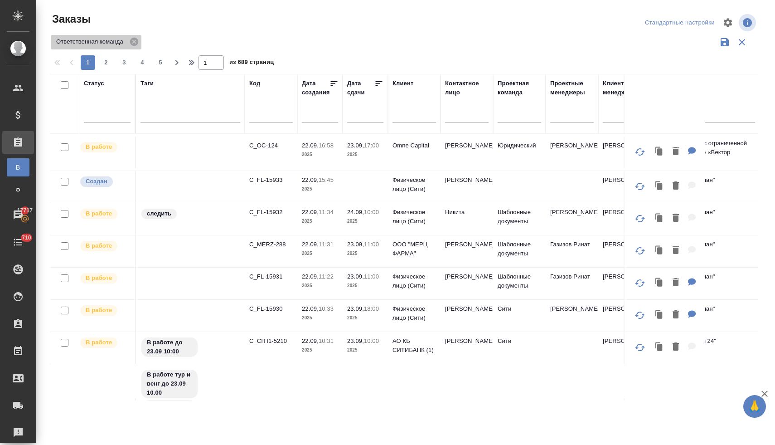
click at [136, 43] on icon at bounding box center [134, 42] width 8 height 8
